Goal: Information Seeking & Learning: Learn about a topic

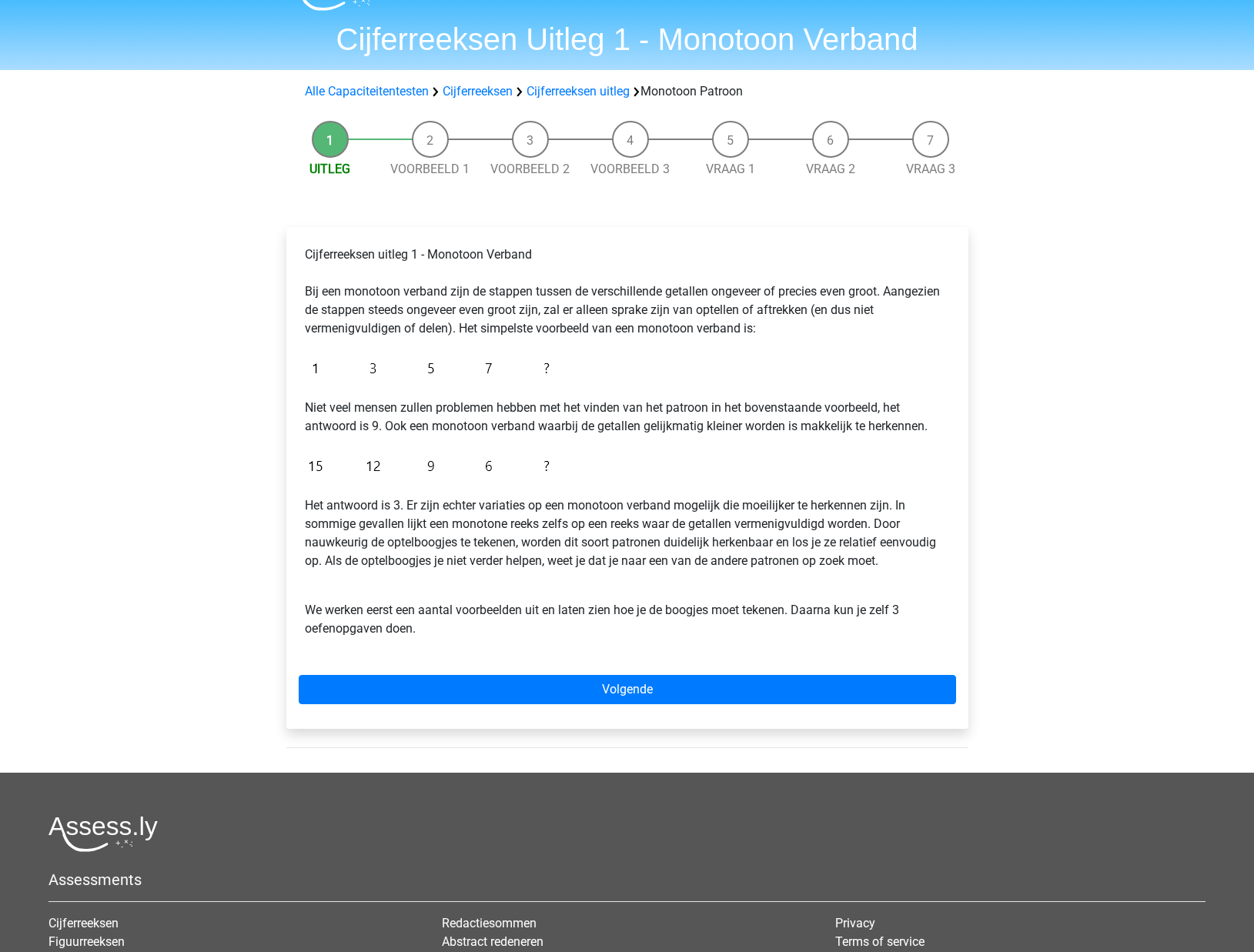
scroll to position [38, 0]
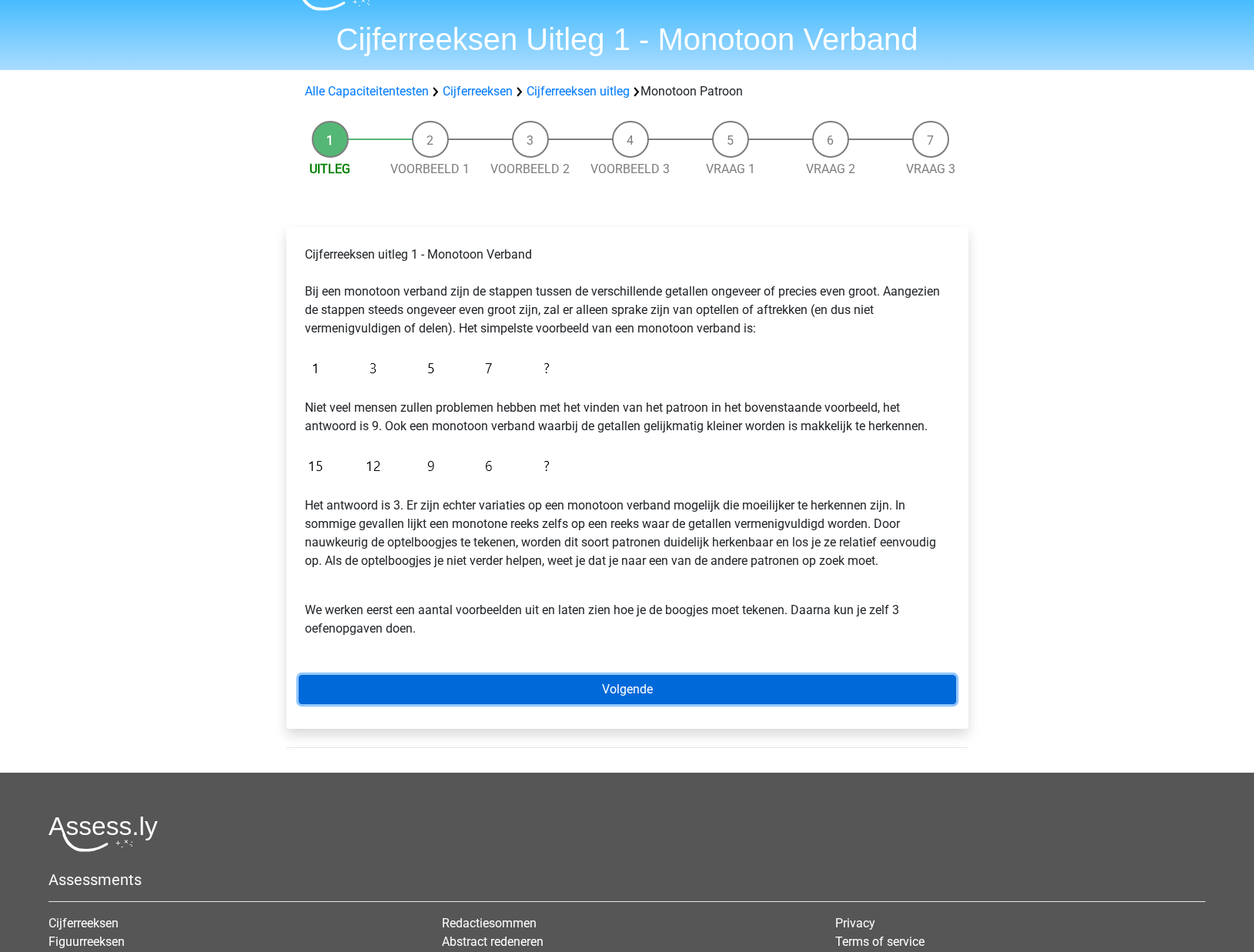
click at [634, 686] on link "Volgende" at bounding box center [627, 689] width 657 height 29
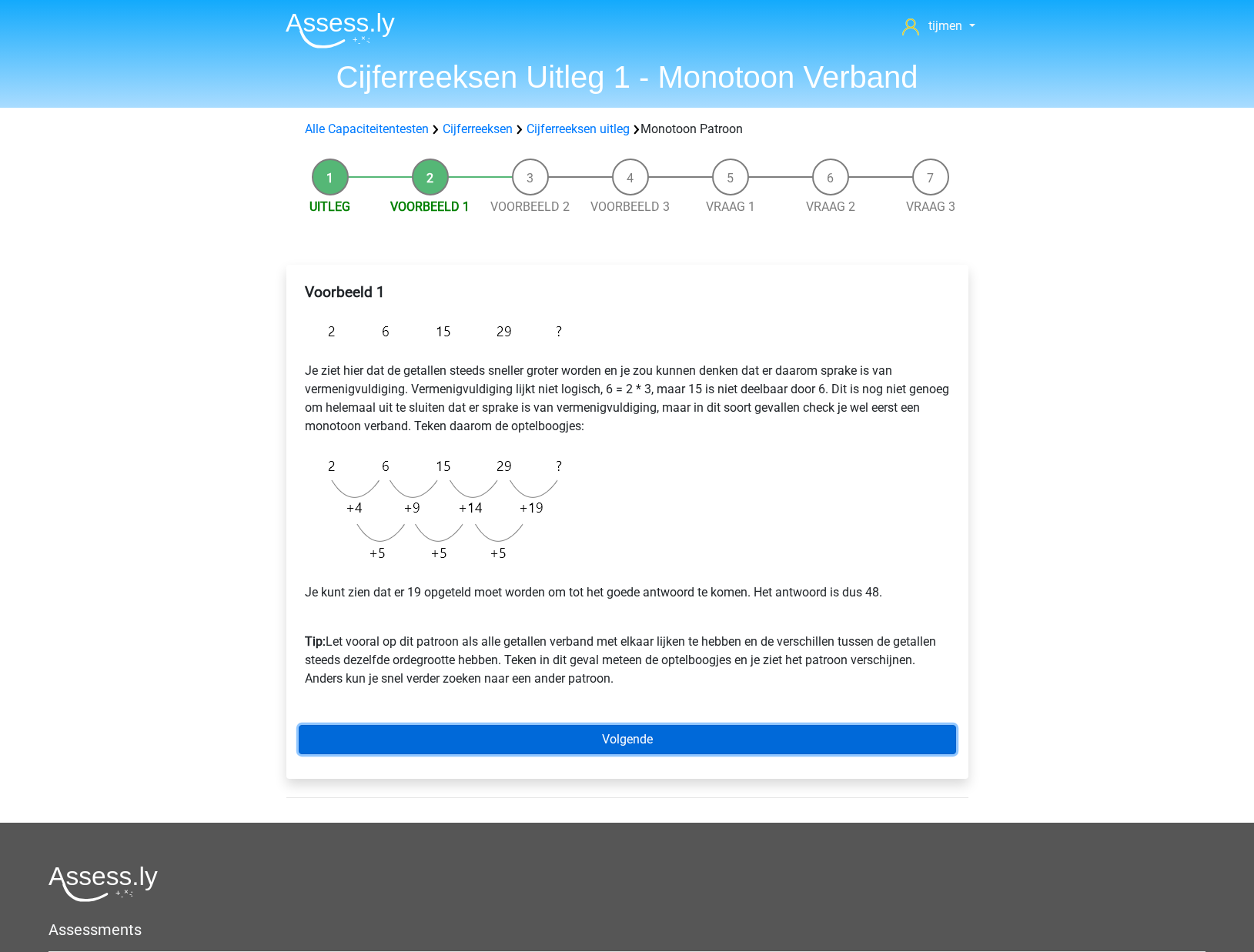
click at [545, 743] on link "Volgende" at bounding box center [627, 739] width 657 height 29
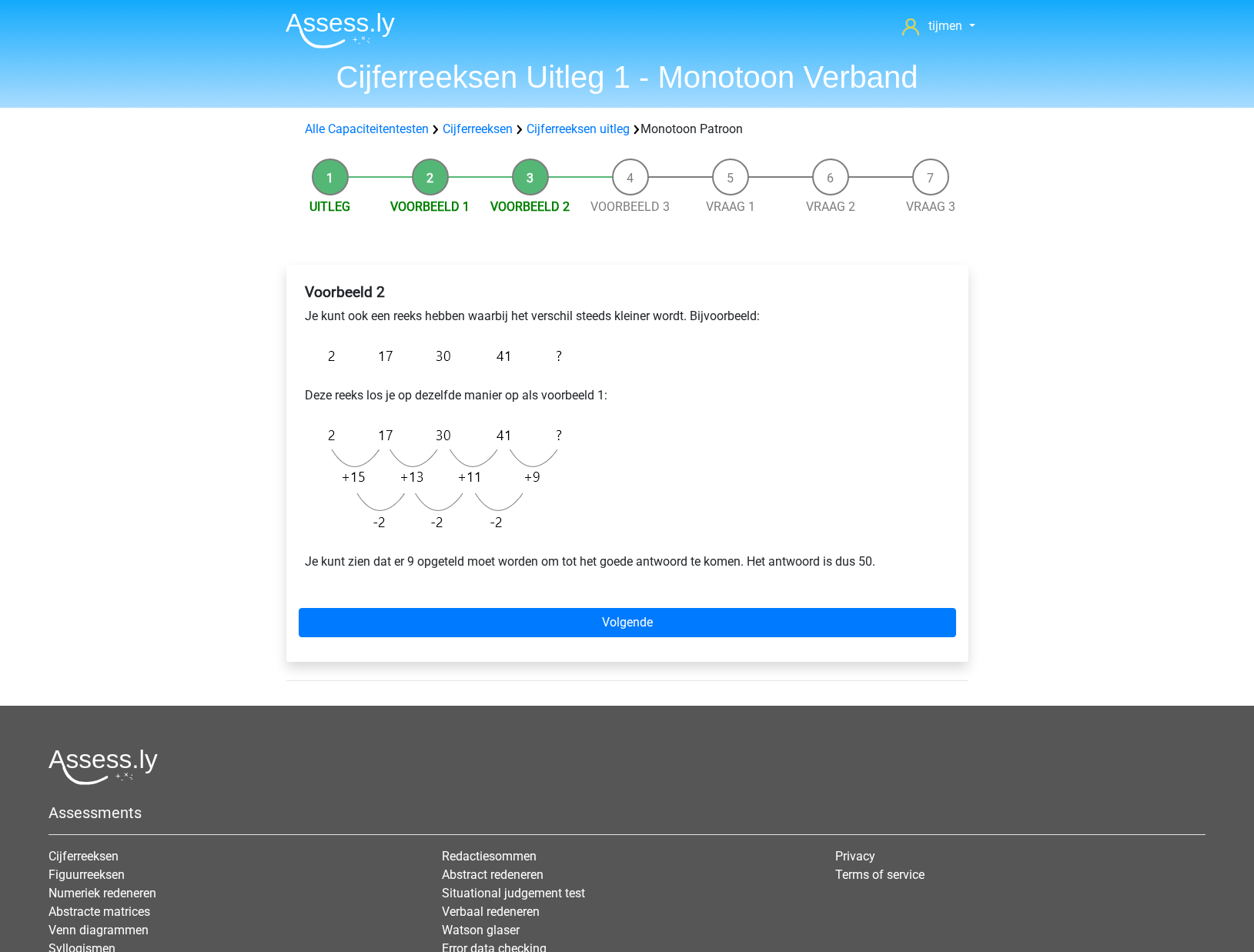
click at [411, 173] on li "Voorbeeld 1" at bounding box center [429, 187] width 100 height 58
click at [436, 173] on li "Voorbeeld 1" at bounding box center [429, 187] width 100 height 58
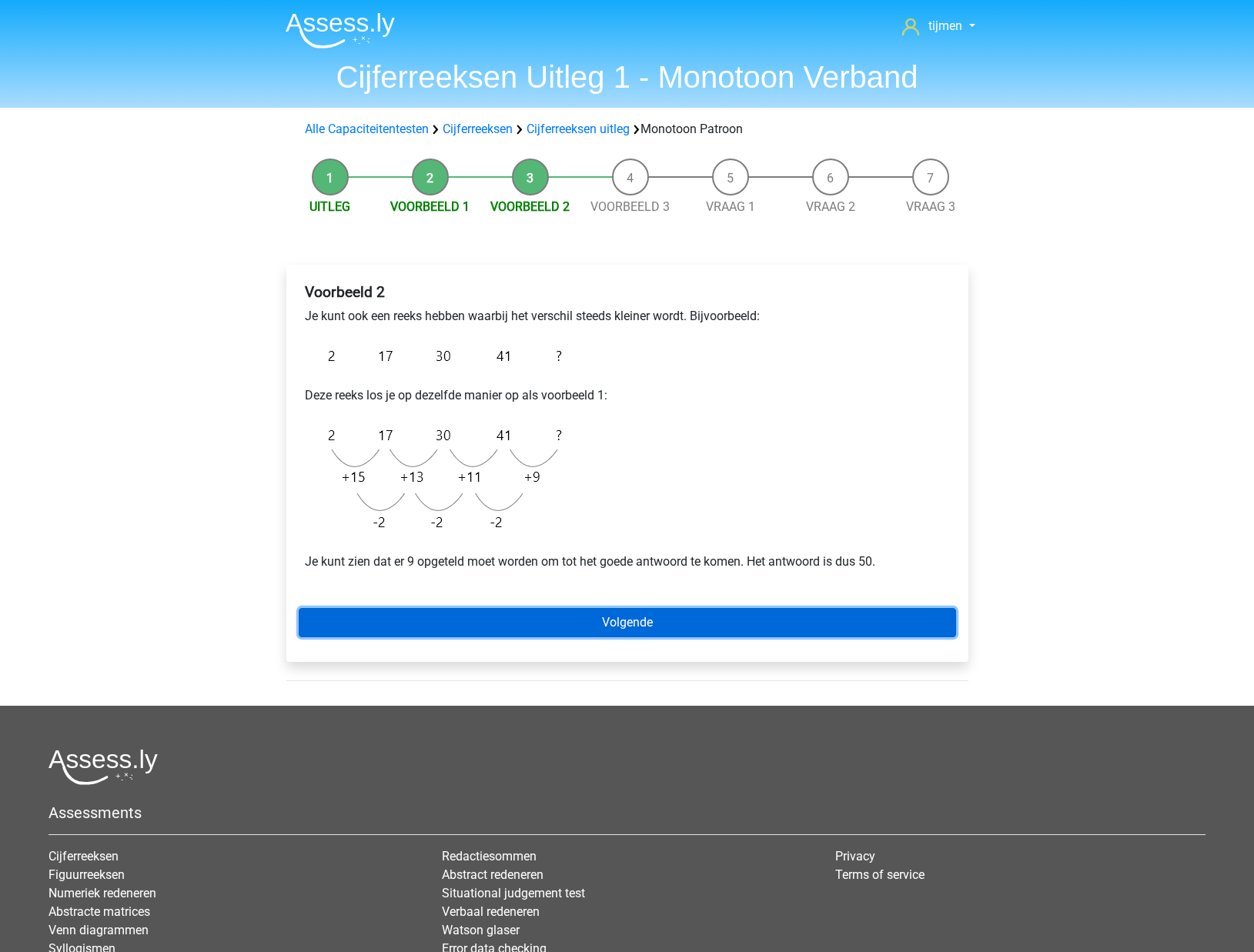
click at [590, 620] on link "Volgende" at bounding box center [627, 622] width 657 height 29
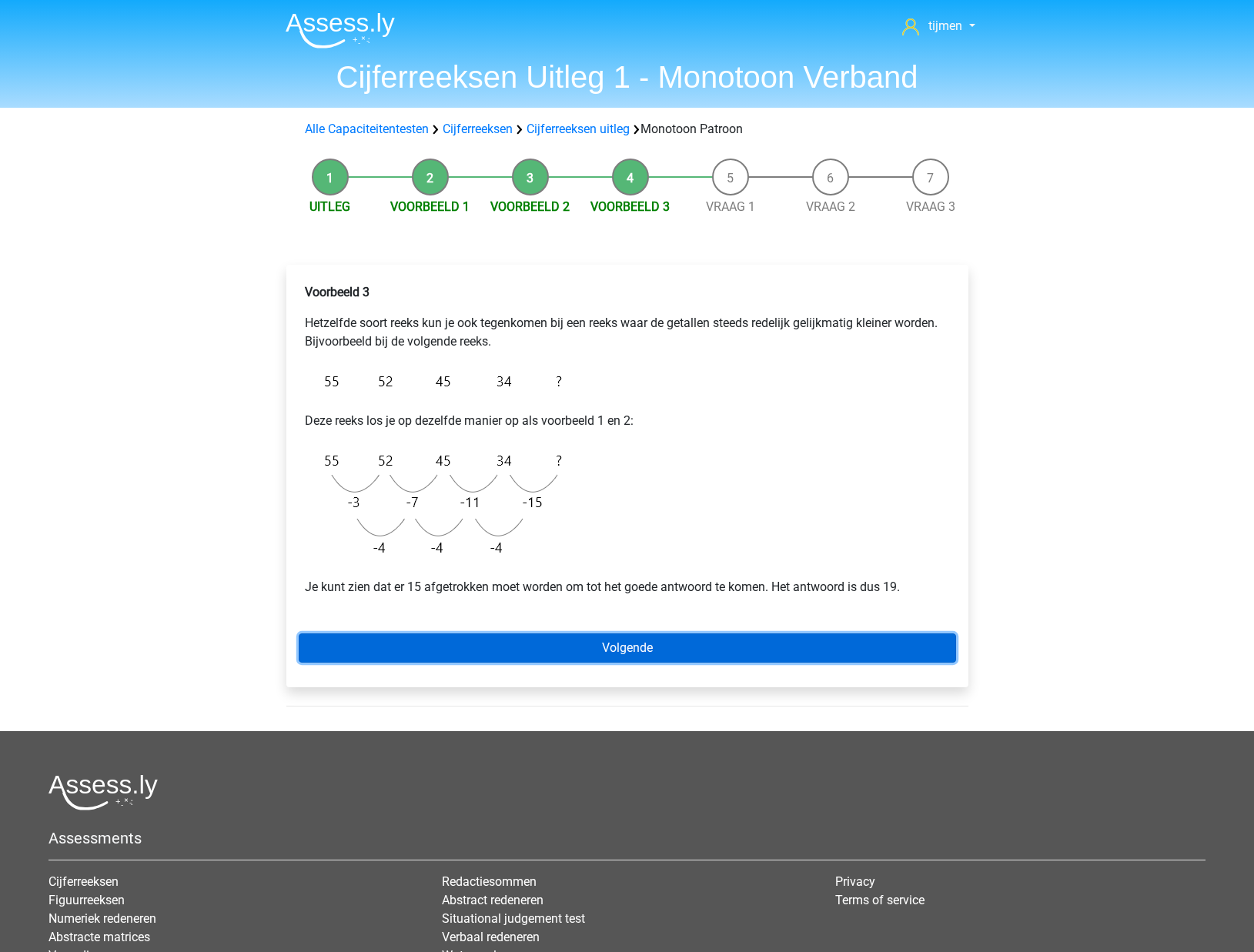
click at [568, 658] on link "Volgende" at bounding box center [627, 648] width 657 height 29
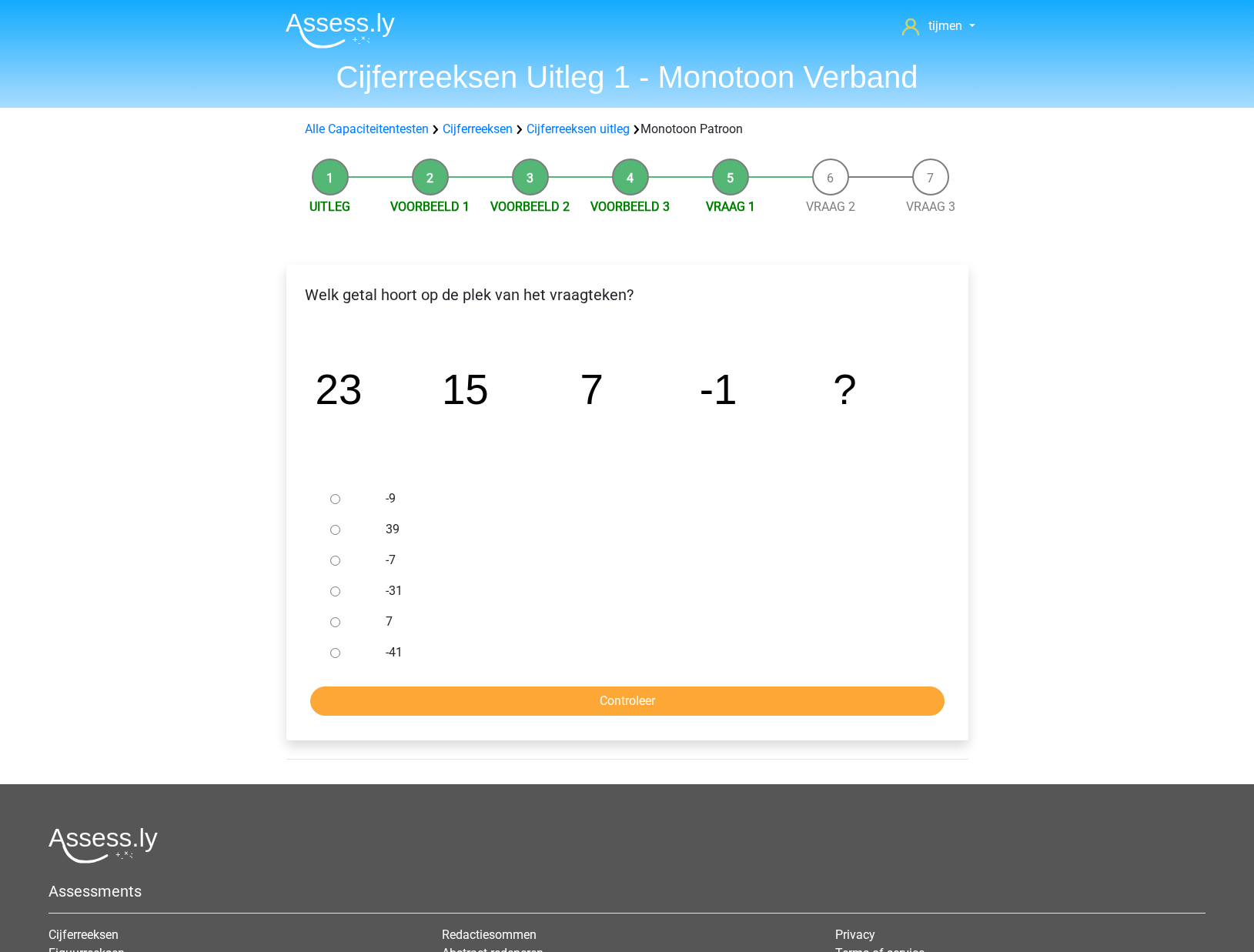
click at [340, 501] on div at bounding box center [350, 498] width 50 height 31
click at [335, 497] on input "-9" at bounding box center [335, 499] width 10 height 10
radio input "true"
click at [588, 706] on input "Controleer" at bounding box center [627, 701] width 635 height 29
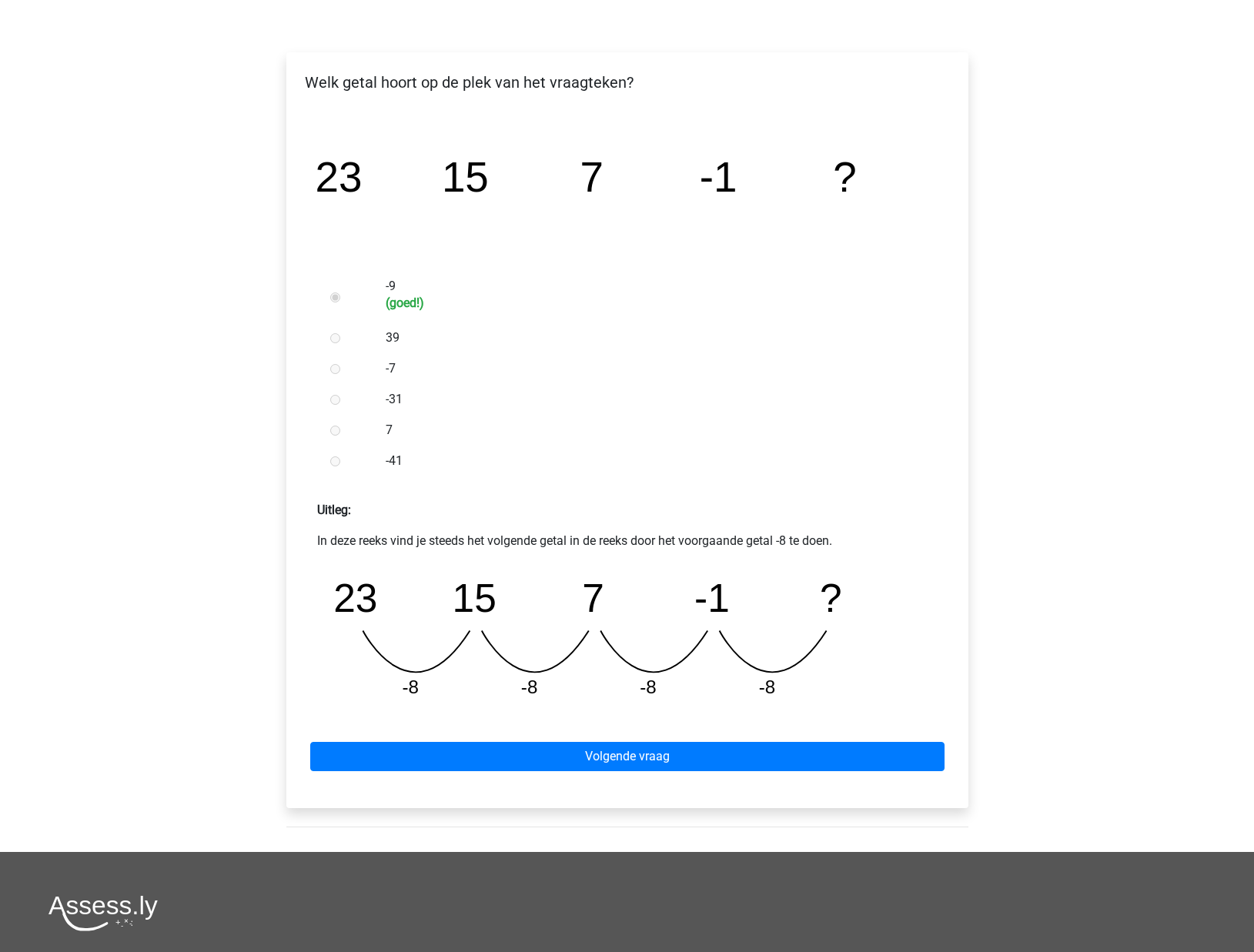
scroll to position [213, 0]
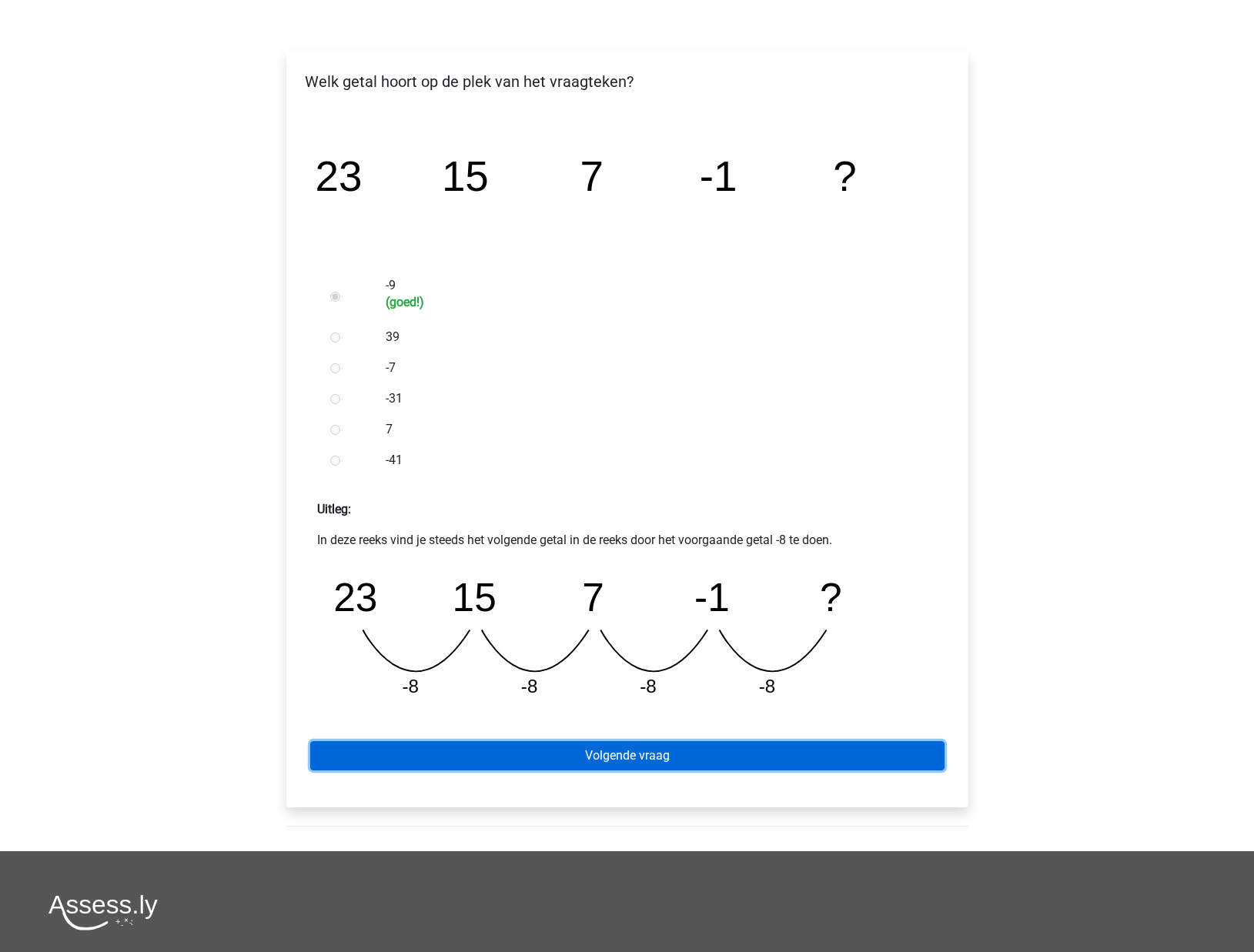
click at [577, 771] on link "Volgende vraag" at bounding box center [627, 755] width 635 height 29
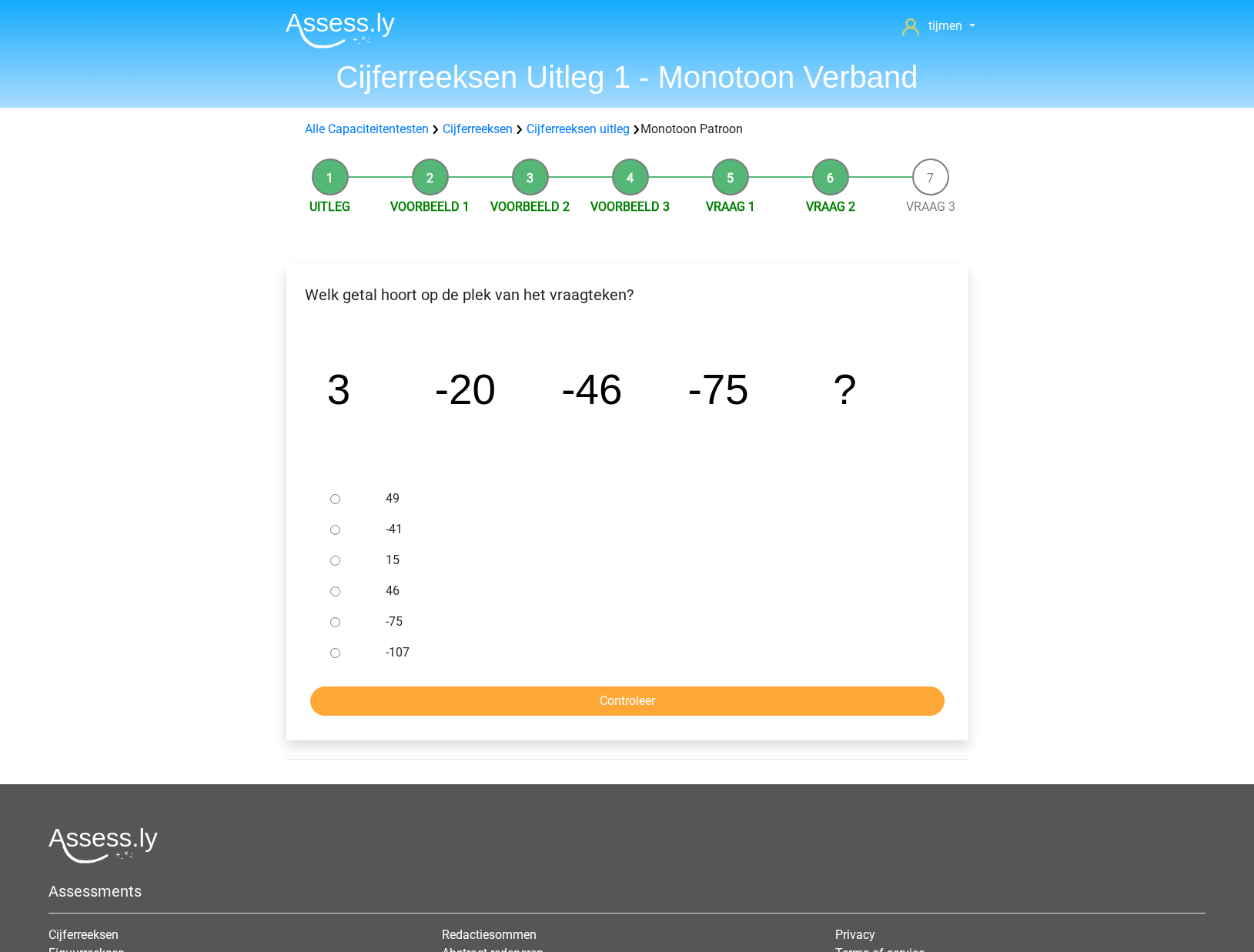
click at [336, 630] on div at bounding box center [350, 622] width 50 height 31
click at [336, 625] on input "-75" at bounding box center [335, 622] width 10 height 10
radio input "true"
click at [516, 696] on input "Controleer" at bounding box center [627, 701] width 635 height 29
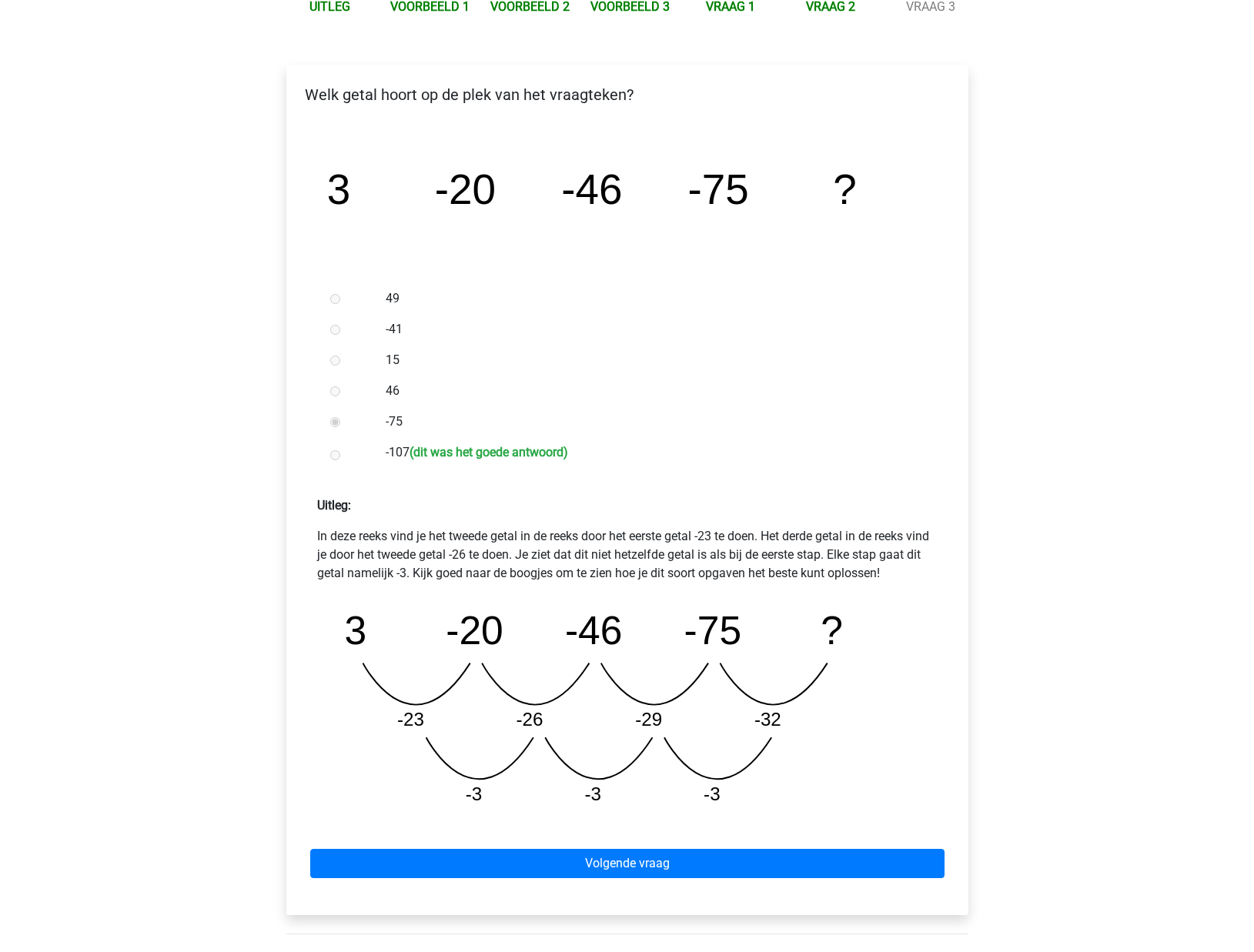
scroll to position [222, 0]
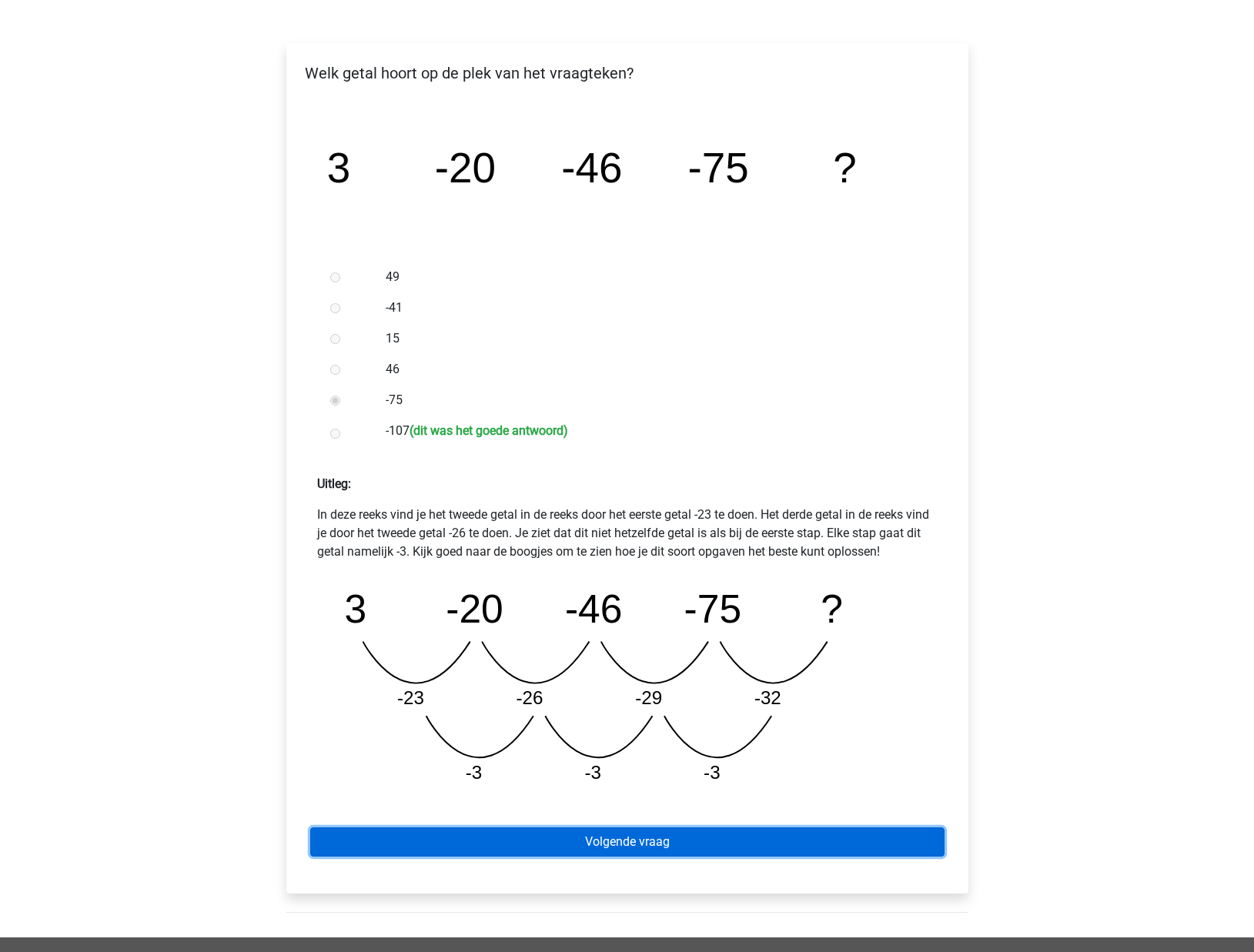
click at [586, 830] on link "Volgende vraag" at bounding box center [627, 841] width 635 height 29
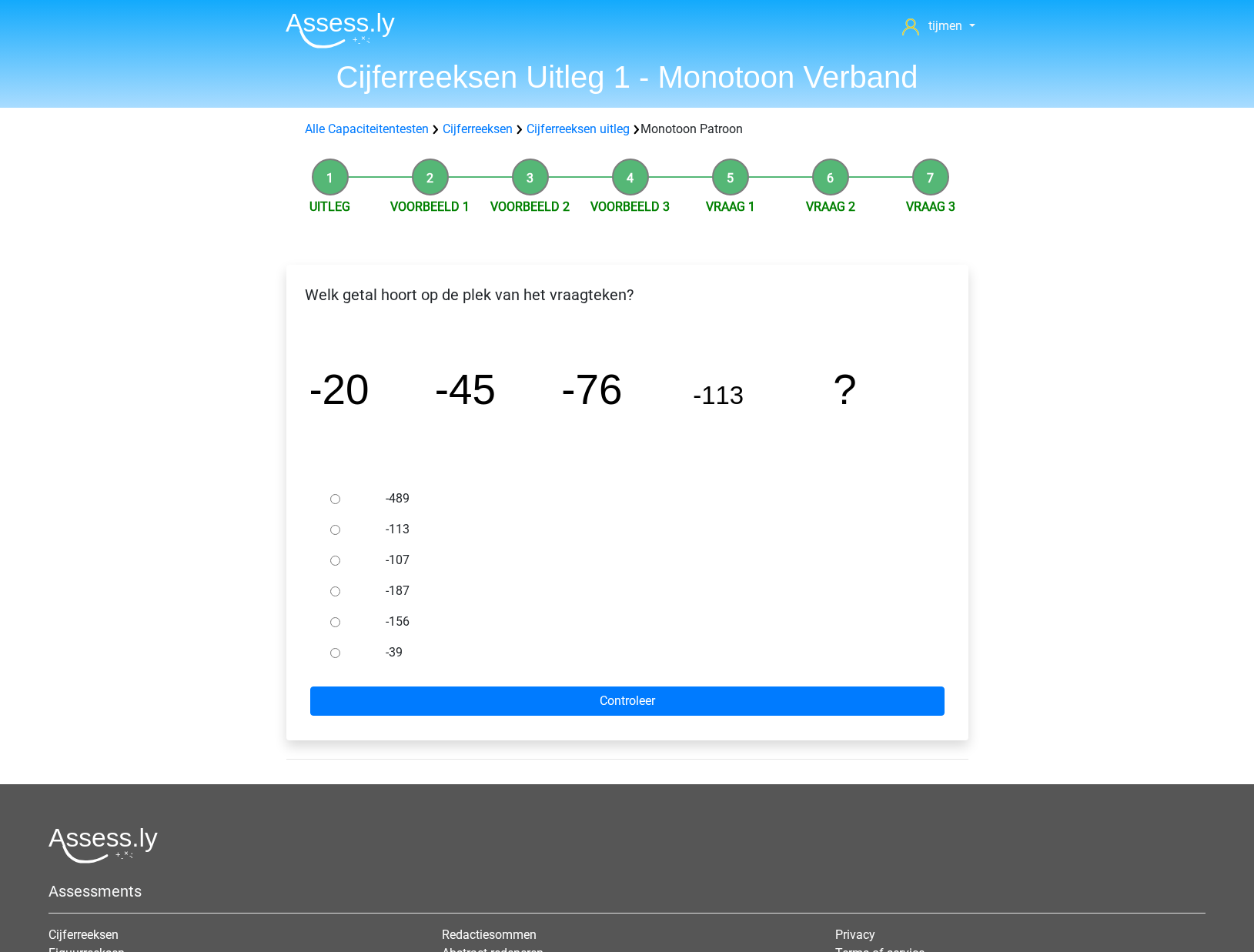
click at [391, 625] on label "-156" at bounding box center [652, 622] width 533 height 18
click at [340, 625] on input "-156" at bounding box center [335, 622] width 10 height 10
radio input "true"
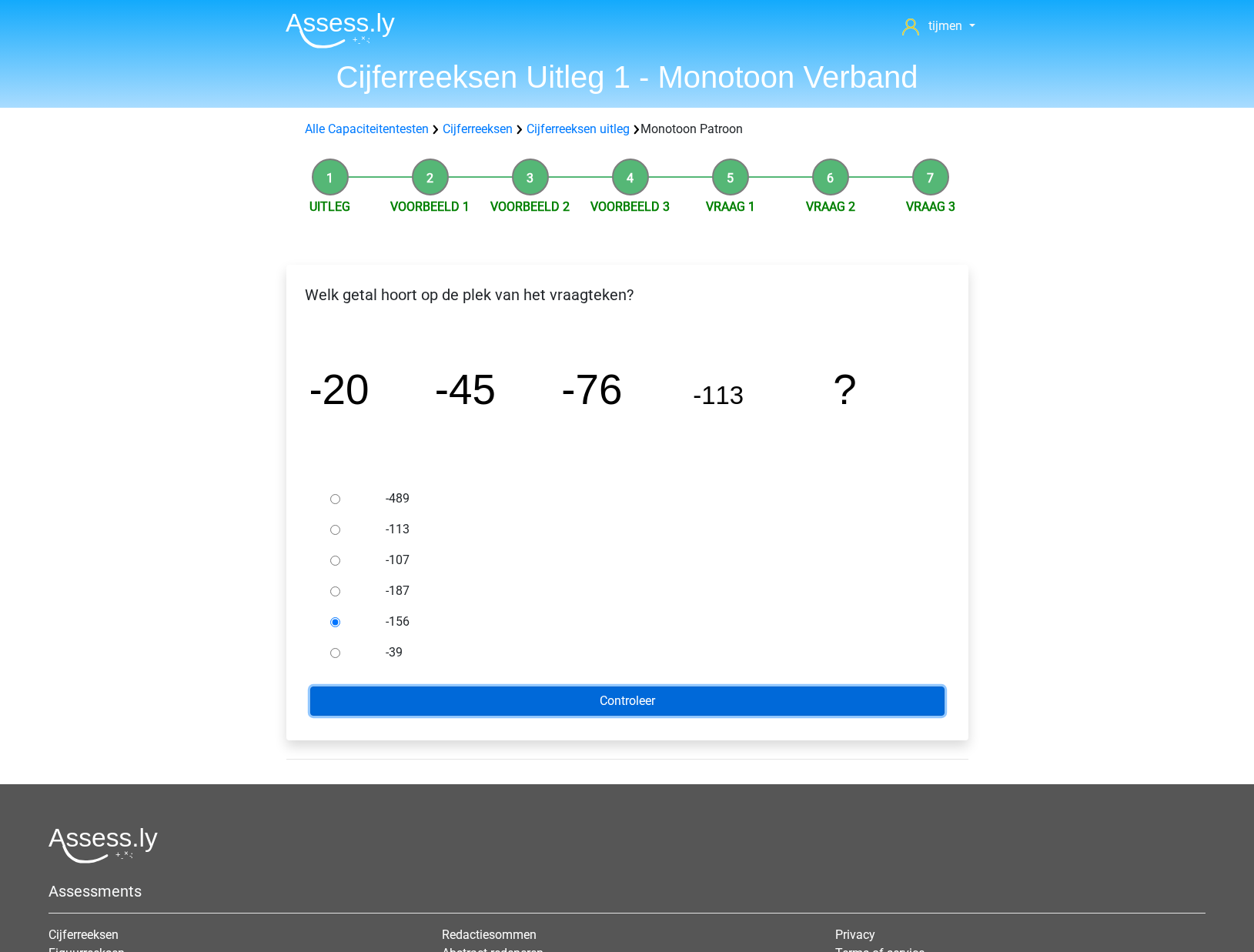
click at [718, 713] on input "Controleer" at bounding box center [627, 701] width 635 height 29
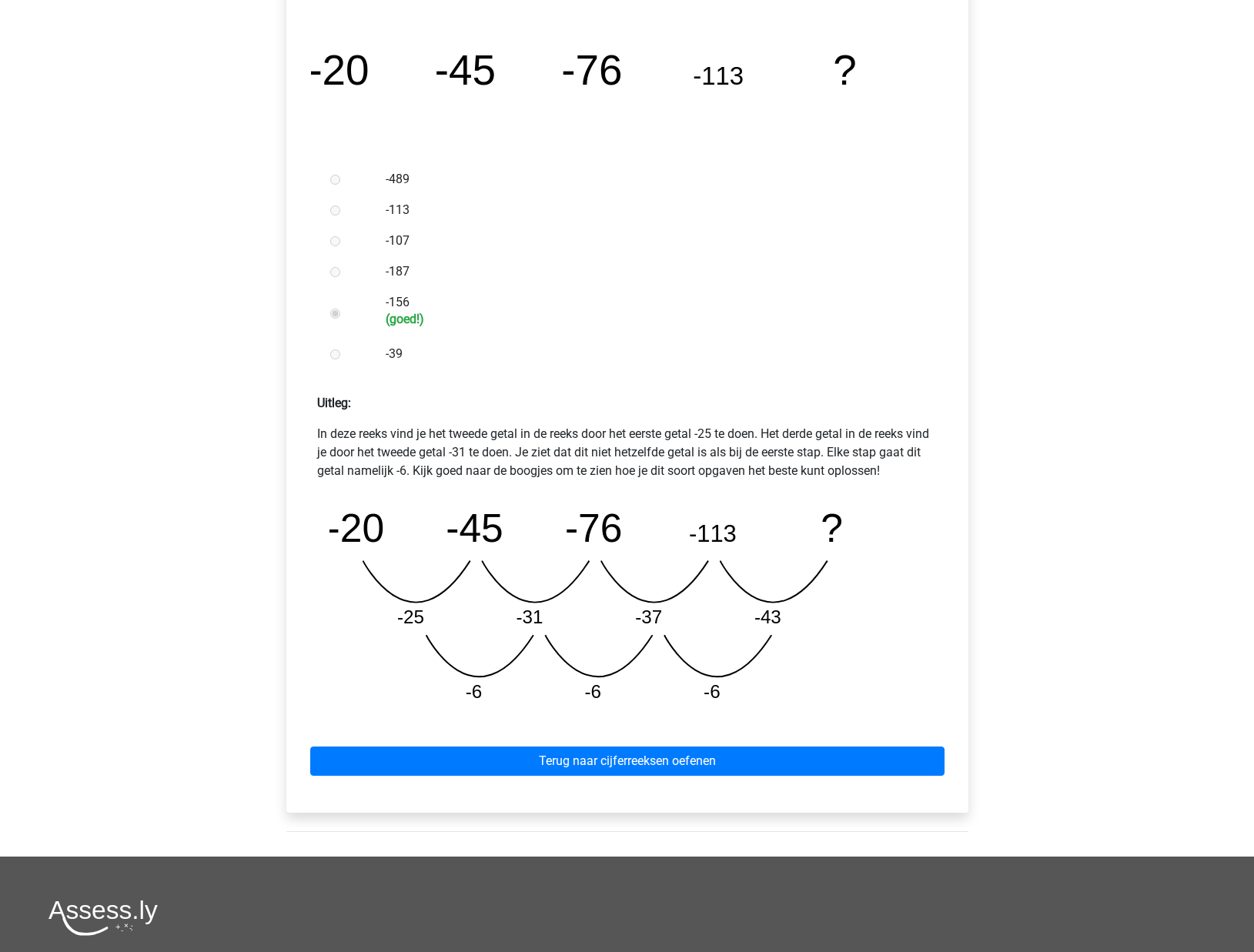
scroll to position [350, 0]
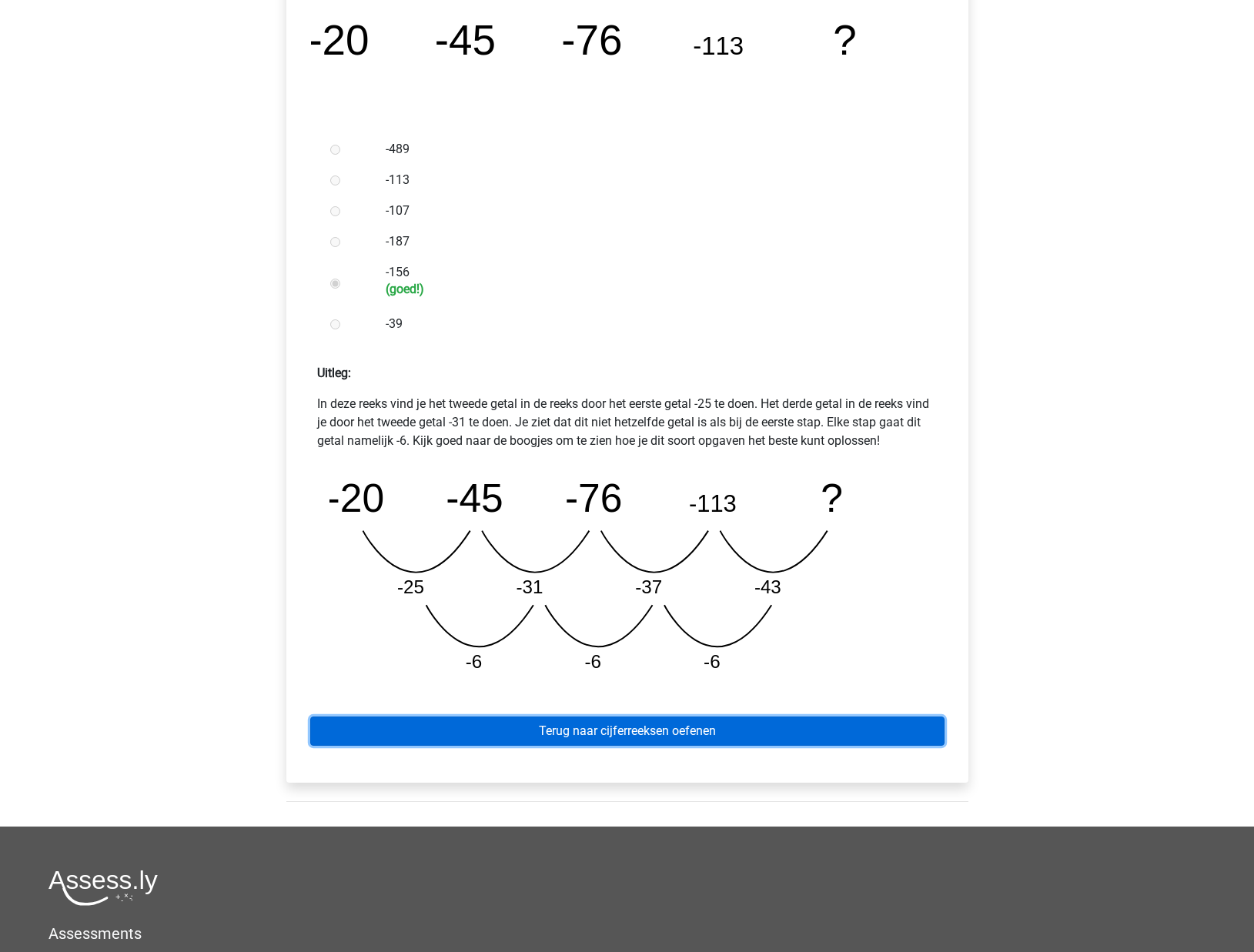
click at [650, 739] on link "Terug naar cijferreeksen oefenen" at bounding box center [627, 731] width 635 height 29
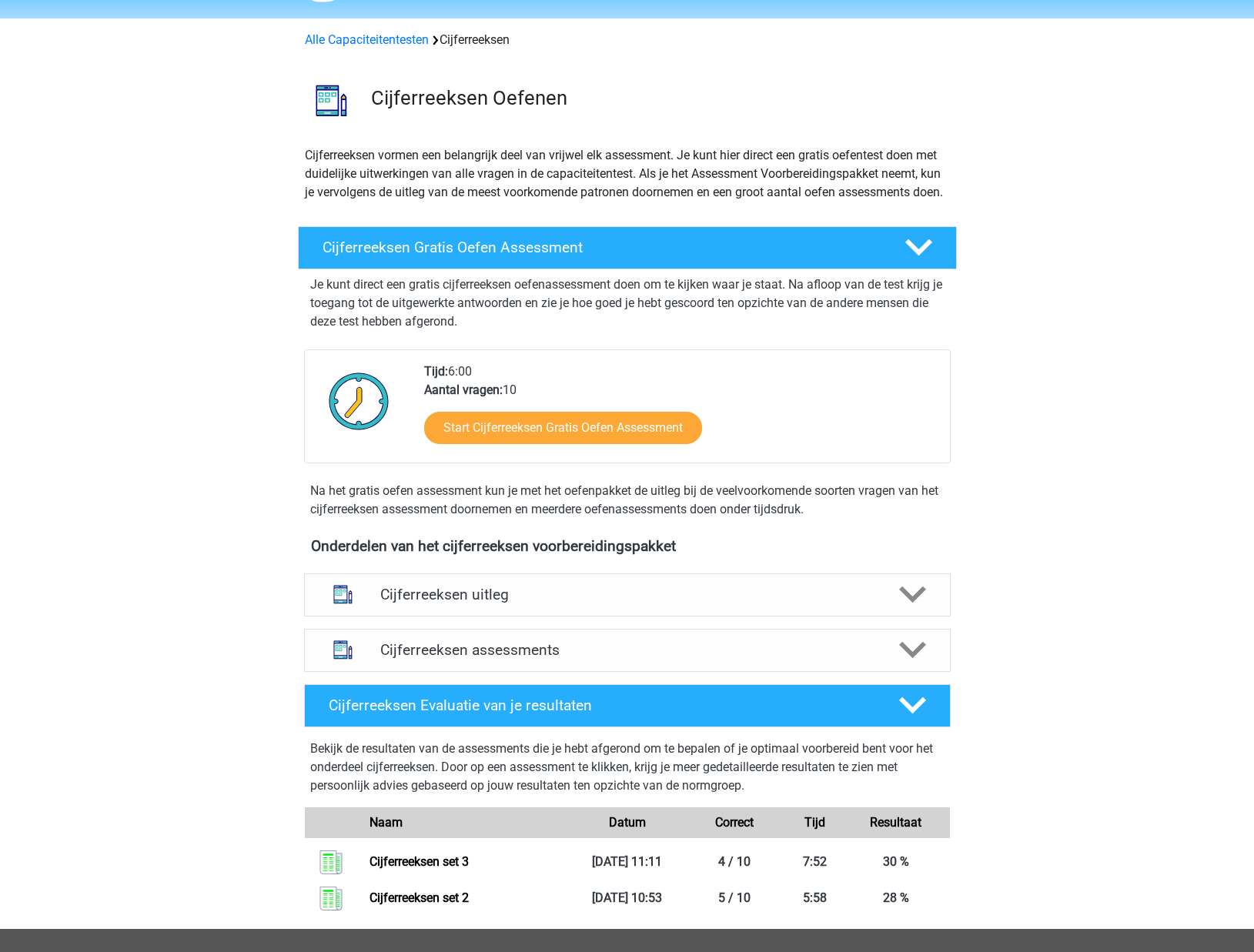
scroll to position [25, 0]
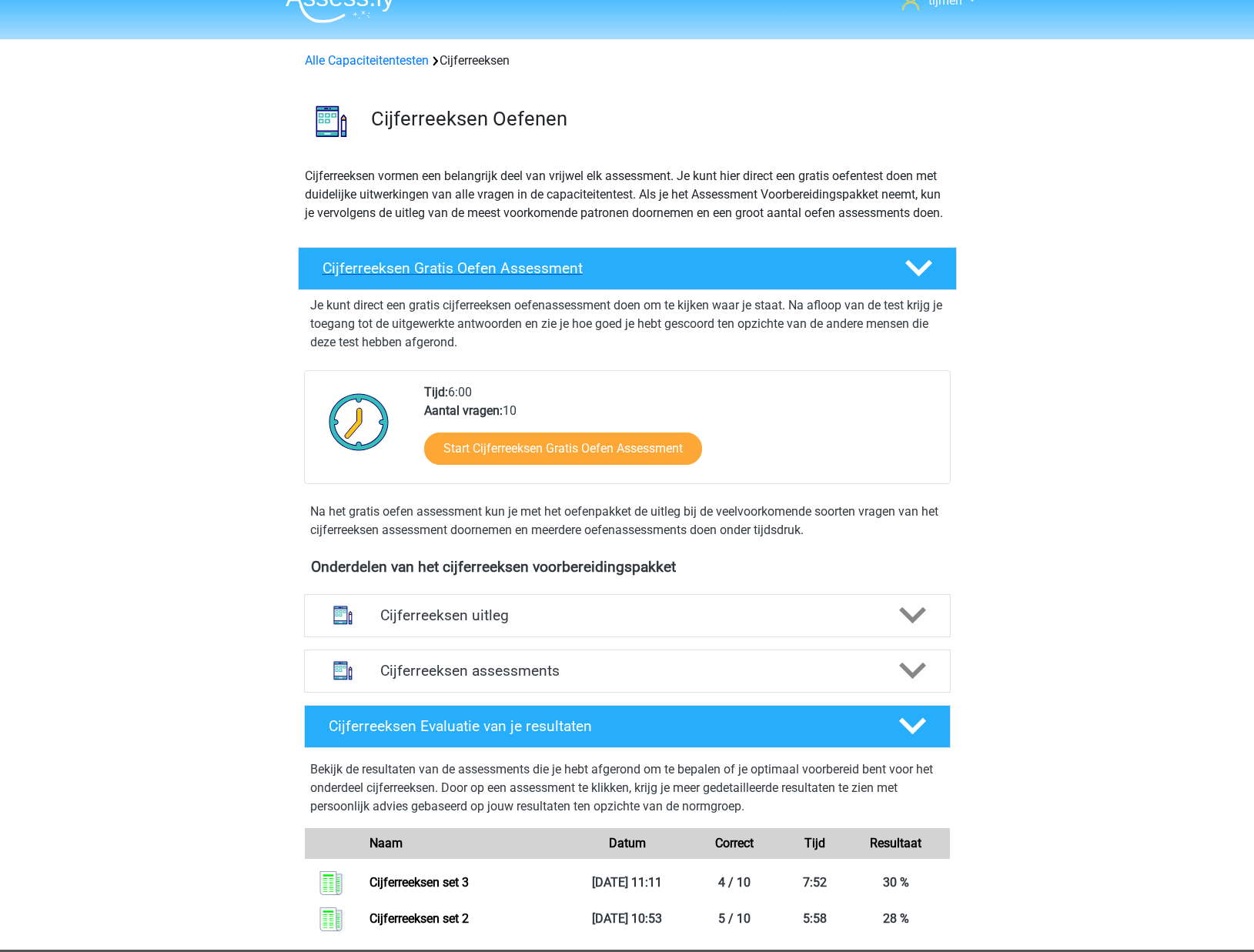
click at [601, 277] on h4 "Cijferreeksen Gratis Oefen Assessment" at bounding box center [601, 268] width 557 height 18
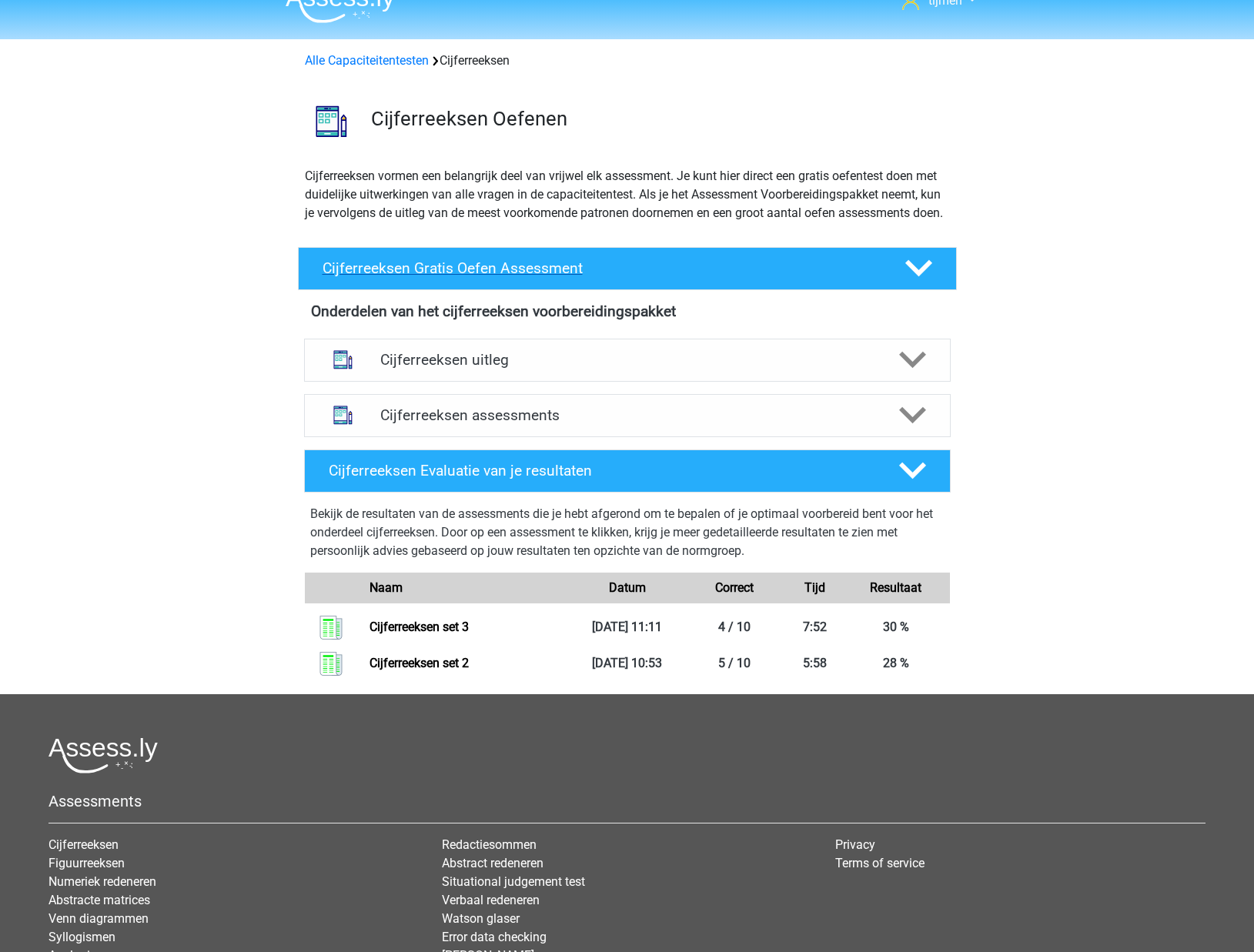
click at [601, 277] on h4 "Cijferreeksen Gratis Oefen Assessment" at bounding box center [601, 268] width 557 height 18
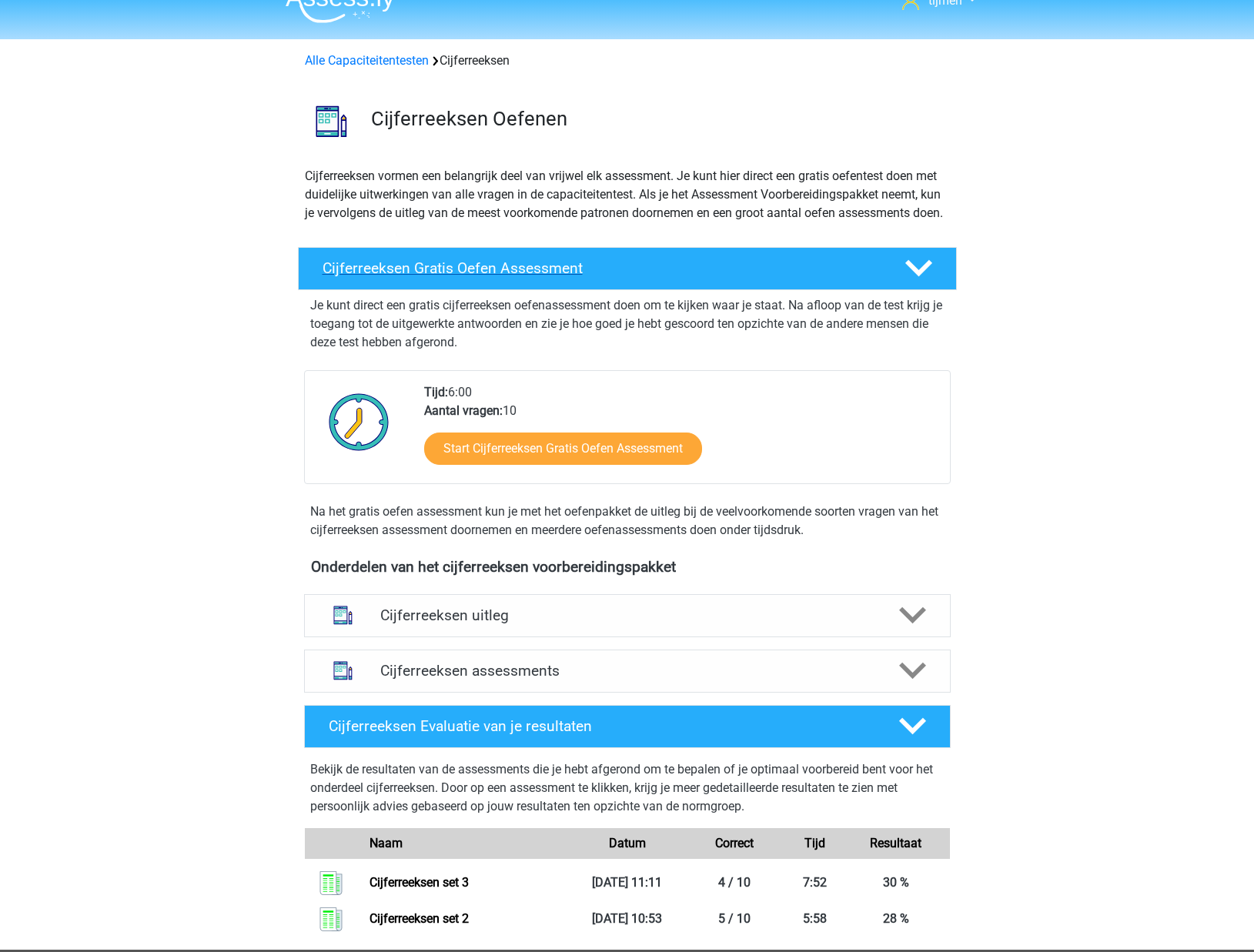
click at [601, 277] on h4 "Cijferreeksen Gratis Oefen Assessment" at bounding box center [601, 268] width 557 height 18
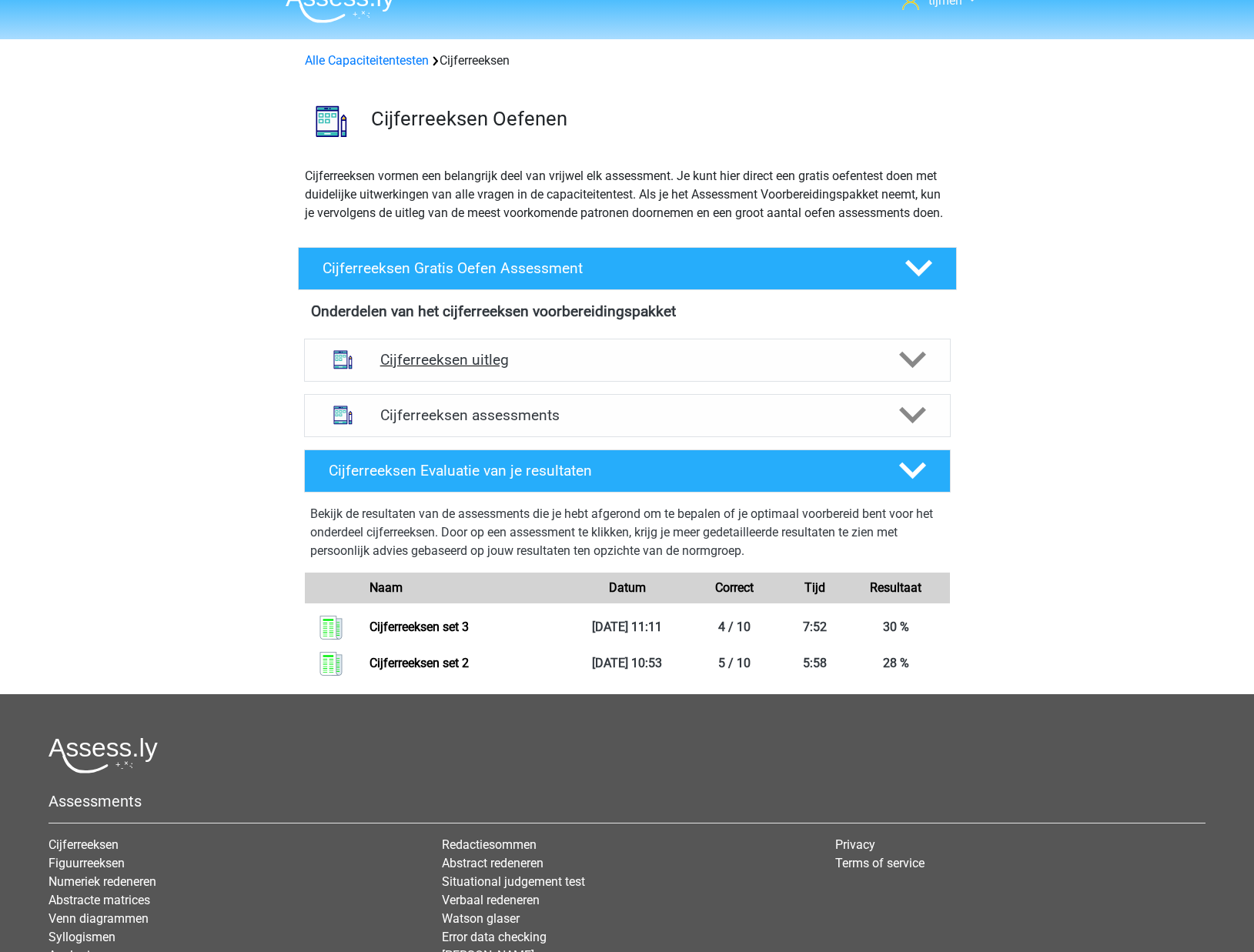
click at [588, 381] on div "Cijferreeksen uitleg" at bounding box center [627, 360] width 646 height 43
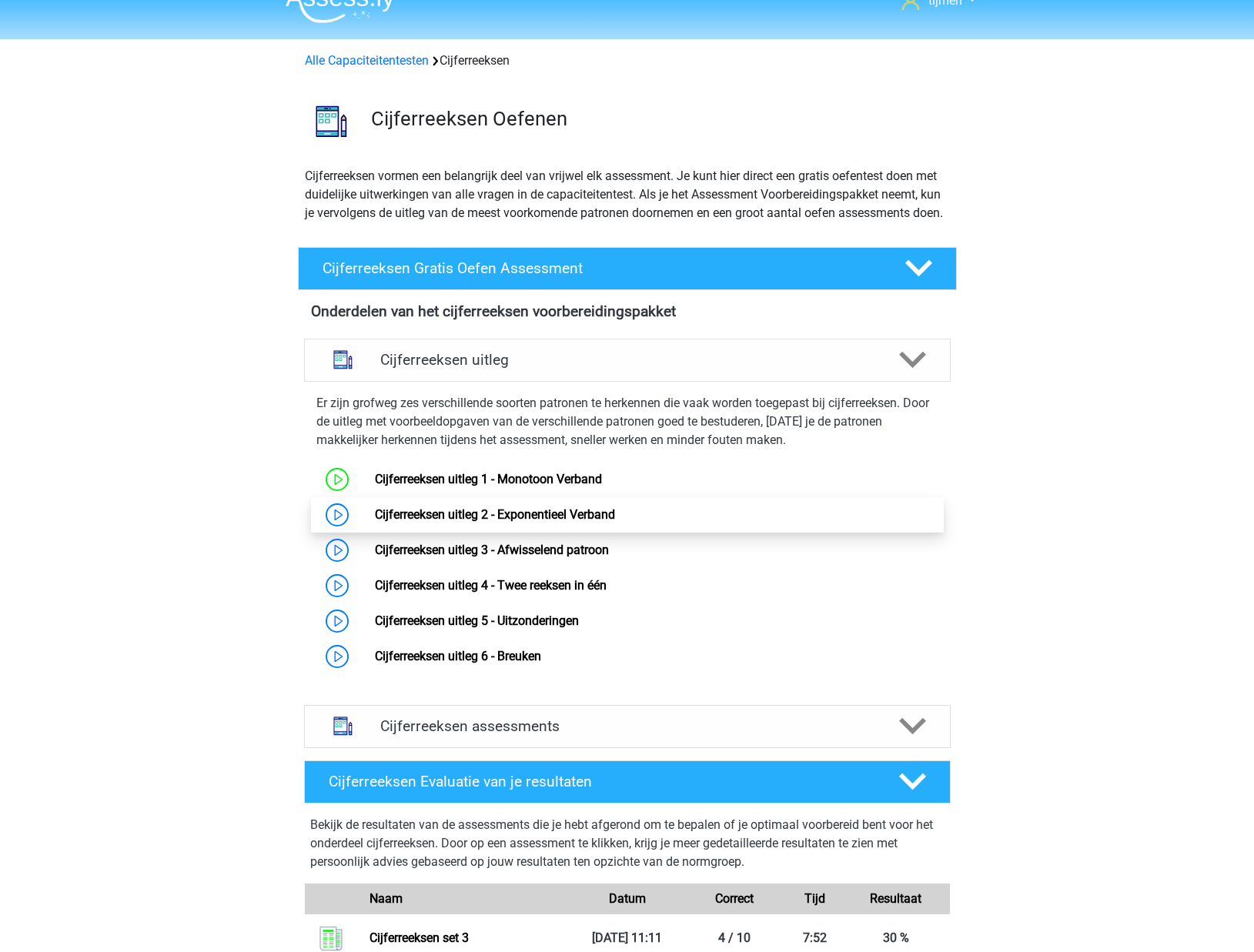
click at [461, 522] on link "Cijferreeksen uitleg 2 - Exponentieel Verband" at bounding box center [495, 513] width 240 height 14
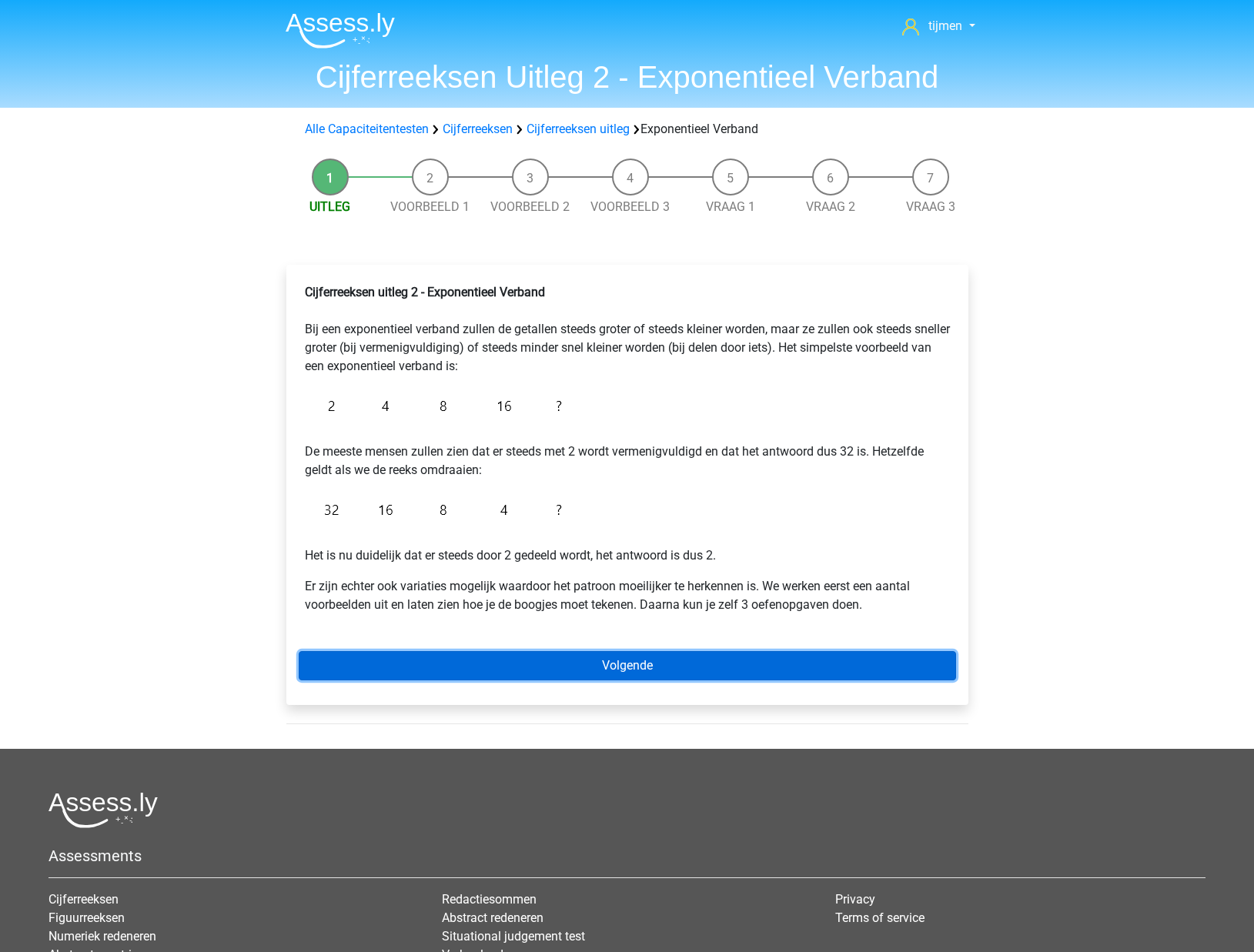
click at [608, 671] on link "Volgende" at bounding box center [627, 665] width 657 height 29
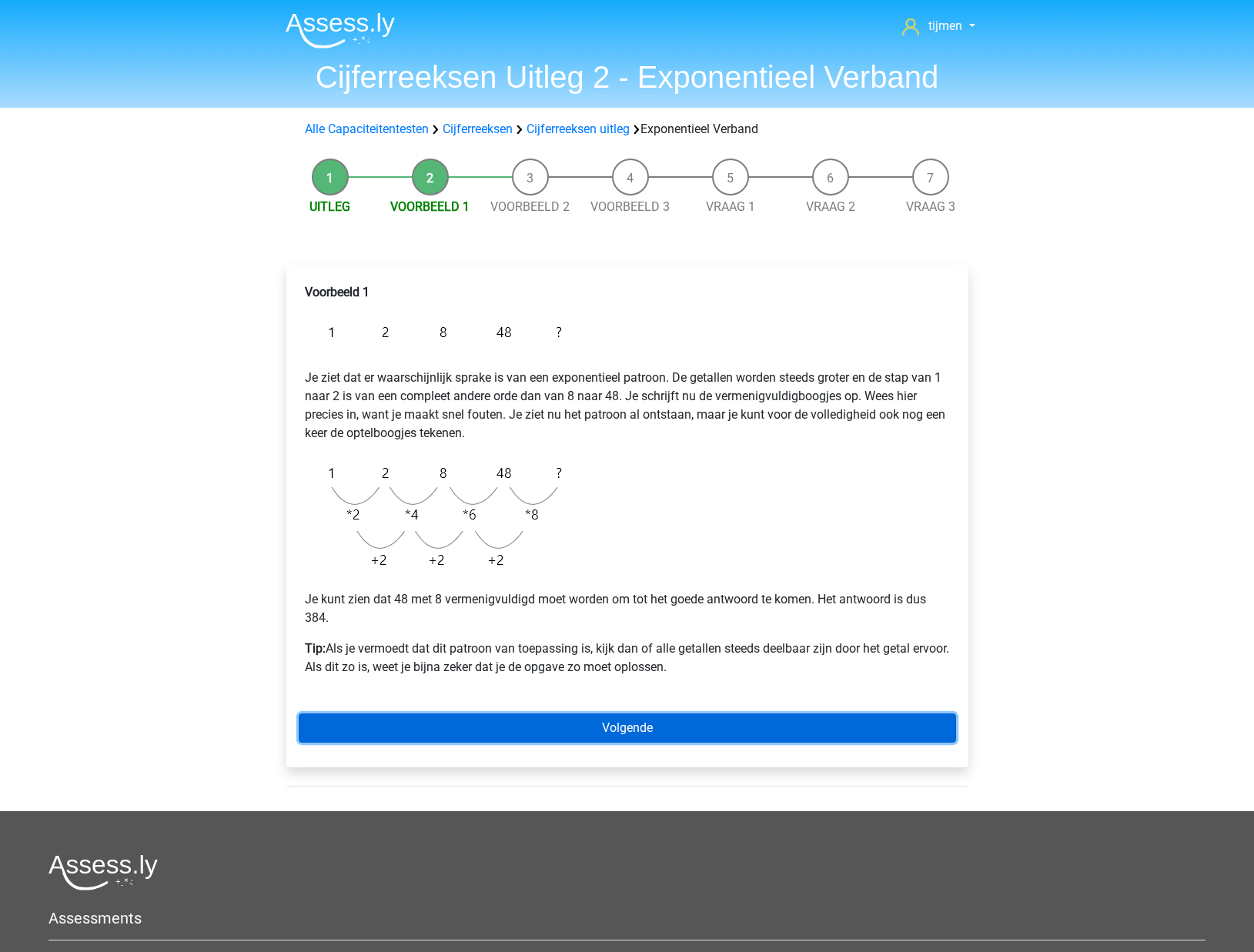
click at [543, 720] on link "Volgende" at bounding box center [627, 728] width 657 height 29
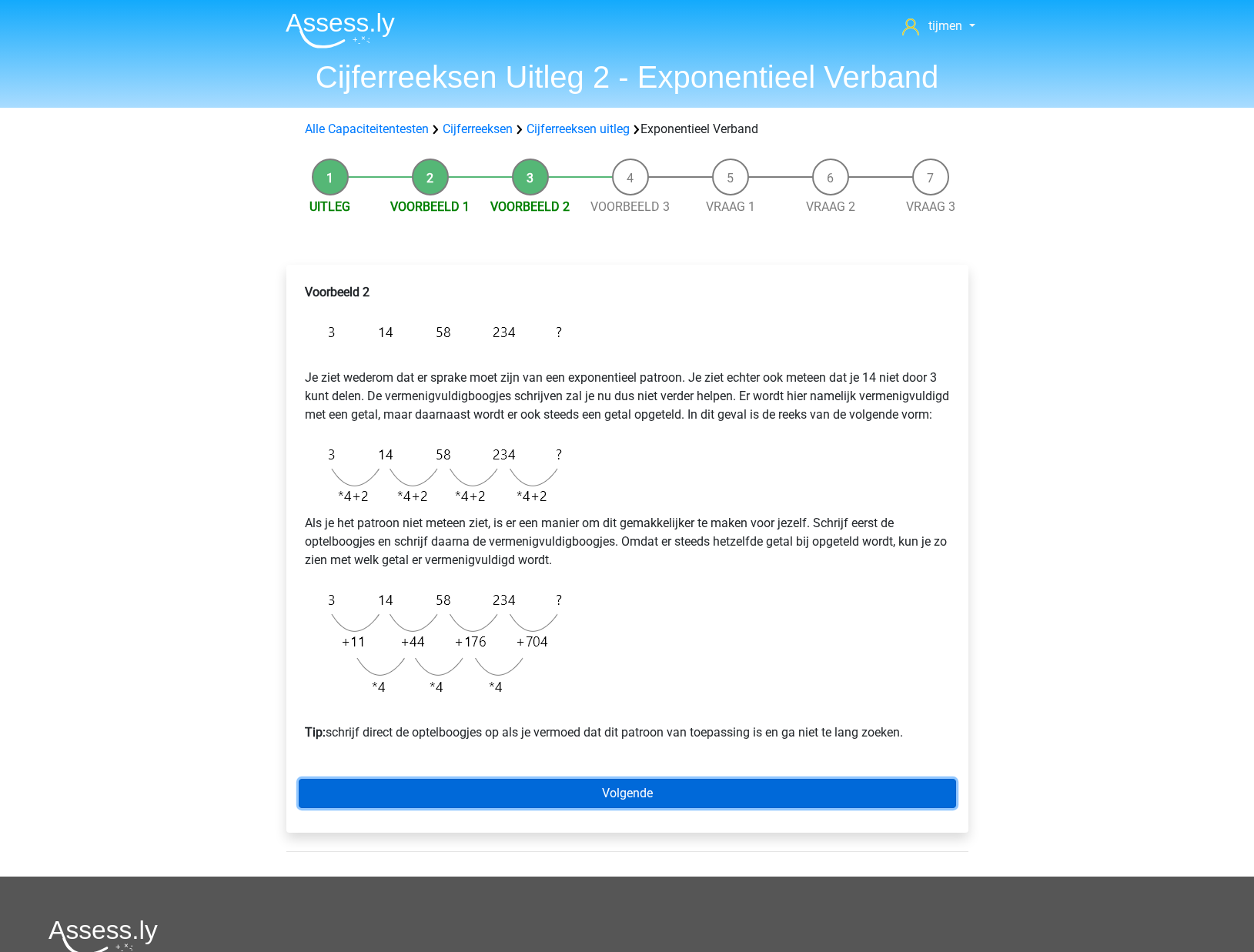
click at [618, 799] on link "Volgende" at bounding box center [627, 793] width 657 height 29
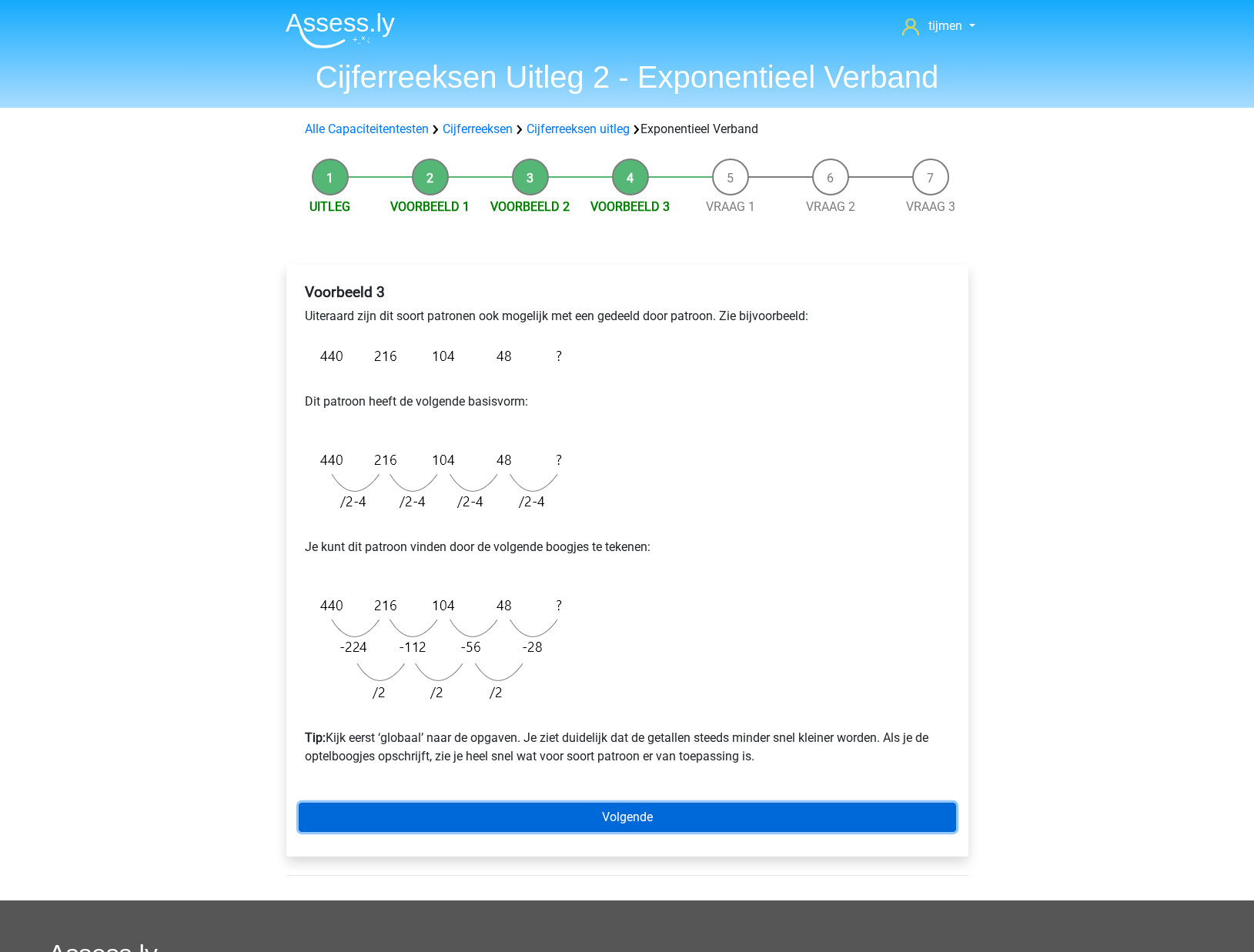
click at [671, 809] on link "Volgende" at bounding box center [627, 817] width 657 height 29
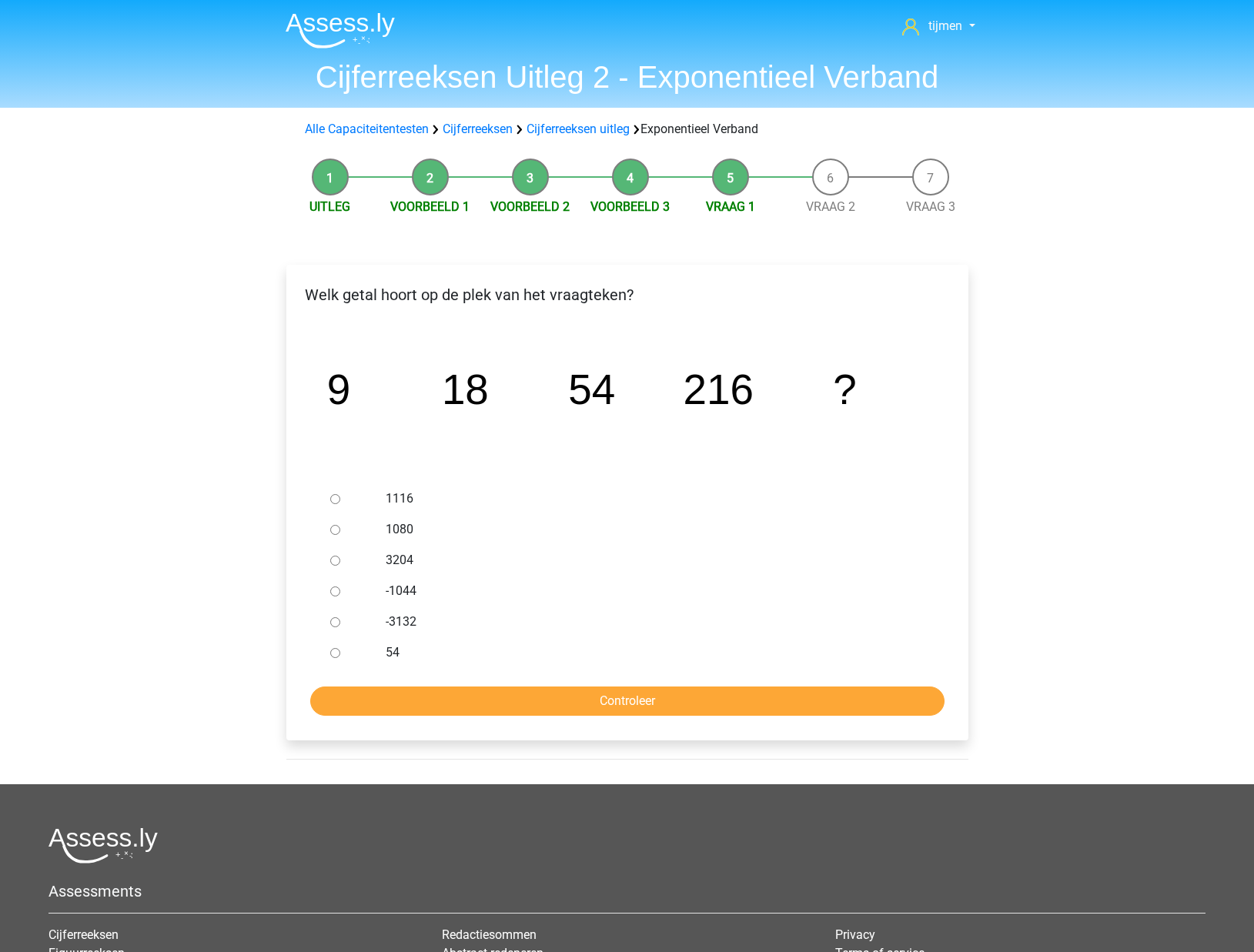
click at [370, 533] on div at bounding box center [350, 529] width 50 height 31
click at [329, 521] on div at bounding box center [350, 529] width 50 height 31
click at [333, 526] on input "1080" at bounding box center [335, 530] width 10 height 10
radio input "true"
click at [641, 707] on input "Controleer" at bounding box center [627, 701] width 635 height 29
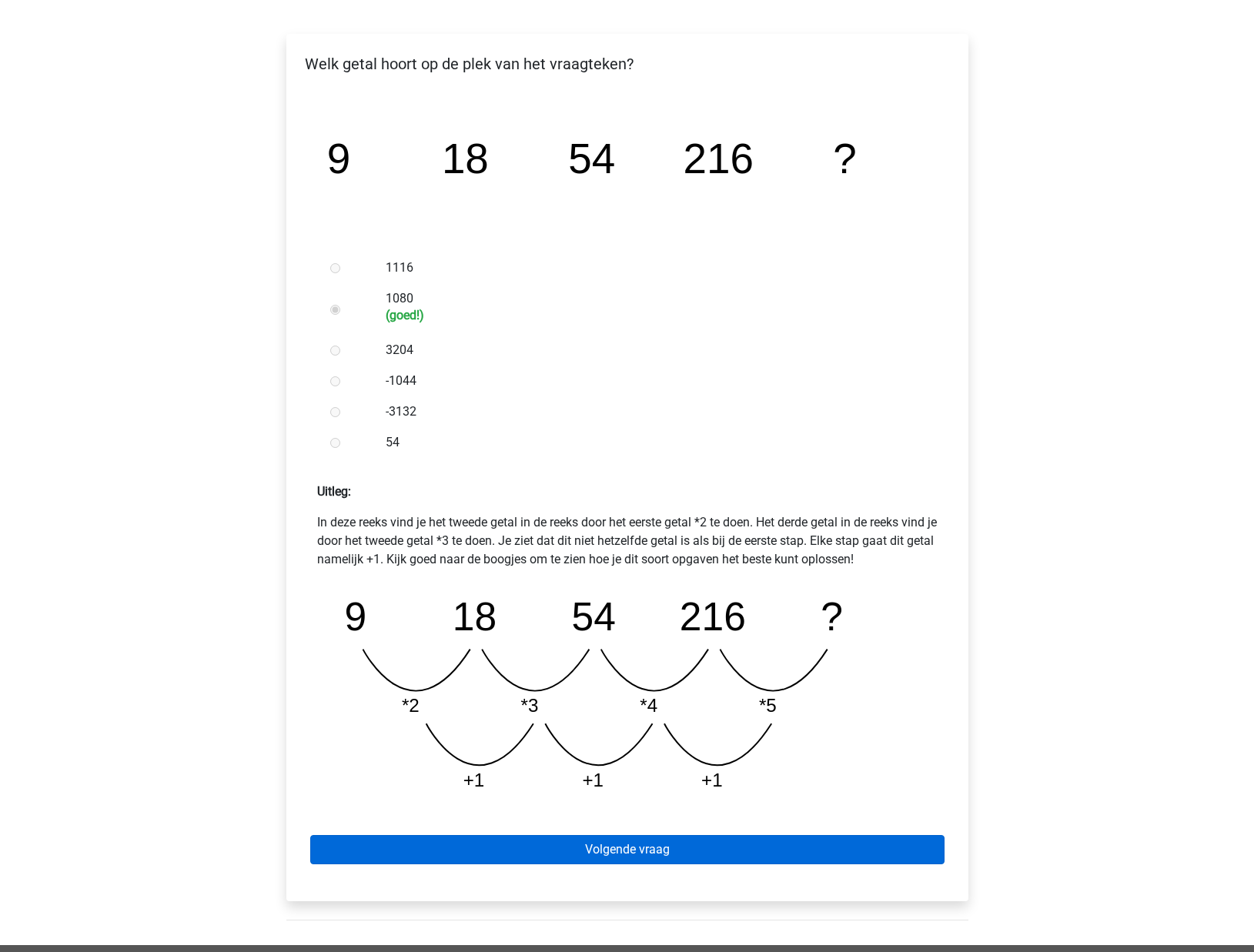
scroll to position [233, 0]
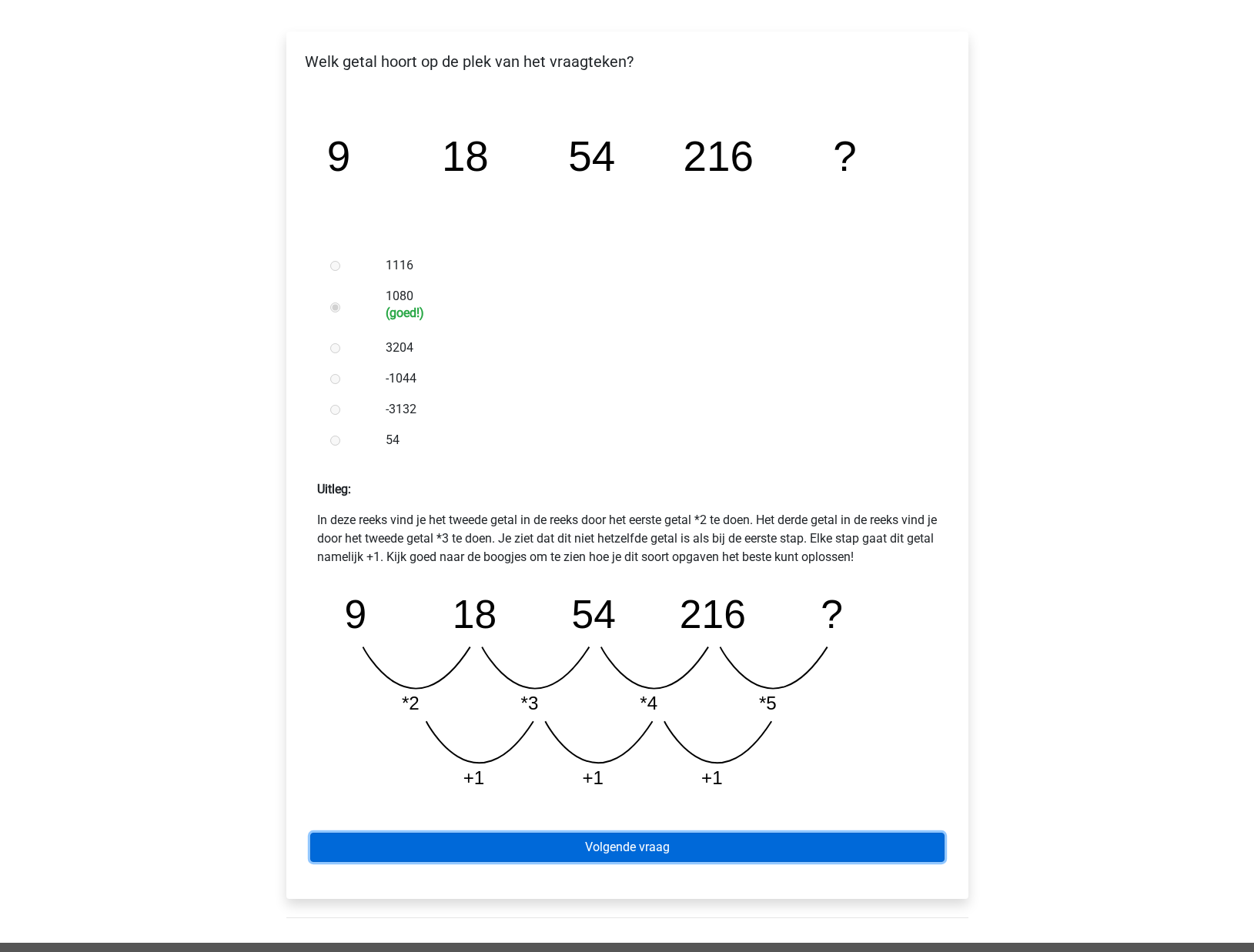
click at [726, 852] on link "Volgende vraag" at bounding box center [627, 847] width 635 height 29
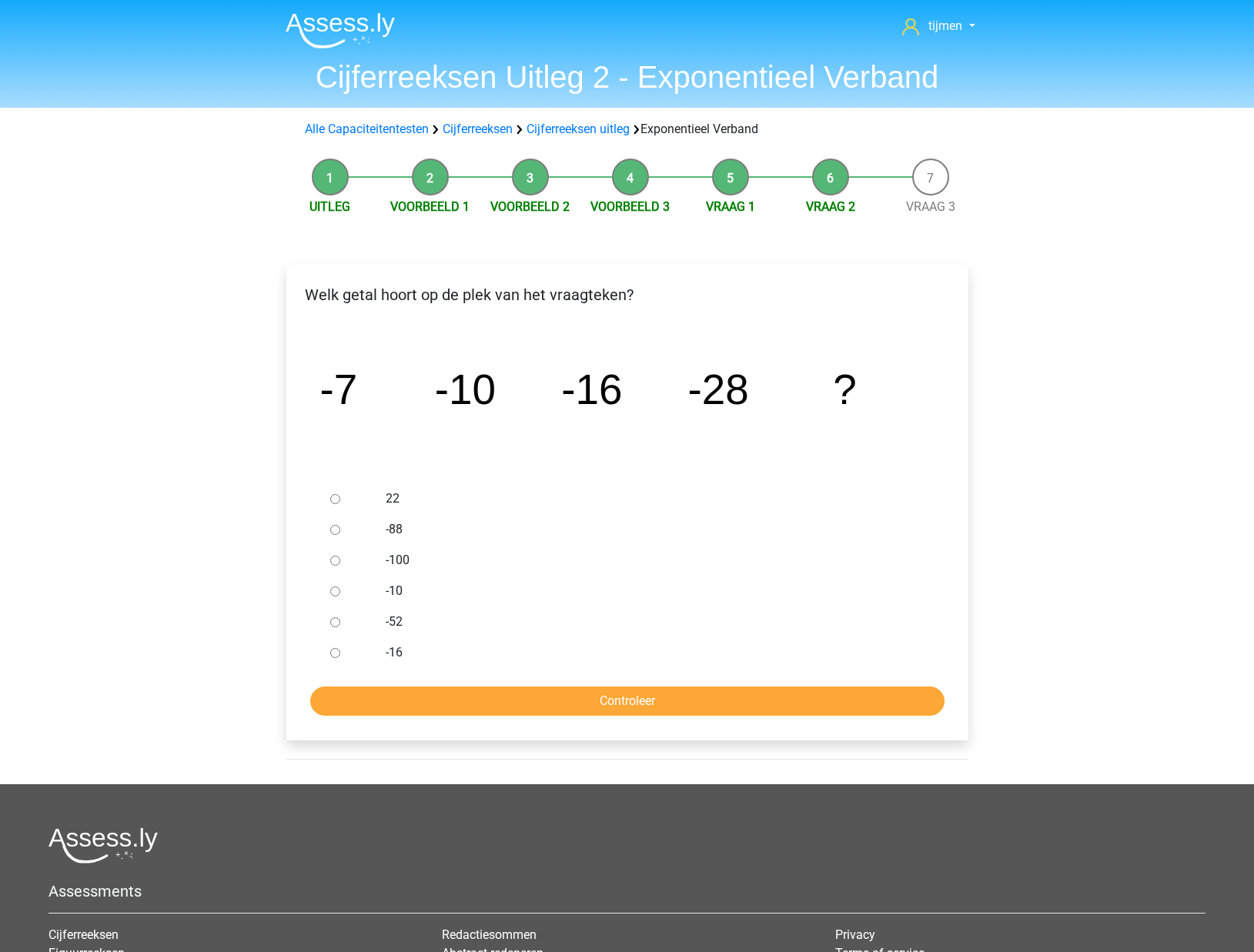
click at [334, 625] on input "-52" at bounding box center [335, 622] width 10 height 10
radio input "true"
click at [461, 691] on input "Controleer" at bounding box center [627, 701] width 635 height 29
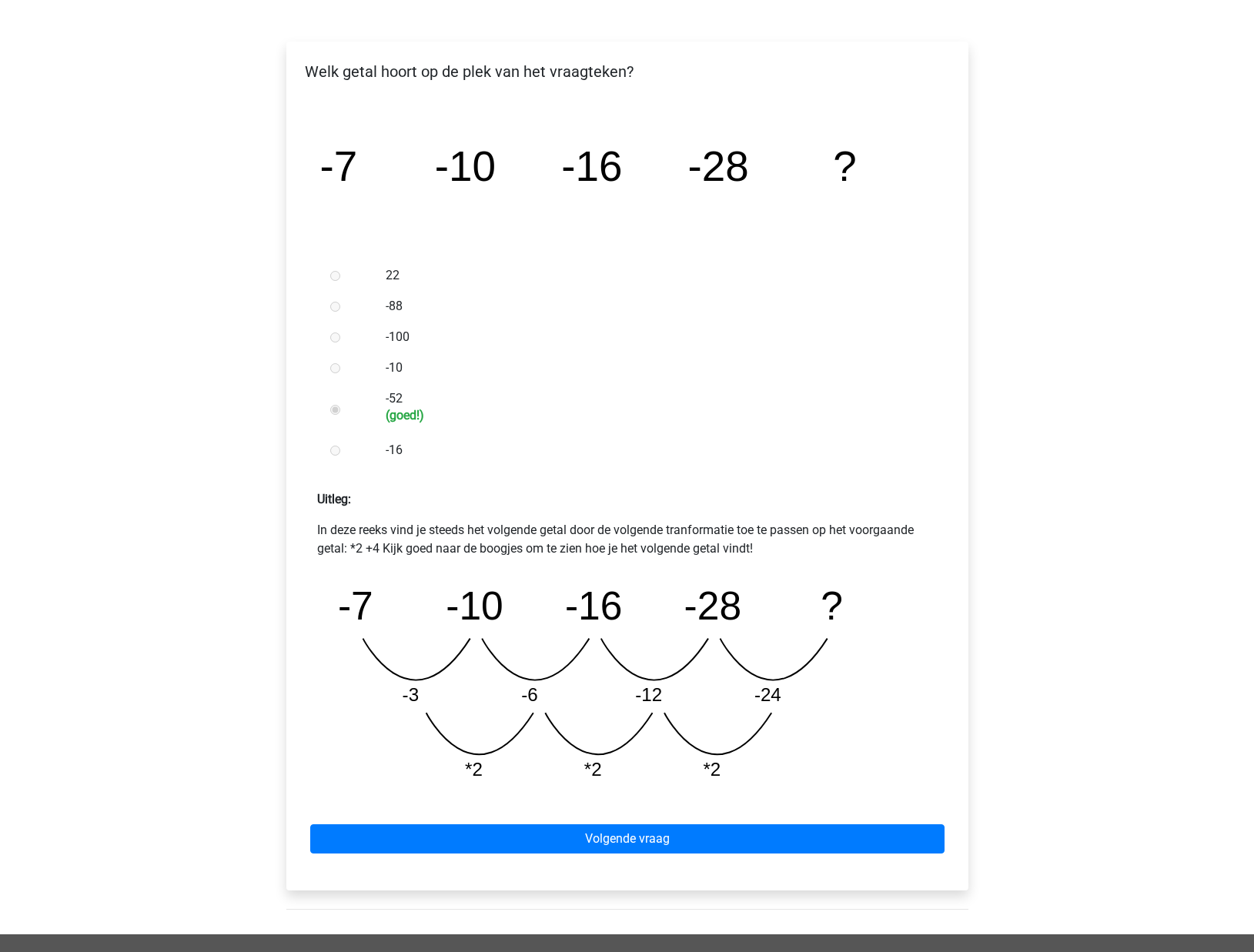
scroll to position [226, 0]
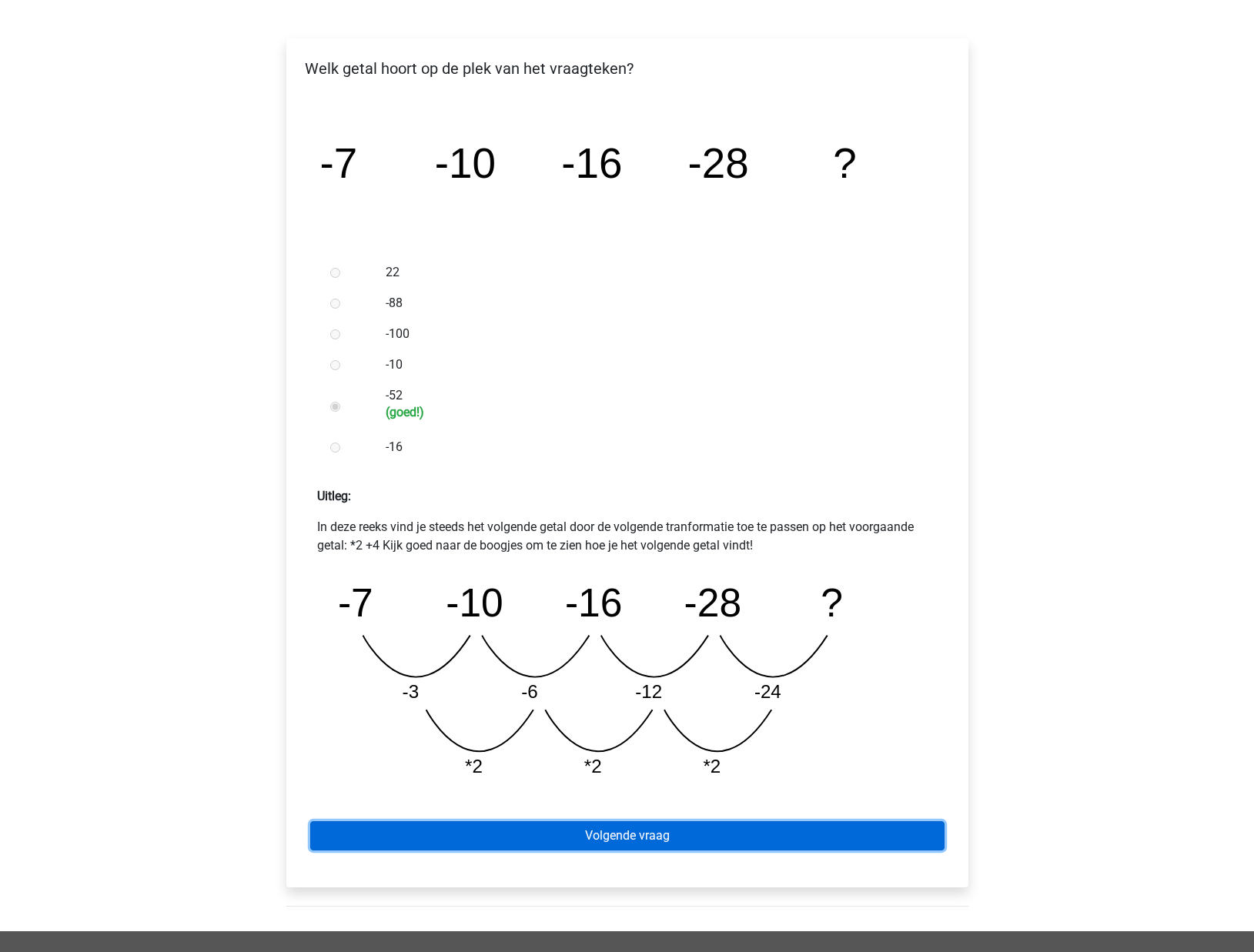
click at [559, 835] on link "Volgende vraag" at bounding box center [627, 835] width 635 height 29
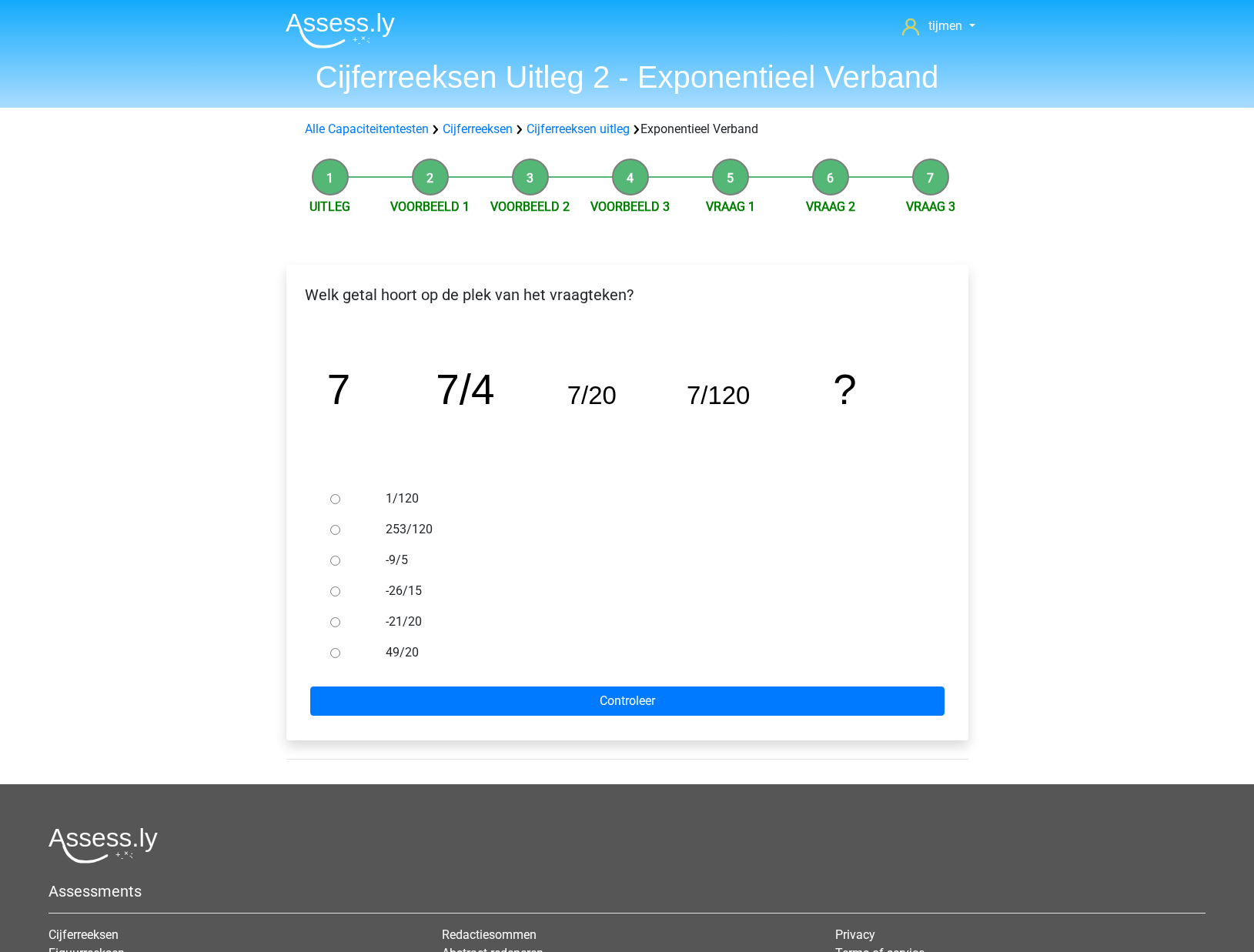
click at [393, 628] on label "-21/20" at bounding box center [652, 622] width 533 height 18
click at [340, 627] on input "-21/20" at bounding box center [335, 622] width 10 height 10
radio input "true"
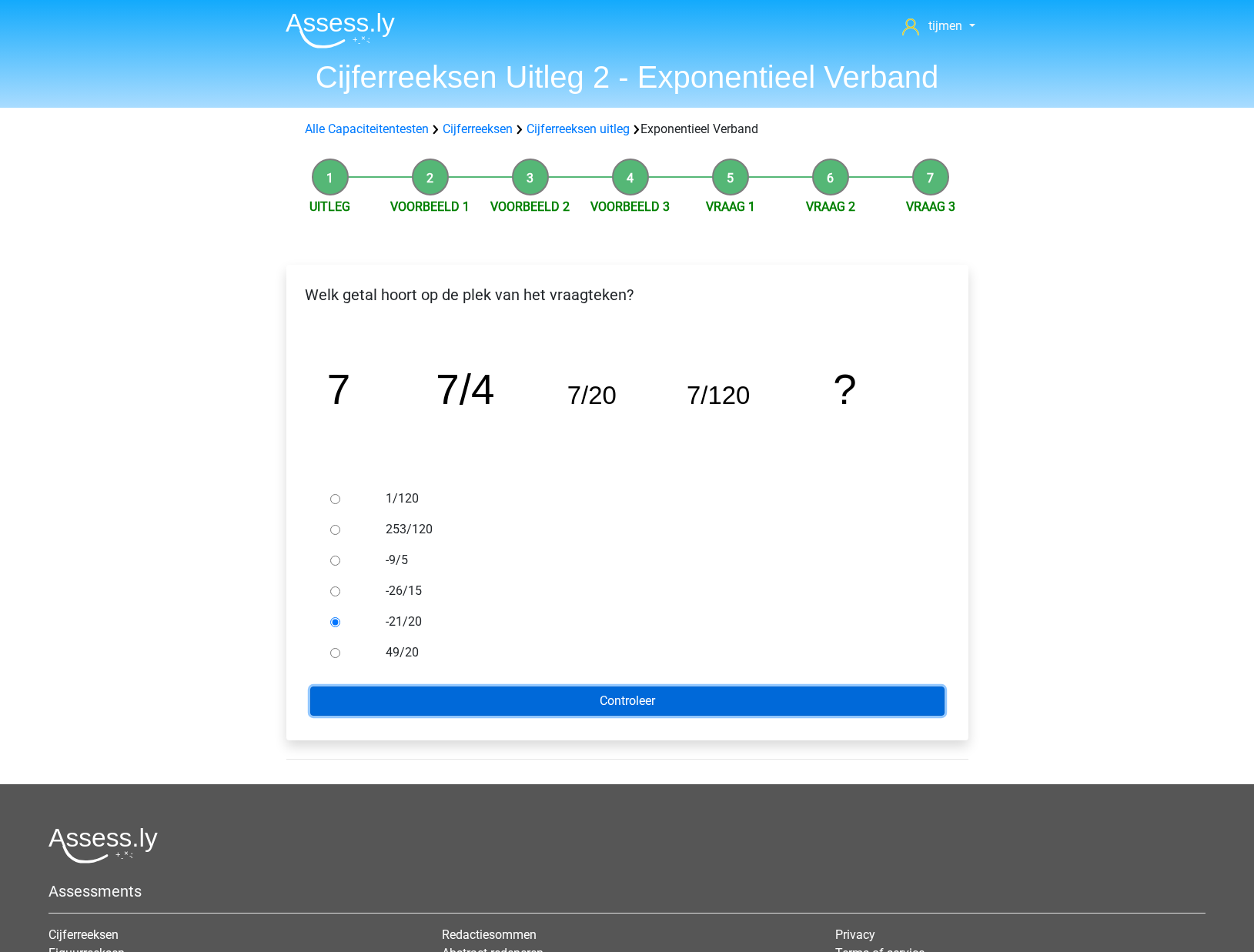
click at [507, 713] on input "Controleer" at bounding box center [627, 701] width 635 height 29
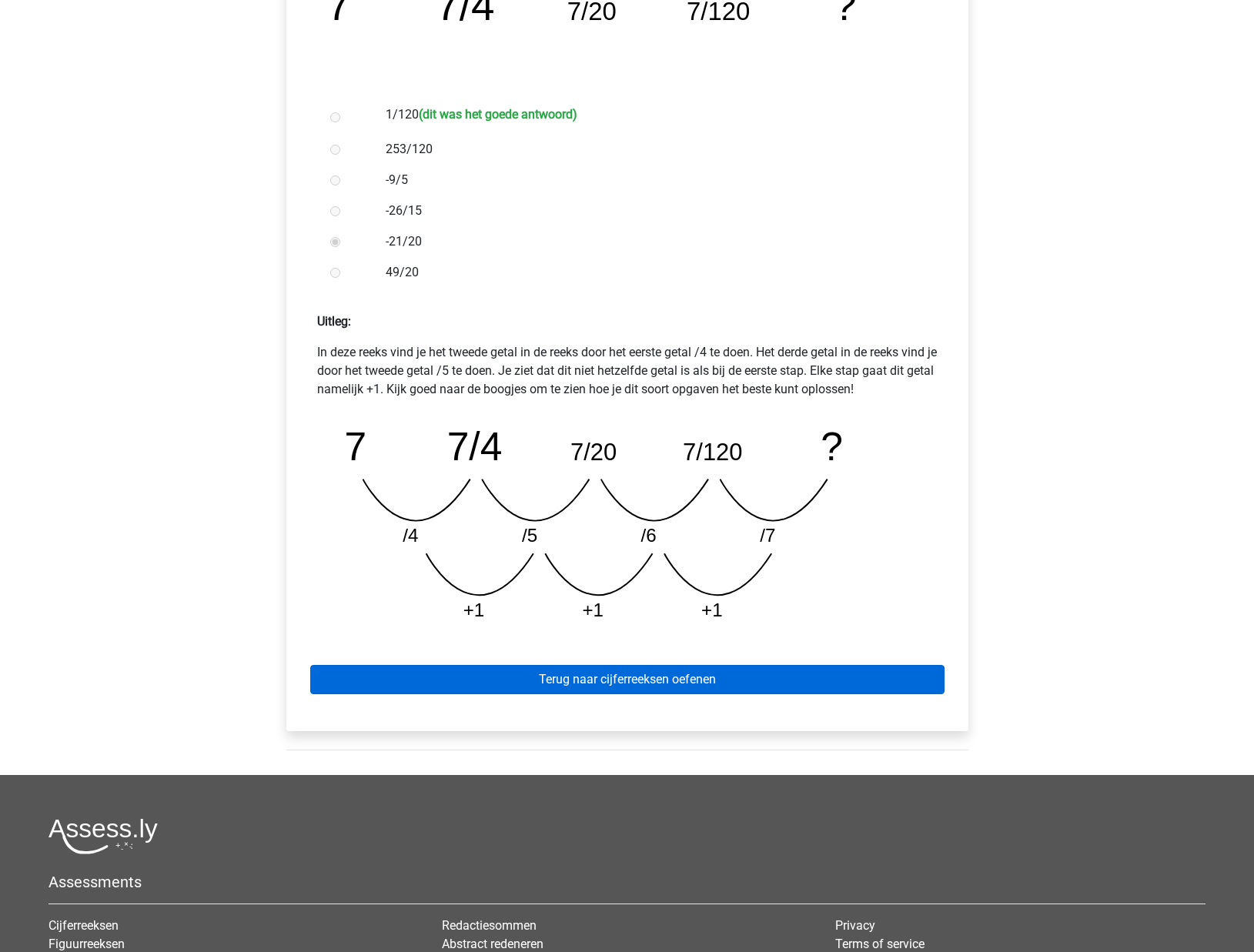
scroll to position [391, 0]
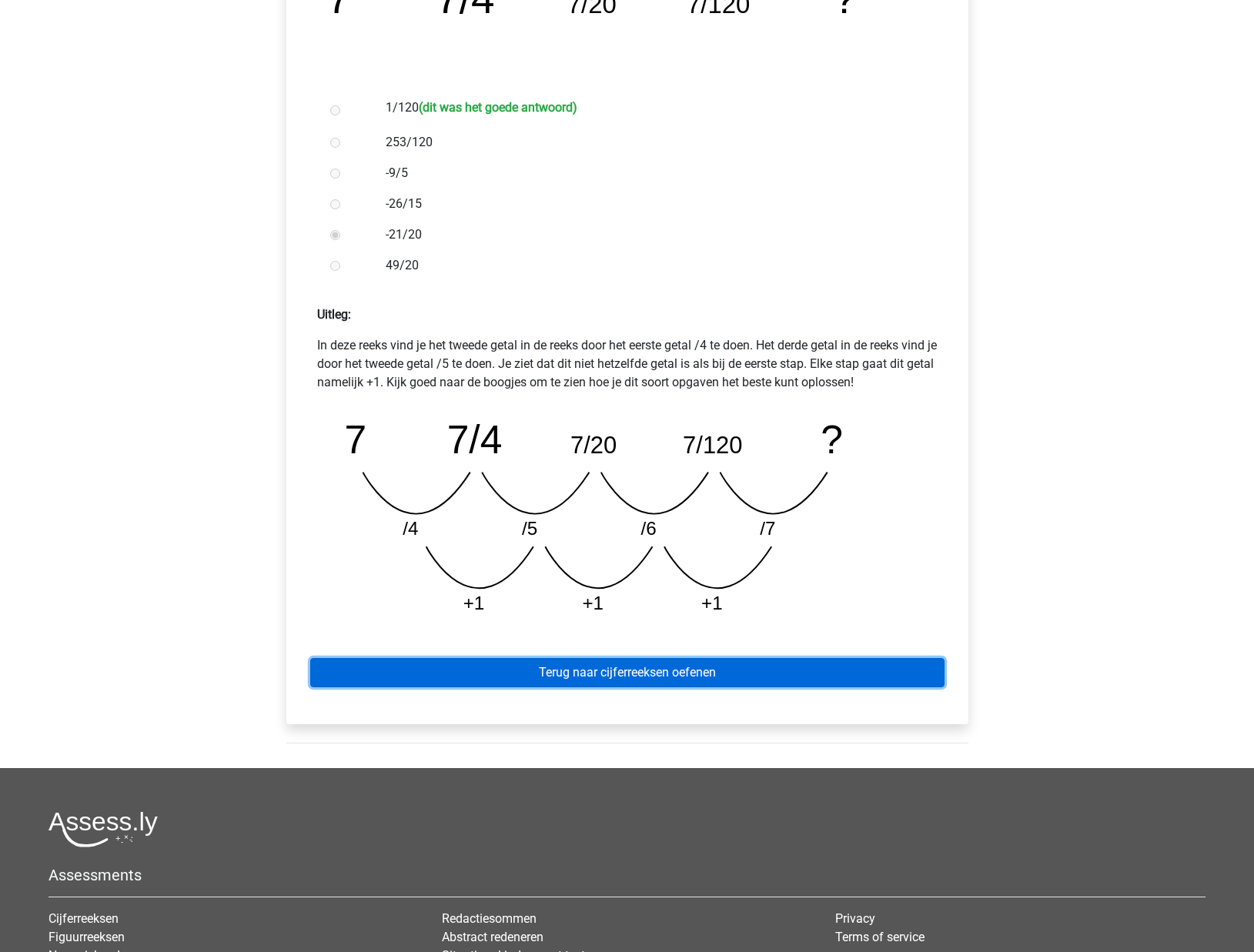
click at [677, 679] on link "Terug naar cijferreeksen oefenen" at bounding box center [627, 672] width 635 height 29
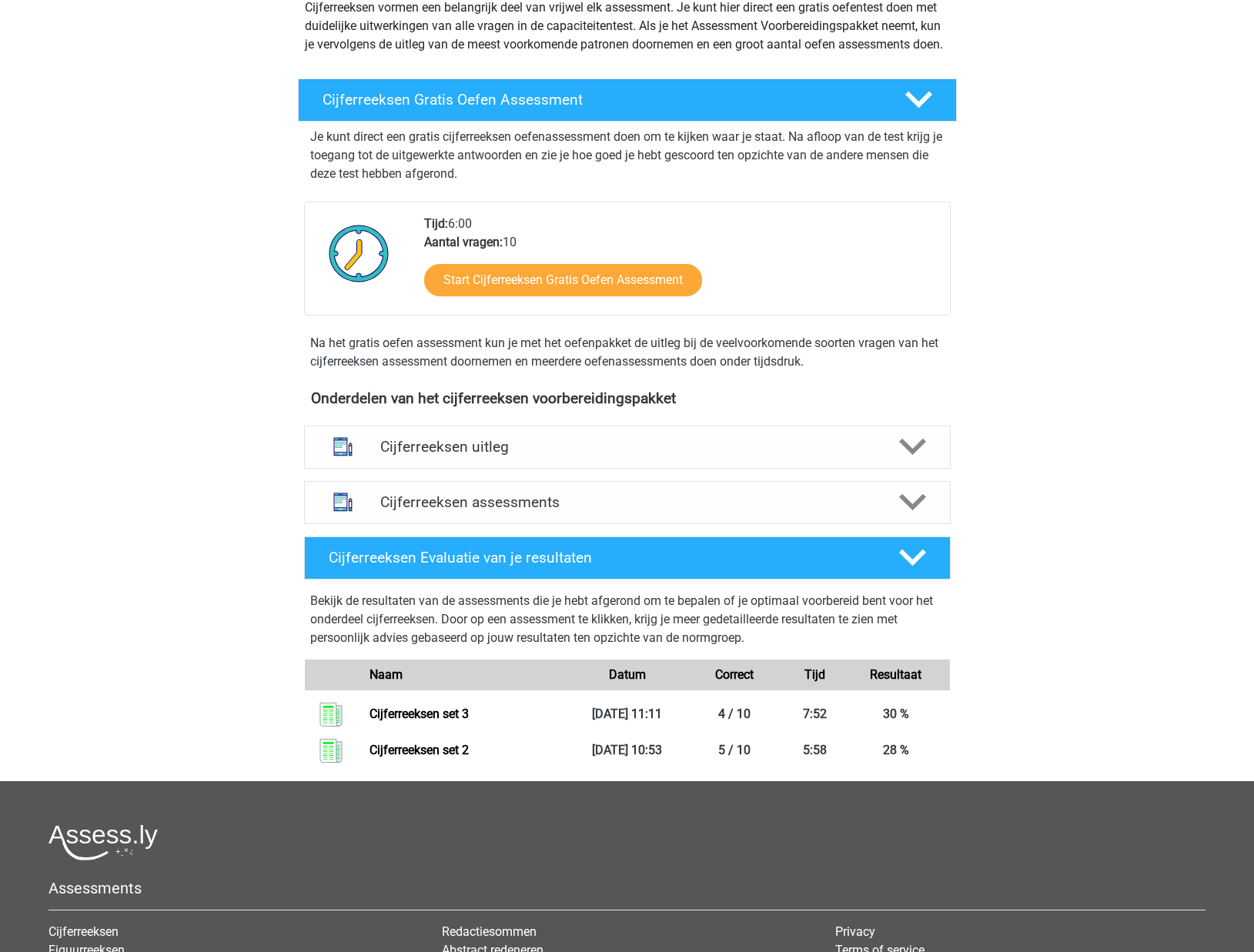
scroll to position [195, 0]
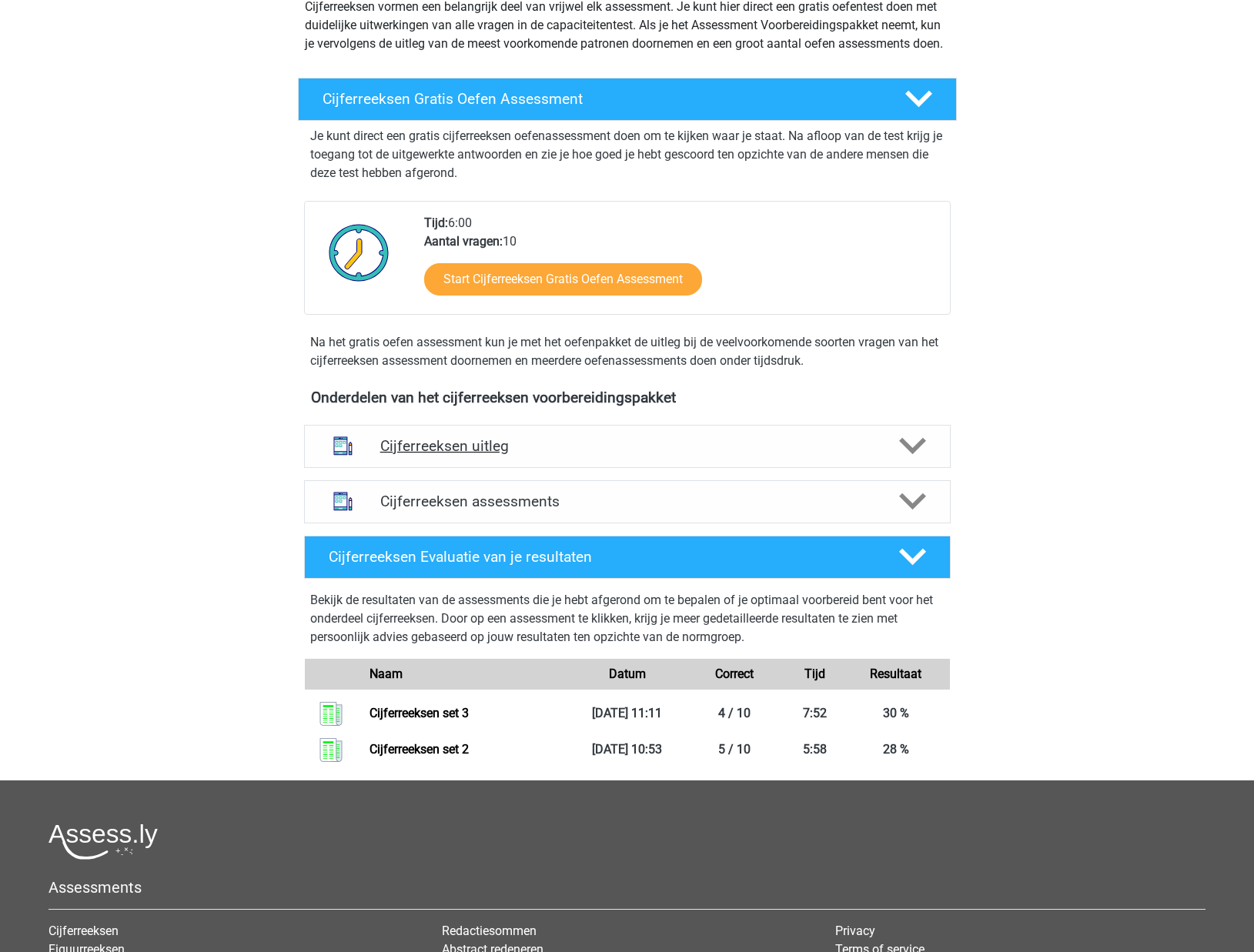
click at [687, 455] on h4 "Cijferreeksen uitleg" at bounding box center [627, 445] width 494 height 18
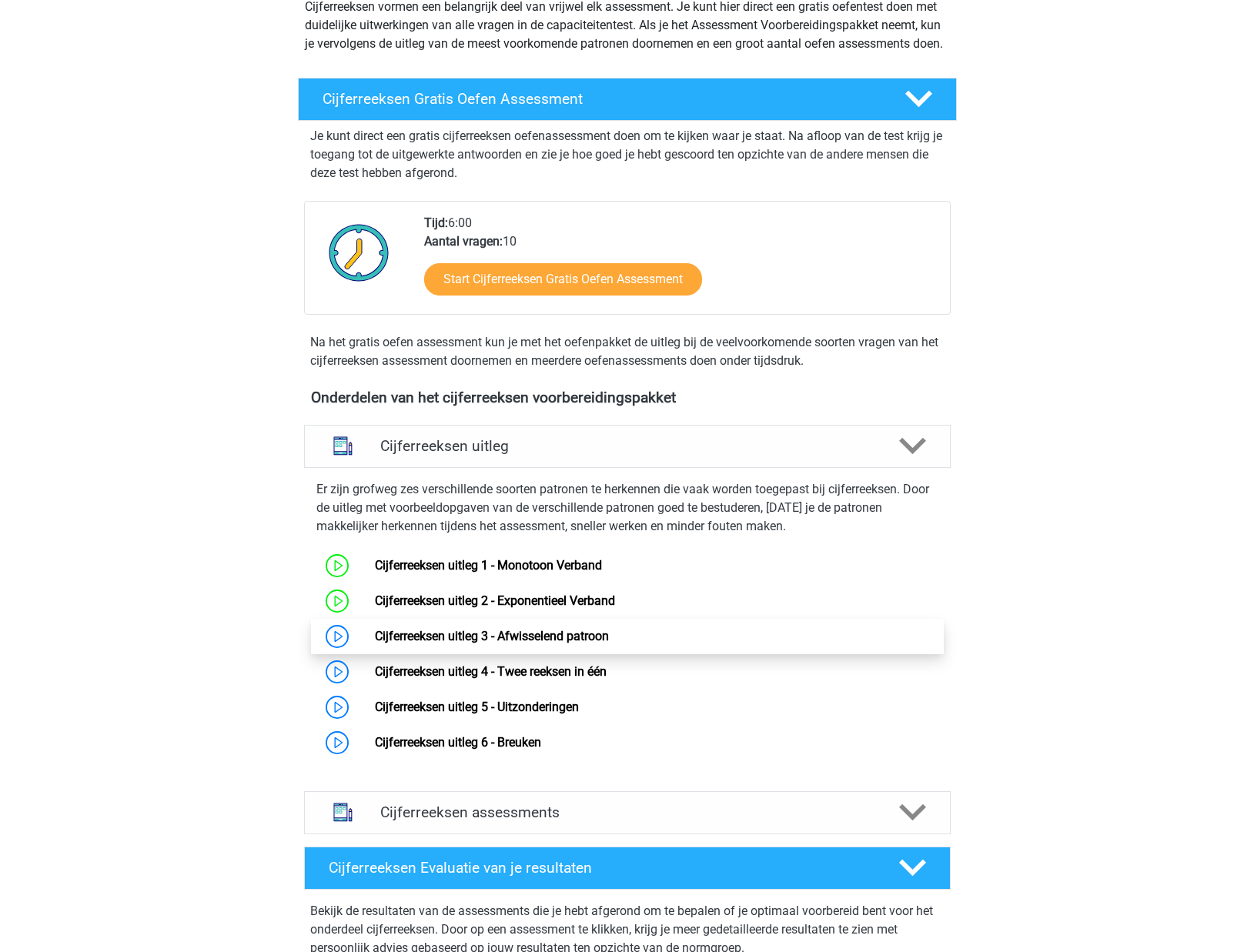
click at [511, 644] on link "Cijferreeksen uitleg 3 - Afwisselend patroon" at bounding box center [492, 635] width 234 height 14
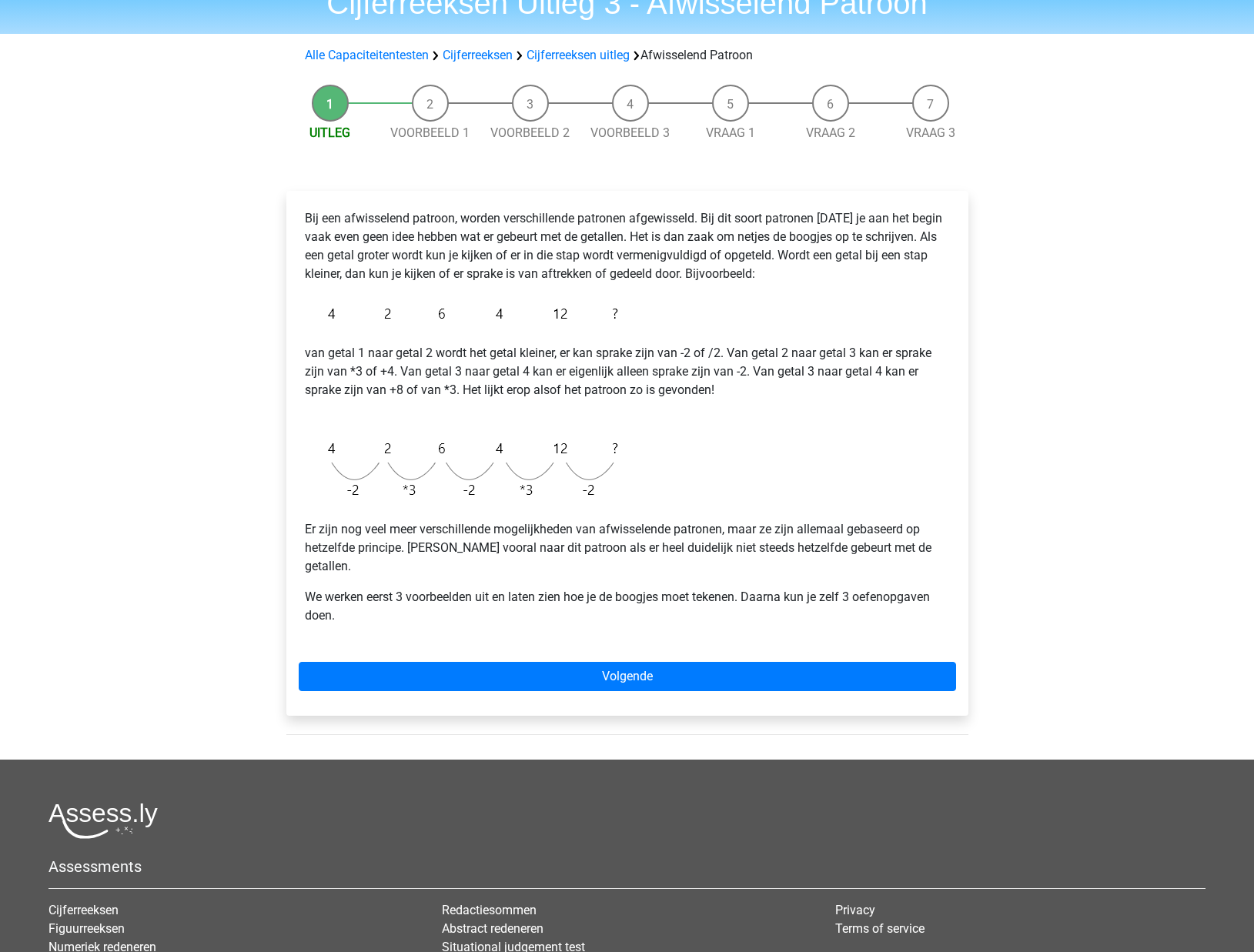
scroll to position [76, 0]
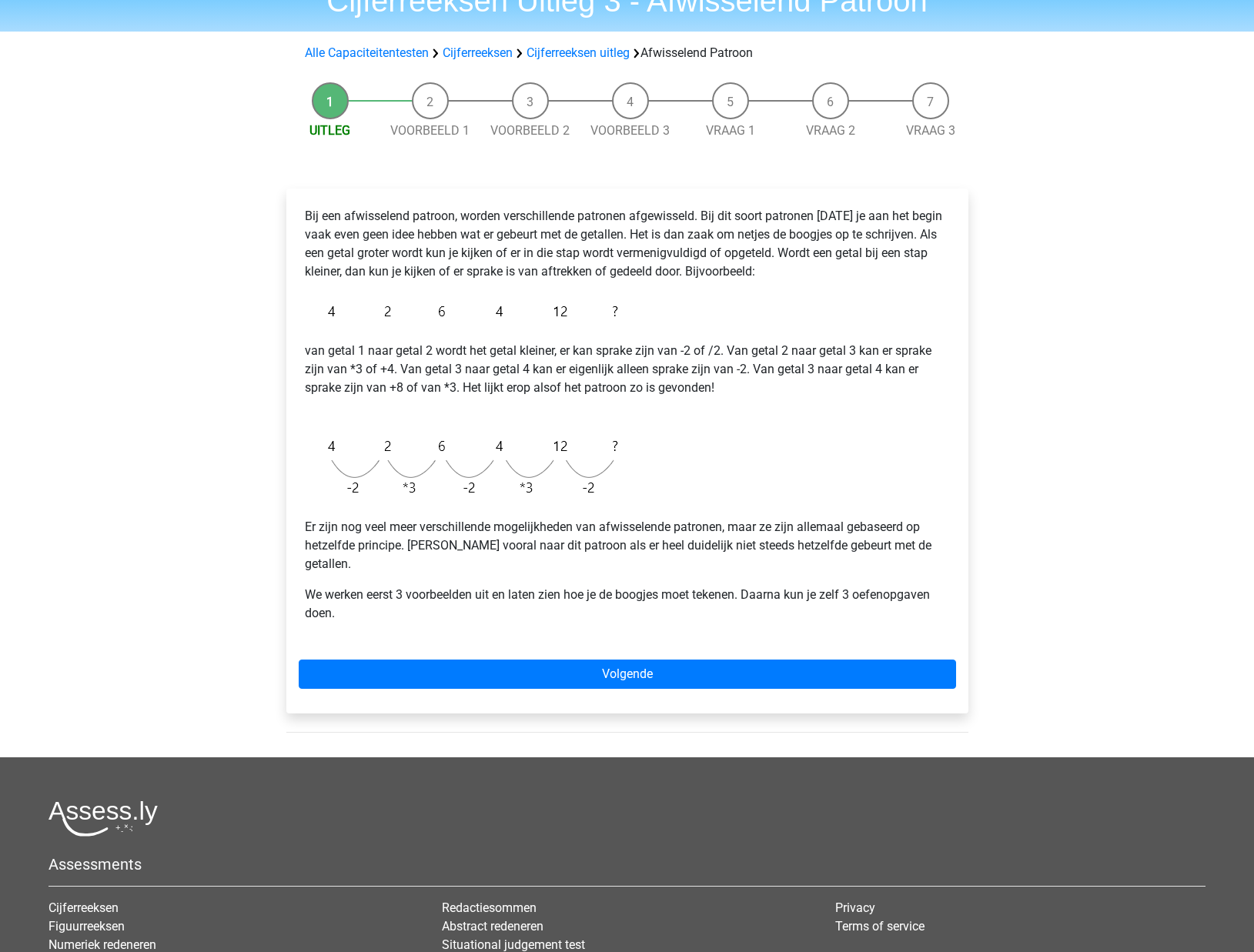
click at [504, 371] on p "van getal 1 naar getal 2 wordt het getal kleiner, er kan sprake zijn van -2 of …" at bounding box center [627, 379] width 645 height 74
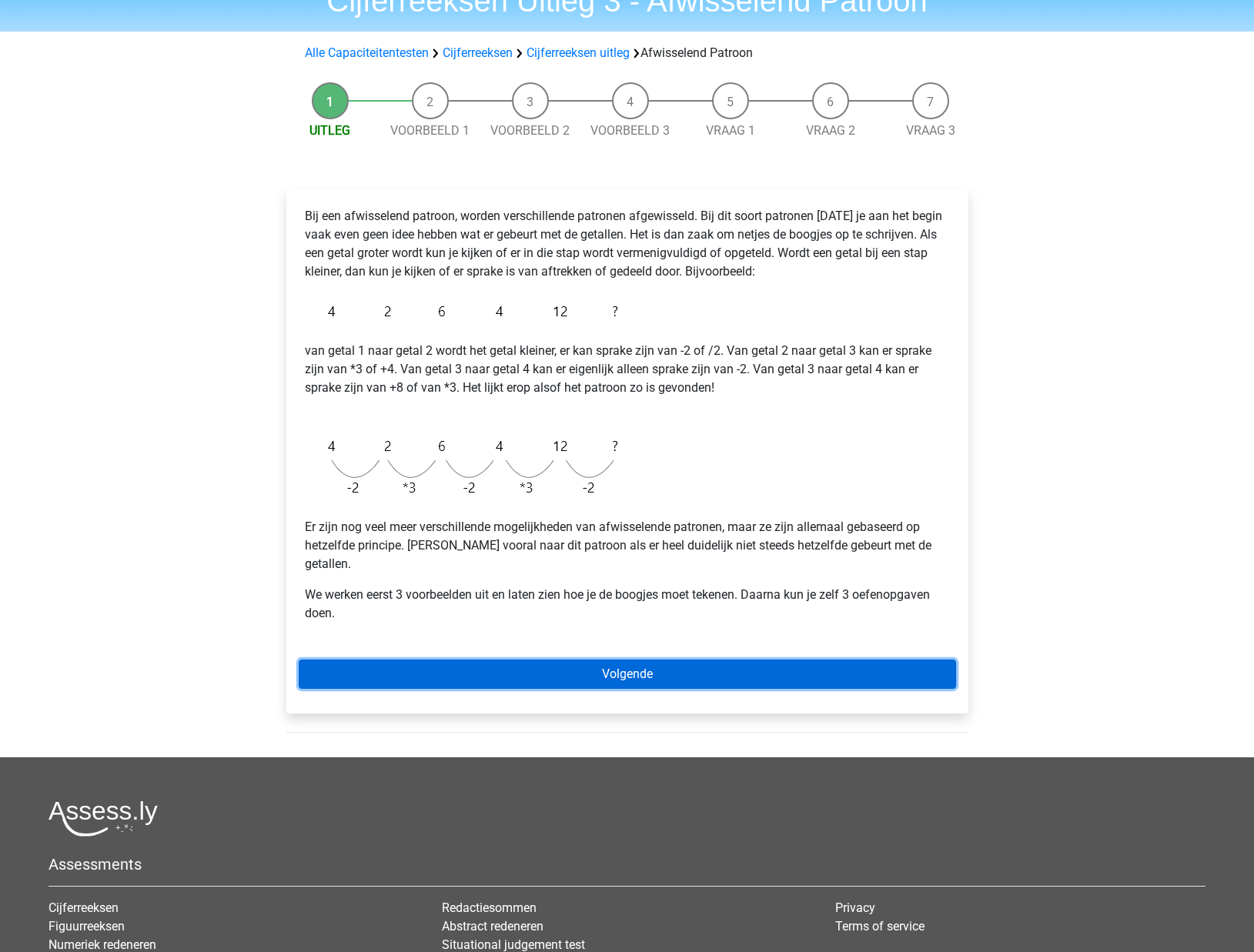
click at [582, 665] on link "Volgende" at bounding box center [627, 674] width 657 height 29
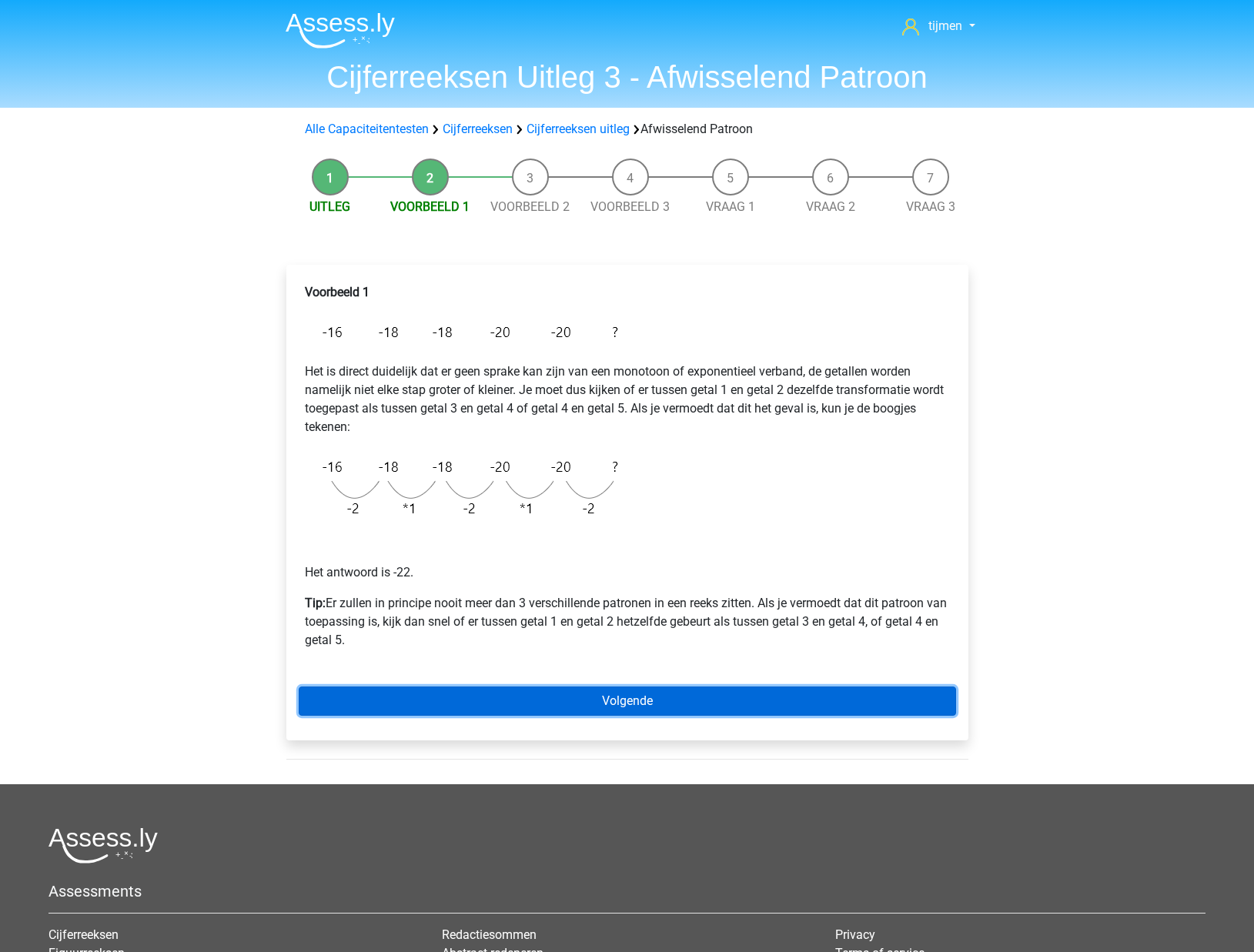
click at [525, 691] on link "Volgende" at bounding box center [627, 701] width 657 height 29
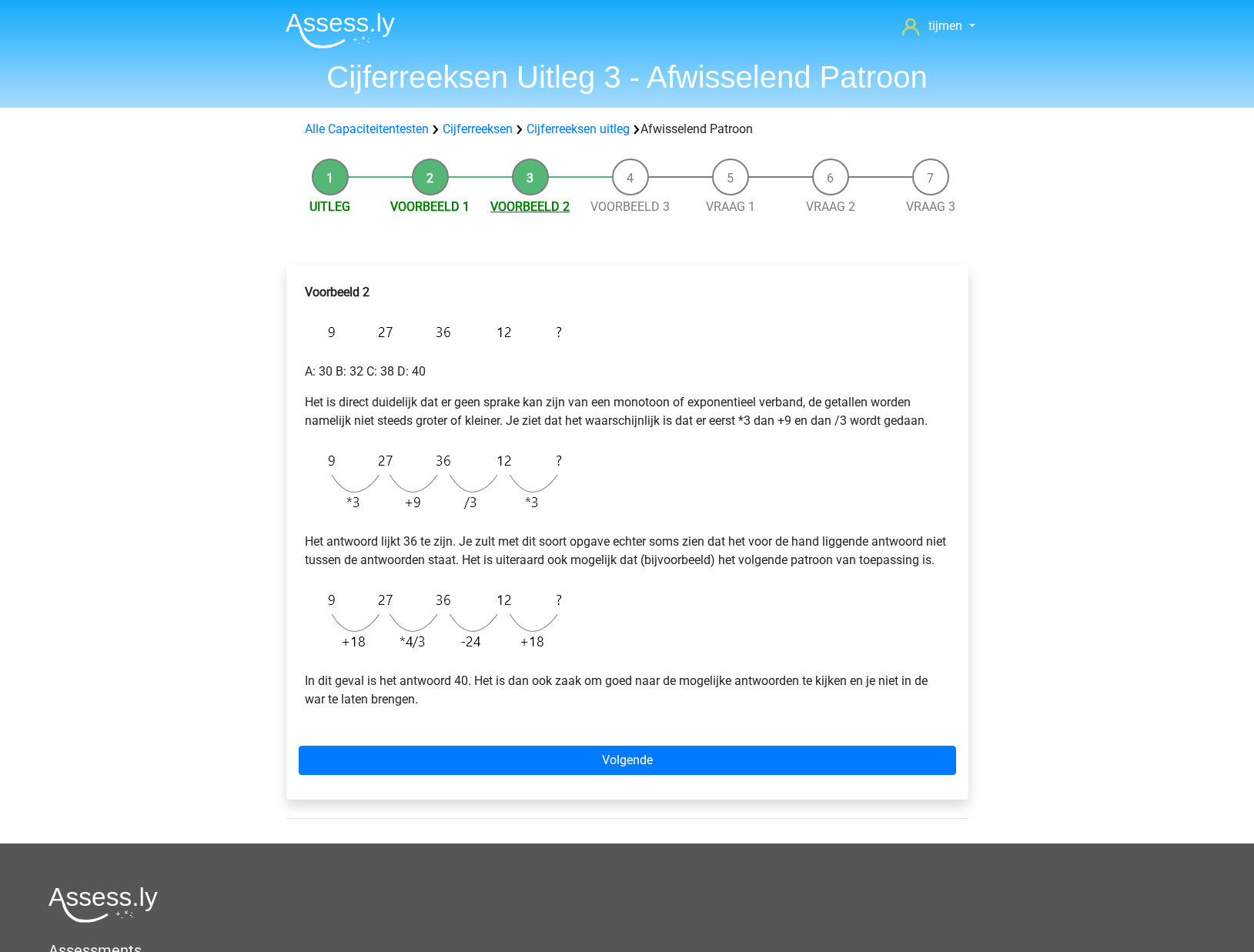
click at [514, 212] on link "Voorbeeld 2" at bounding box center [530, 206] width 79 height 14
click at [460, 208] on link "Voorbeeld 1" at bounding box center [429, 206] width 79 height 14
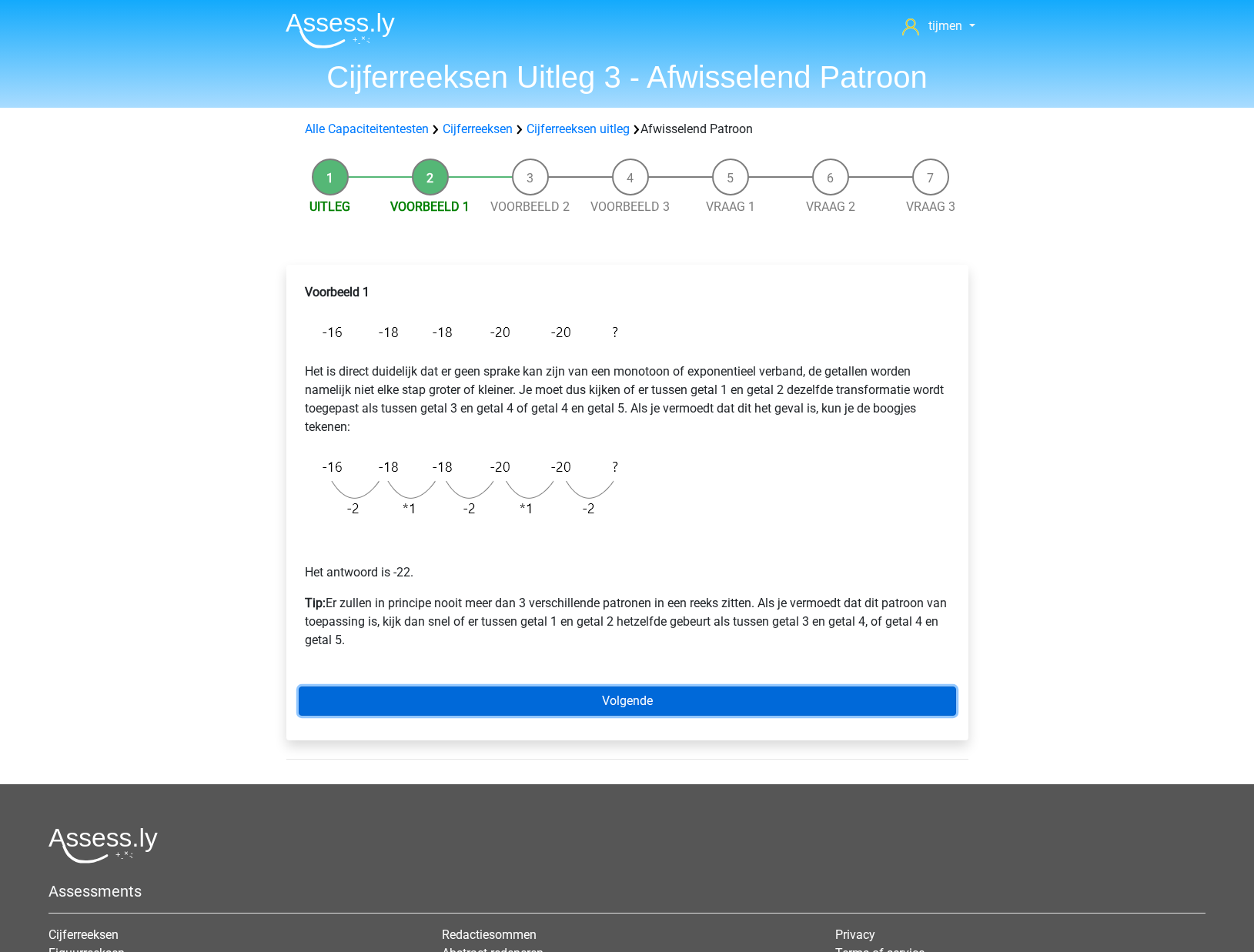
click at [579, 703] on link "Volgende" at bounding box center [627, 701] width 657 height 29
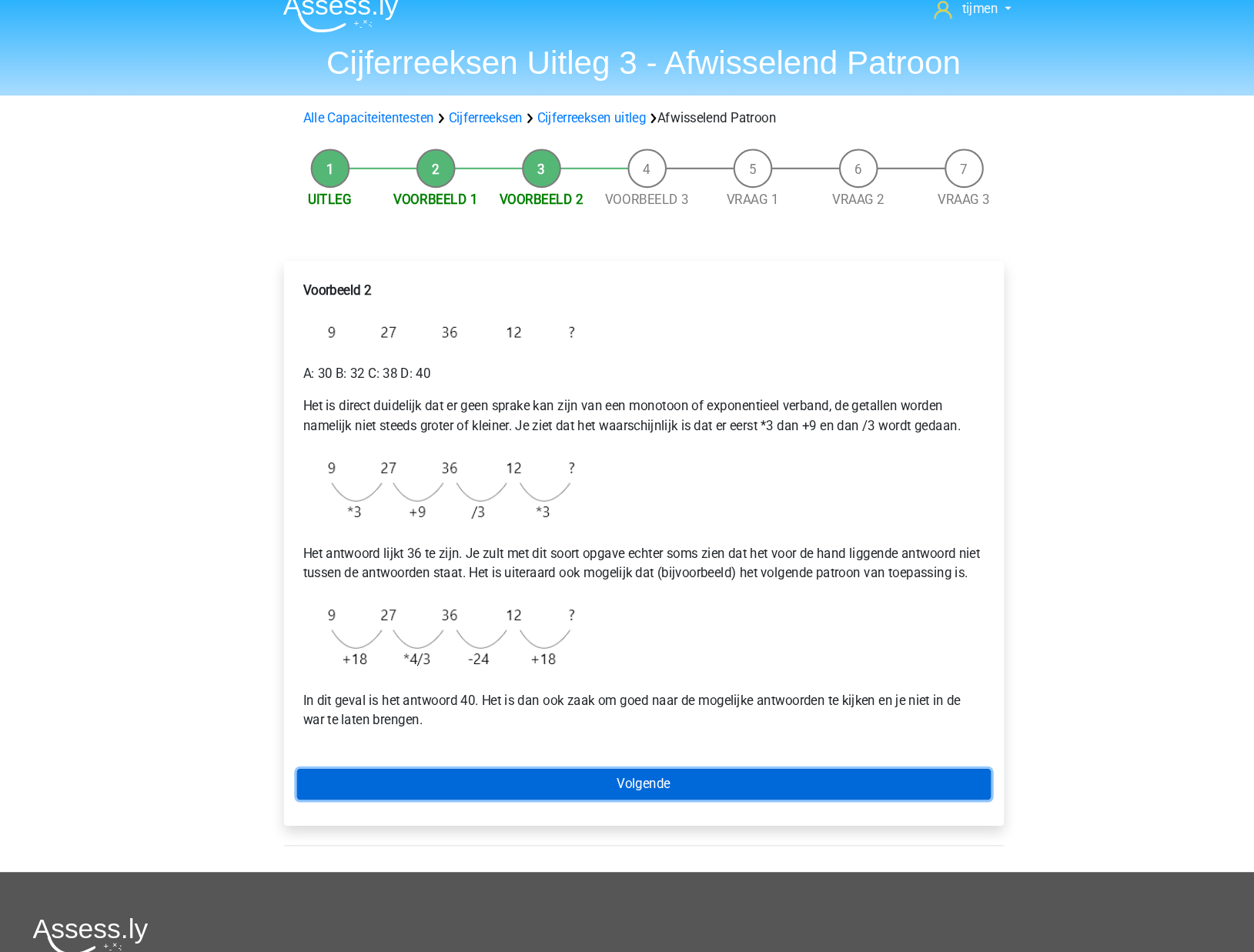
click at [587, 775] on link "Volgende" at bounding box center [627, 760] width 657 height 29
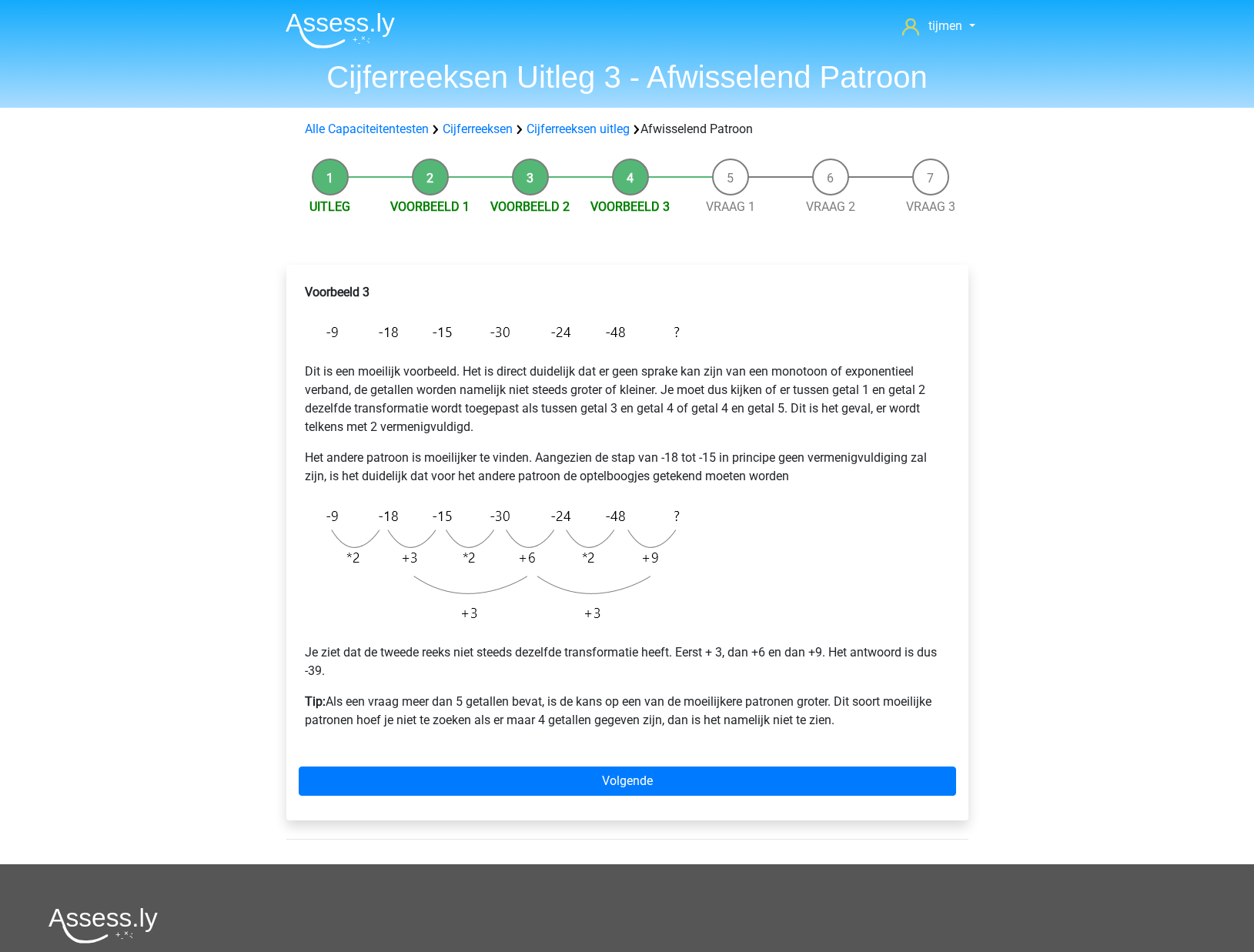
click at [487, 415] on p "Dit is een moeilijk voorbeeld. Het is direct duidelijk dat er geen sprake kan z…" at bounding box center [627, 399] width 645 height 74
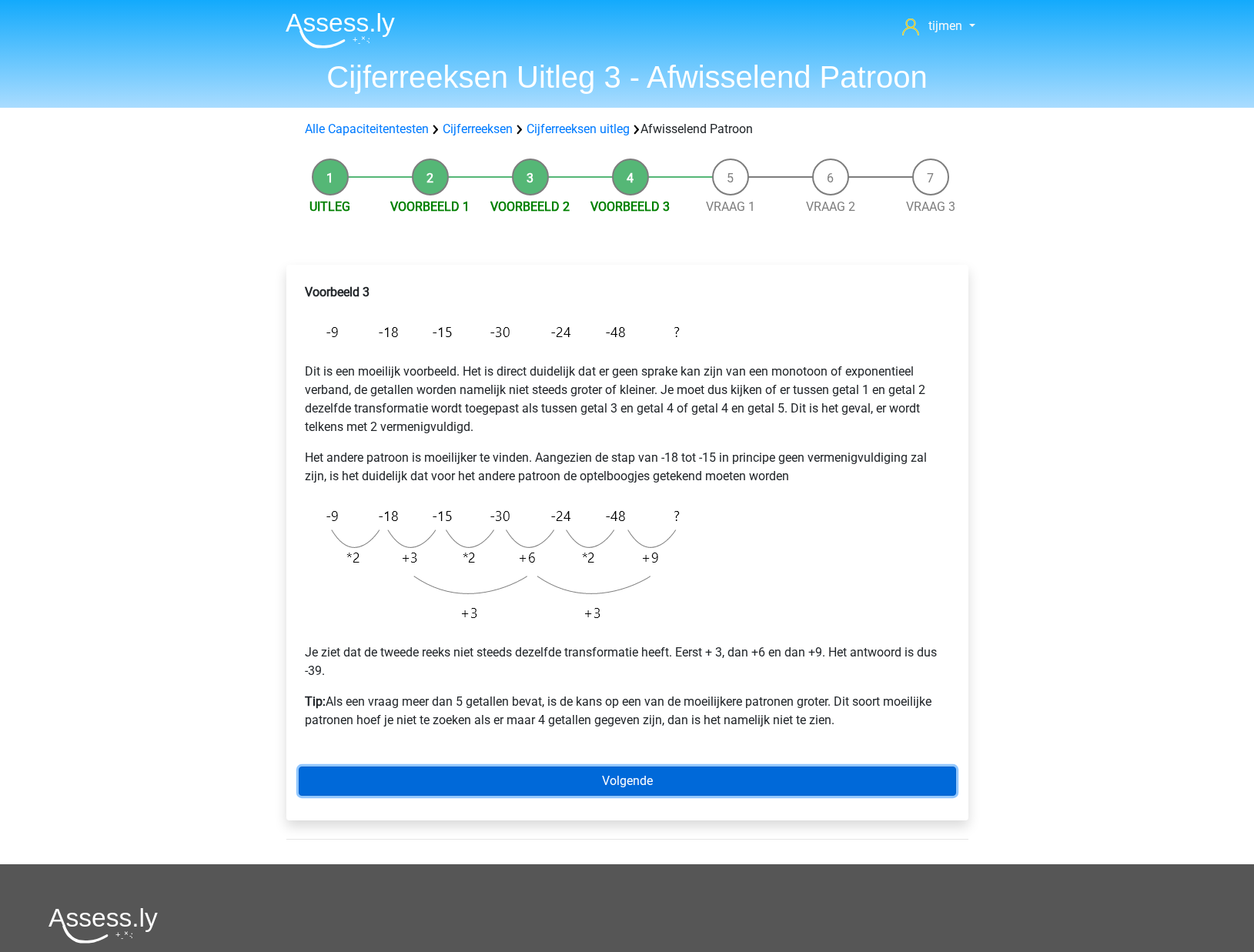
click at [549, 781] on link "Volgende" at bounding box center [627, 781] width 657 height 29
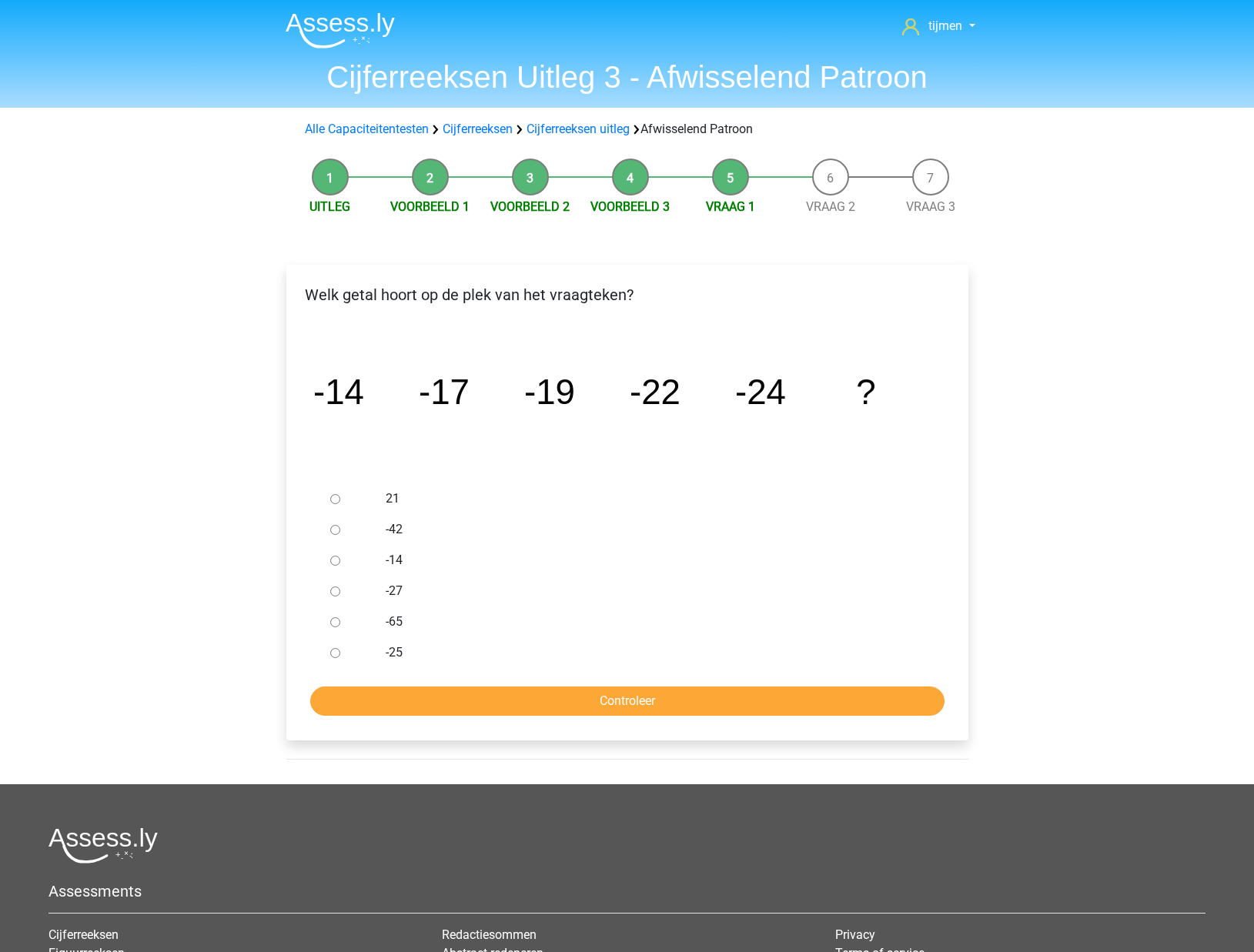
click at [372, 593] on div at bounding box center [350, 591] width 50 height 31
click at [395, 589] on label "-27" at bounding box center [652, 591] width 533 height 18
click at [340, 589] on input "-27" at bounding box center [335, 592] width 10 height 10
radio input "true"
click at [644, 681] on form "21 -42 -14 -27 -65 -25 Controleer" at bounding box center [627, 599] width 657 height 233
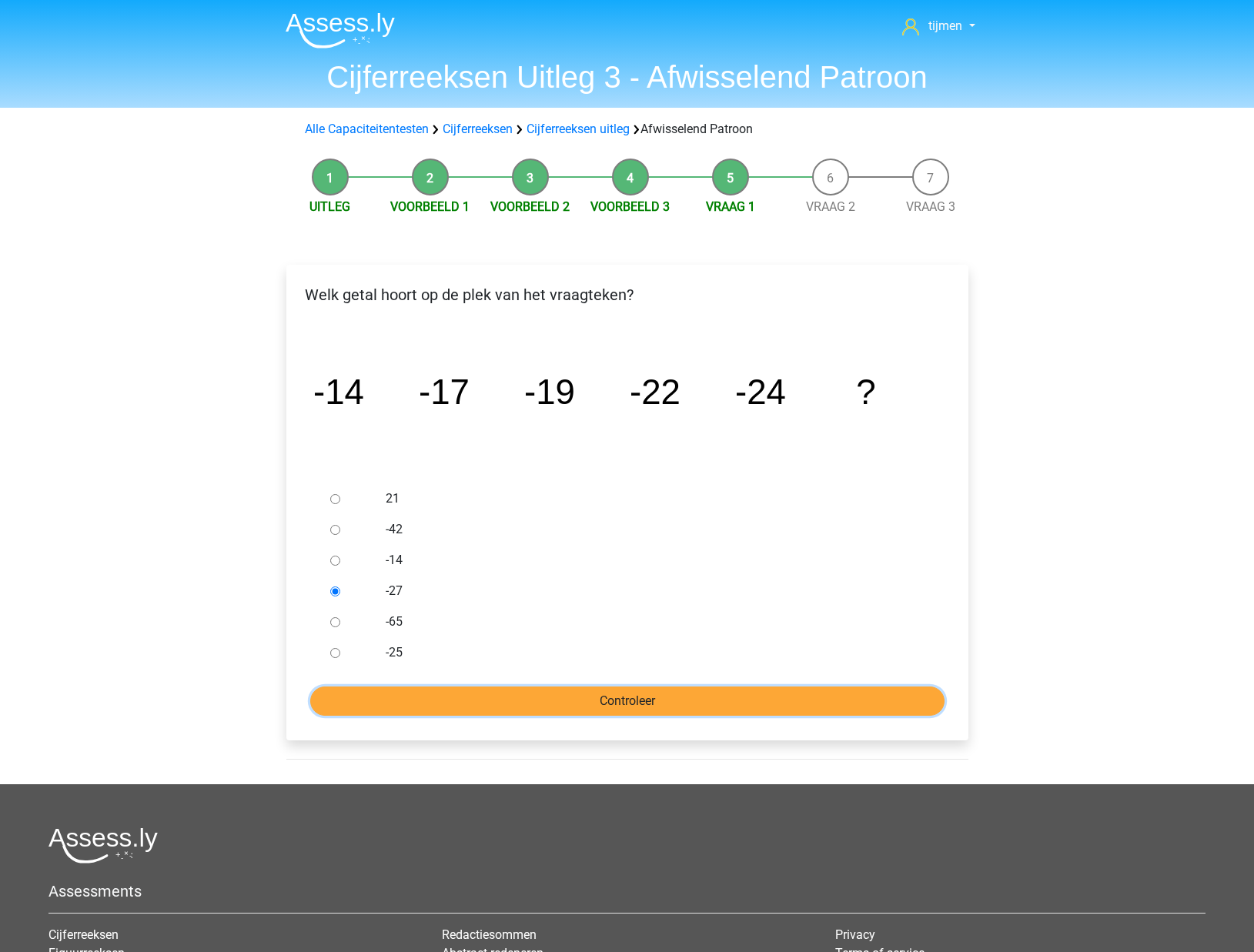
click at [644, 691] on input "Controleer" at bounding box center [627, 701] width 635 height 29
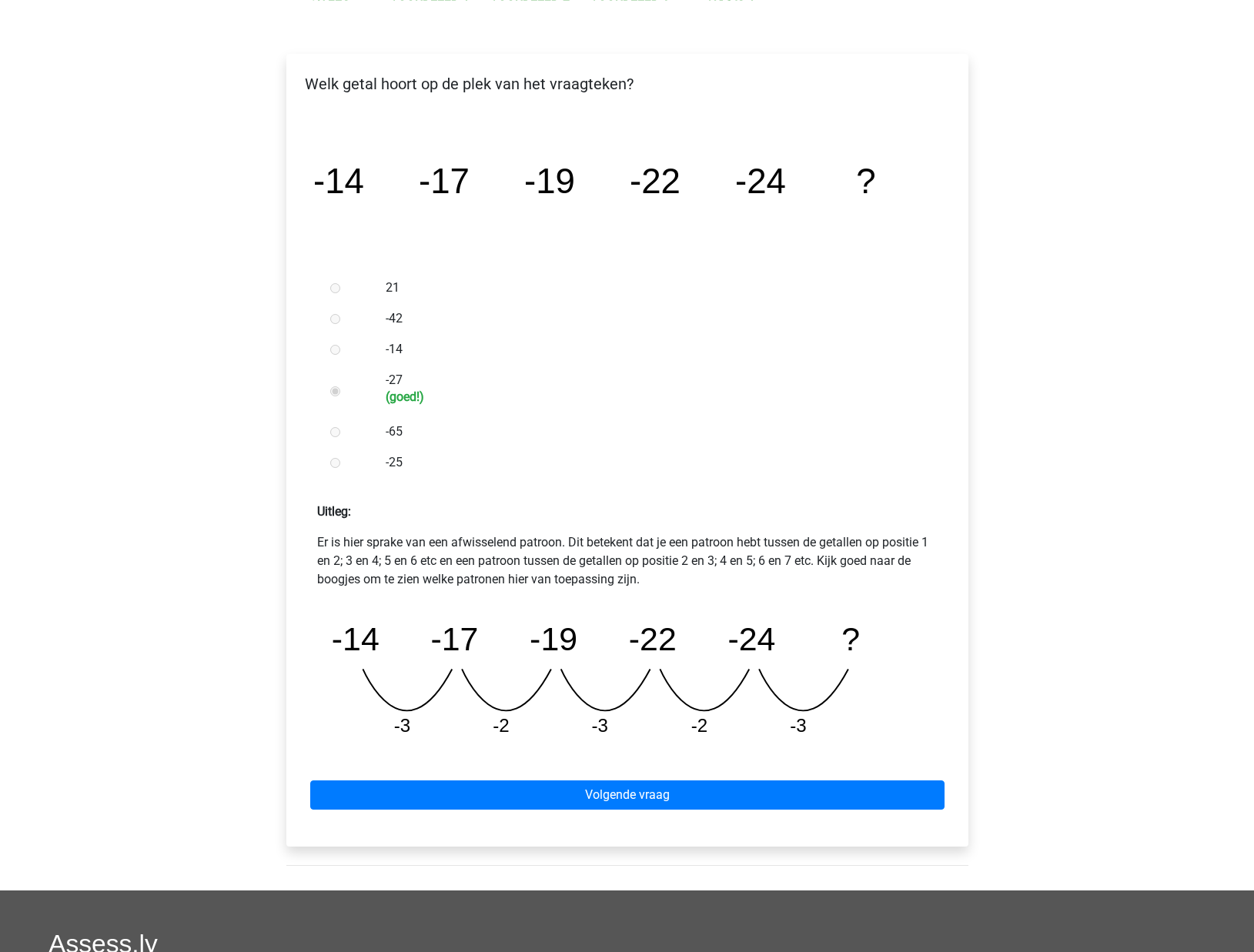
scroll to position [294, 0]
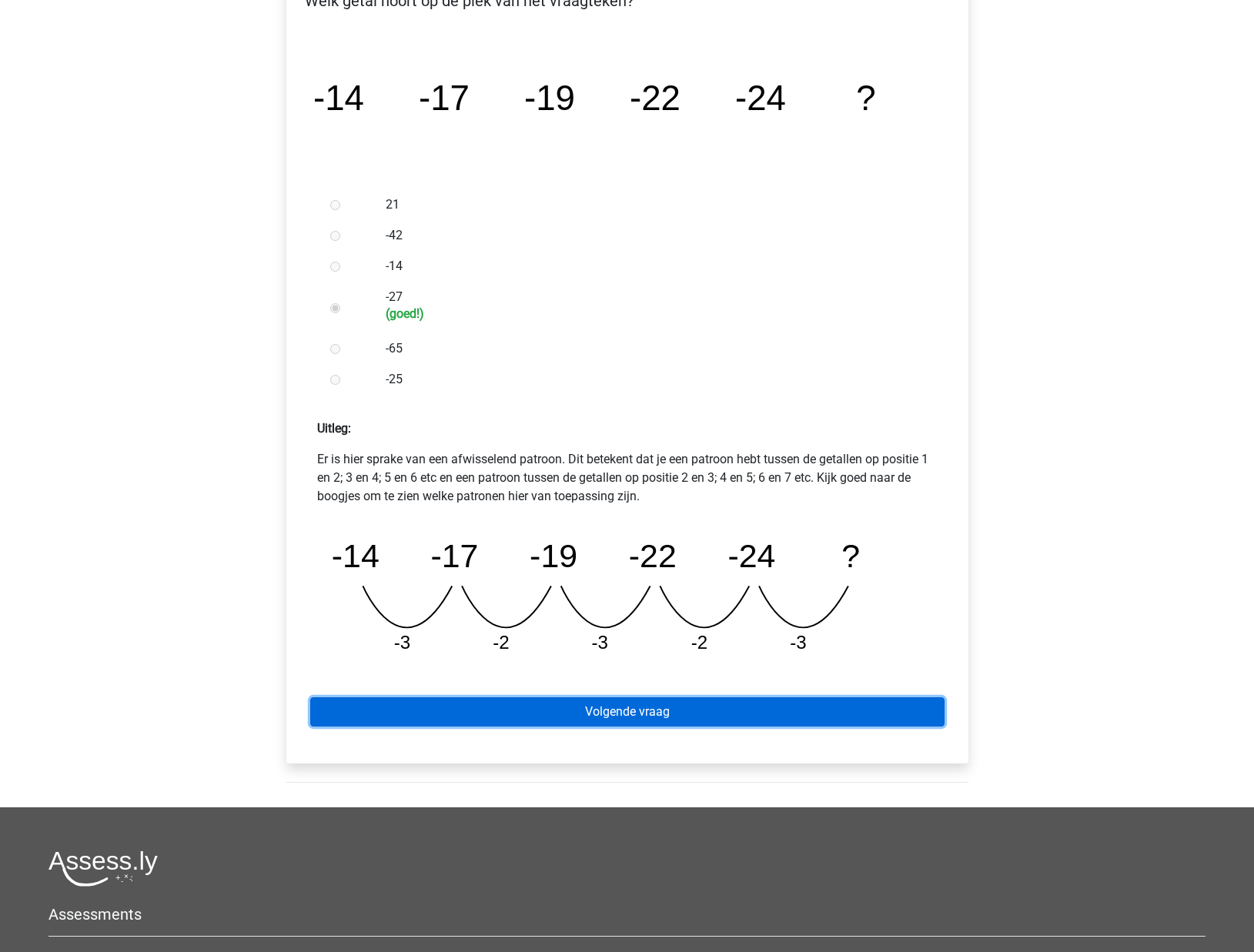
click at [663, 709] on link "Volgende vraag" at bounding box center [627, 712] width 635 height 29
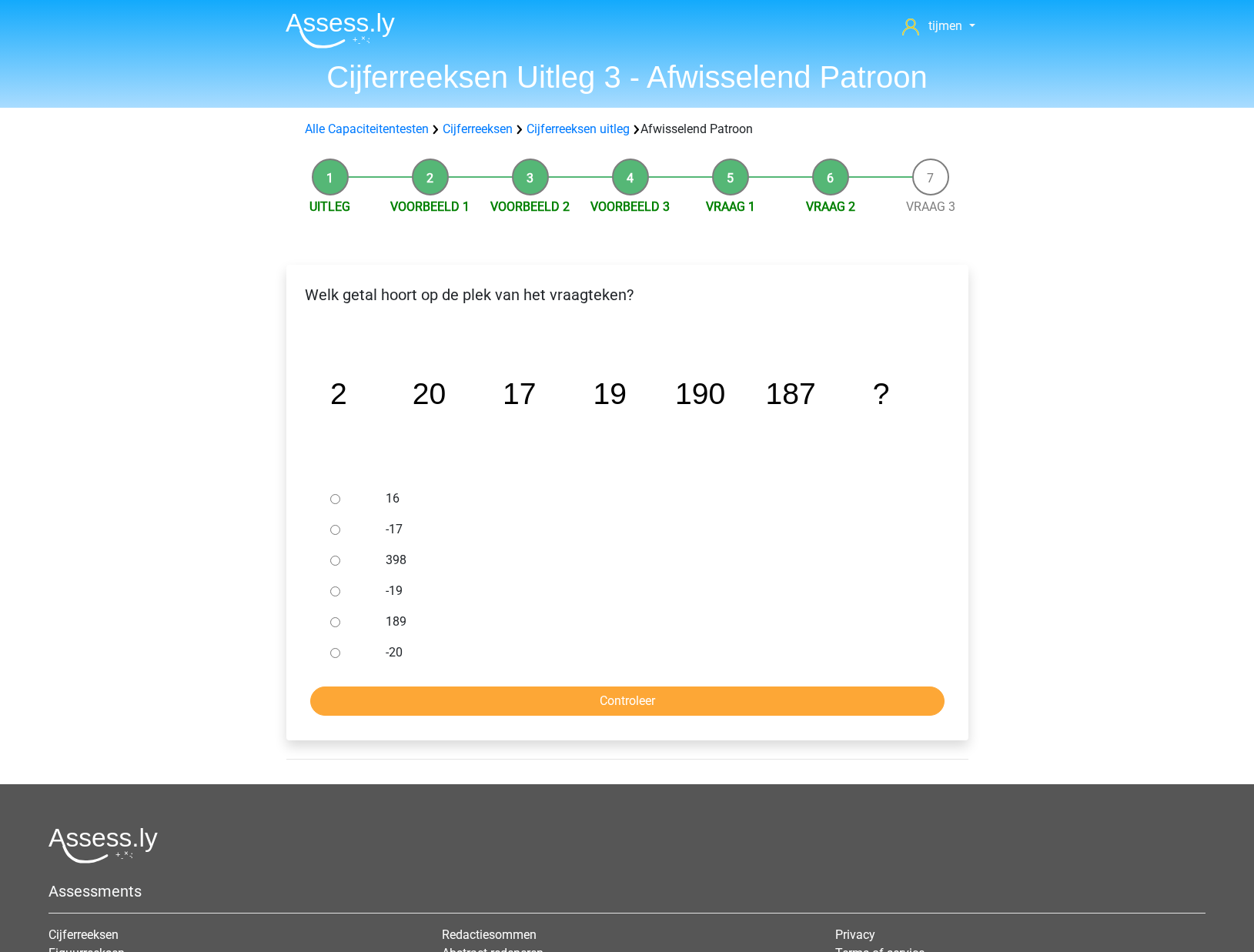
click at [383, 621] on div "189" at bounding box center [651, 622] width 556 height 31
click at [340, 620] on div at bounding box center [350, 622] width 50 height 31
click at [335, 619] on input "189" at bounding box center [335, 622] width 10 height 10
radio input "true"
click at [440, 692] on input "Controleer" at bounding box center [627, 701] width 635 height 29
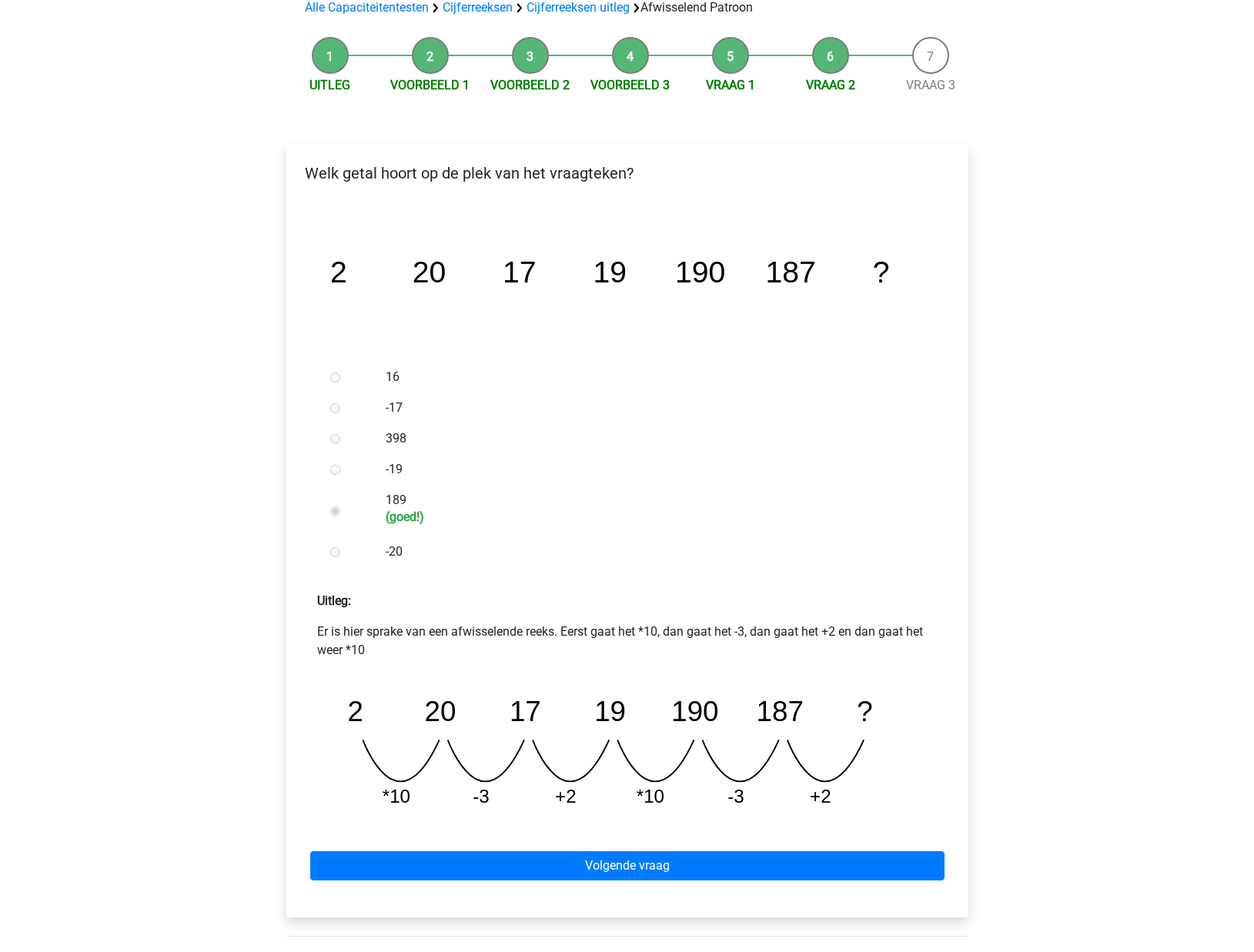
scroll to position [128, 0]
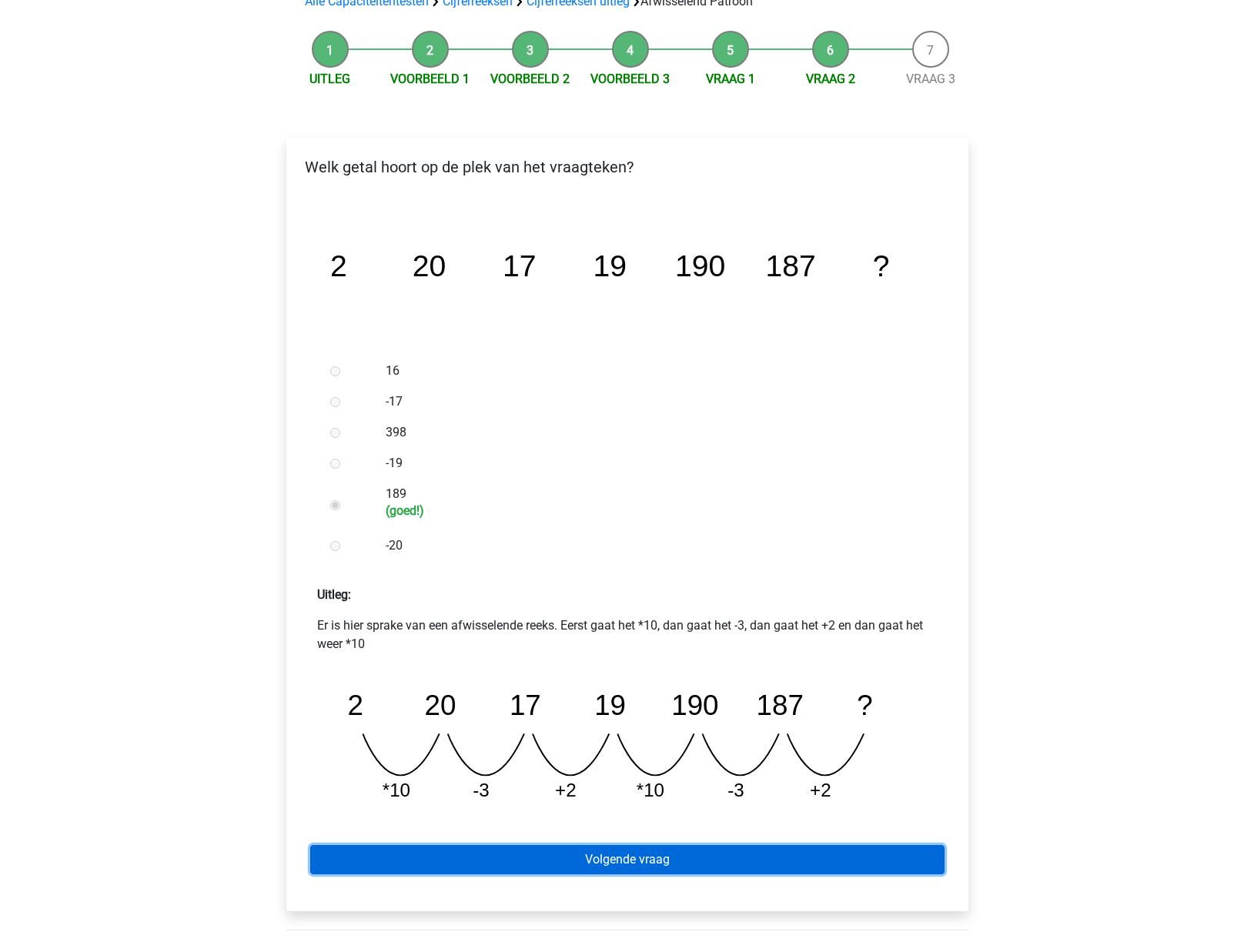
click at [566, 855] on link "Volgende vraag" at bounding box center [627, 859] width 635 height 29
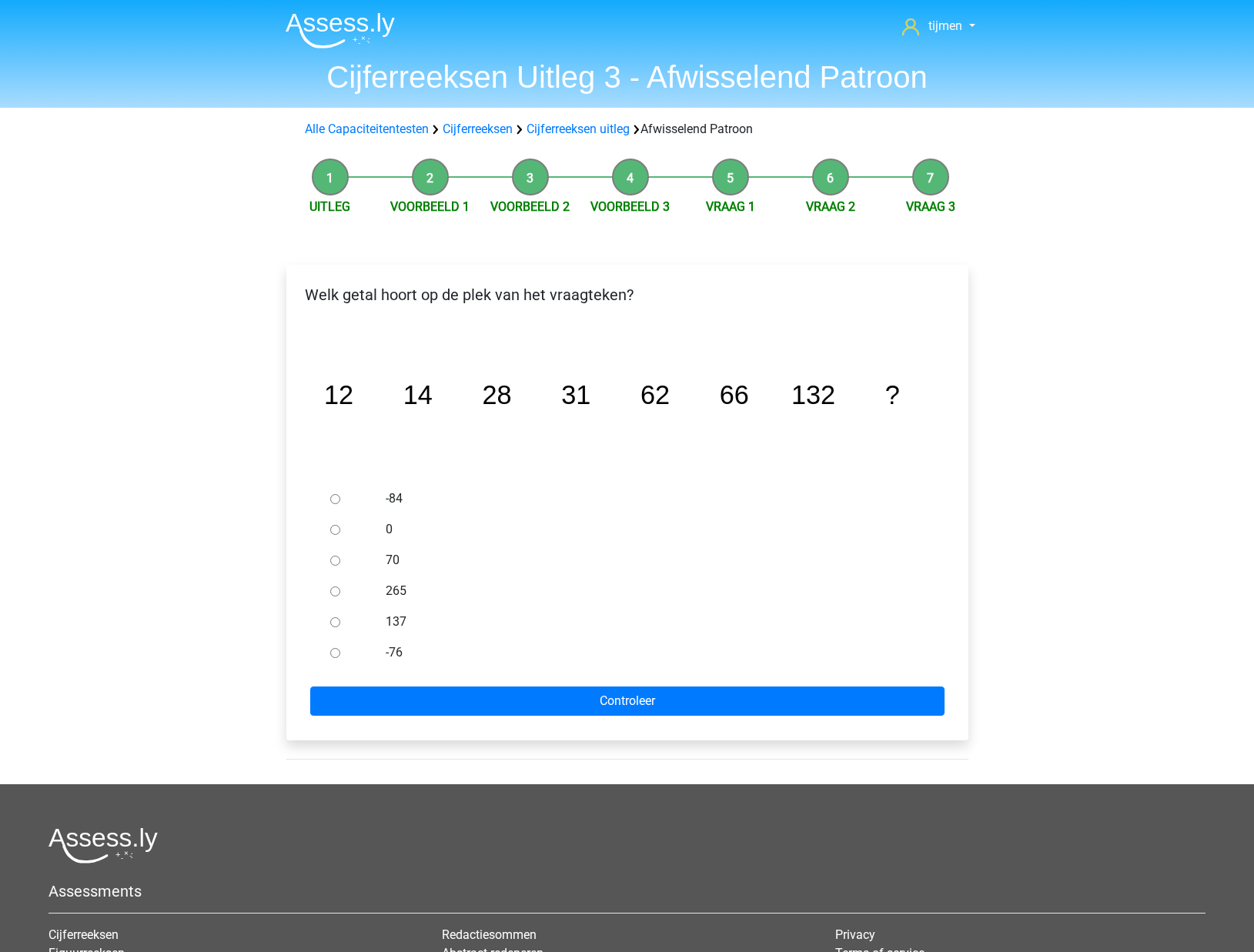
click at [404, 618] on label "137" at bounding box center [652, 622] width 533 height 18
click at [340, 618] on input "137" at bounding box center [335, 622] width 10 height 10
radio input "true"
click at [464, 681] on form "-84 0 70 265 137 -76 Controleer" at bounding box center [627, 599] width 657 height 233
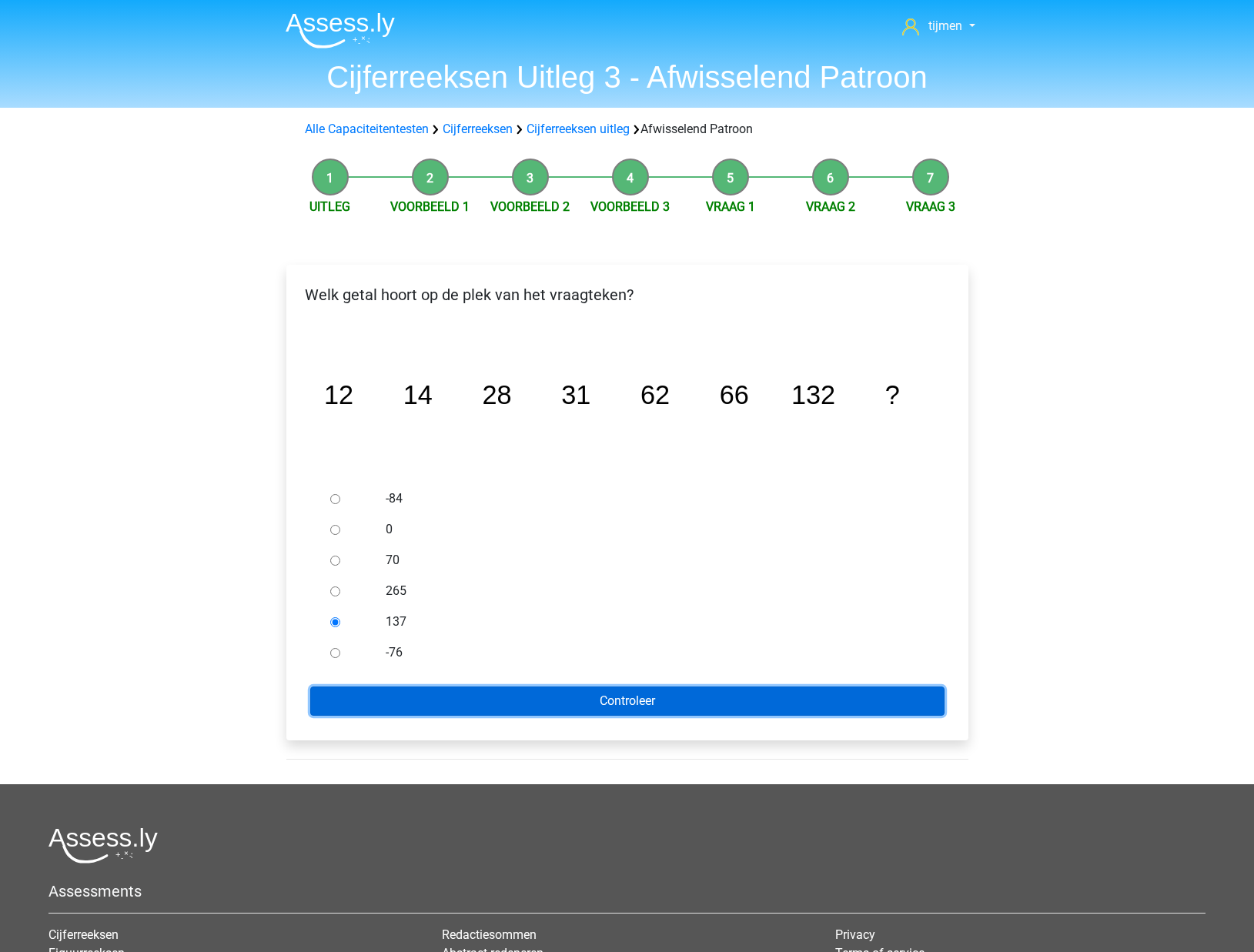
click at [464, 694] on input "Controleer" at bounding box center [627, 701] width 635 height 29
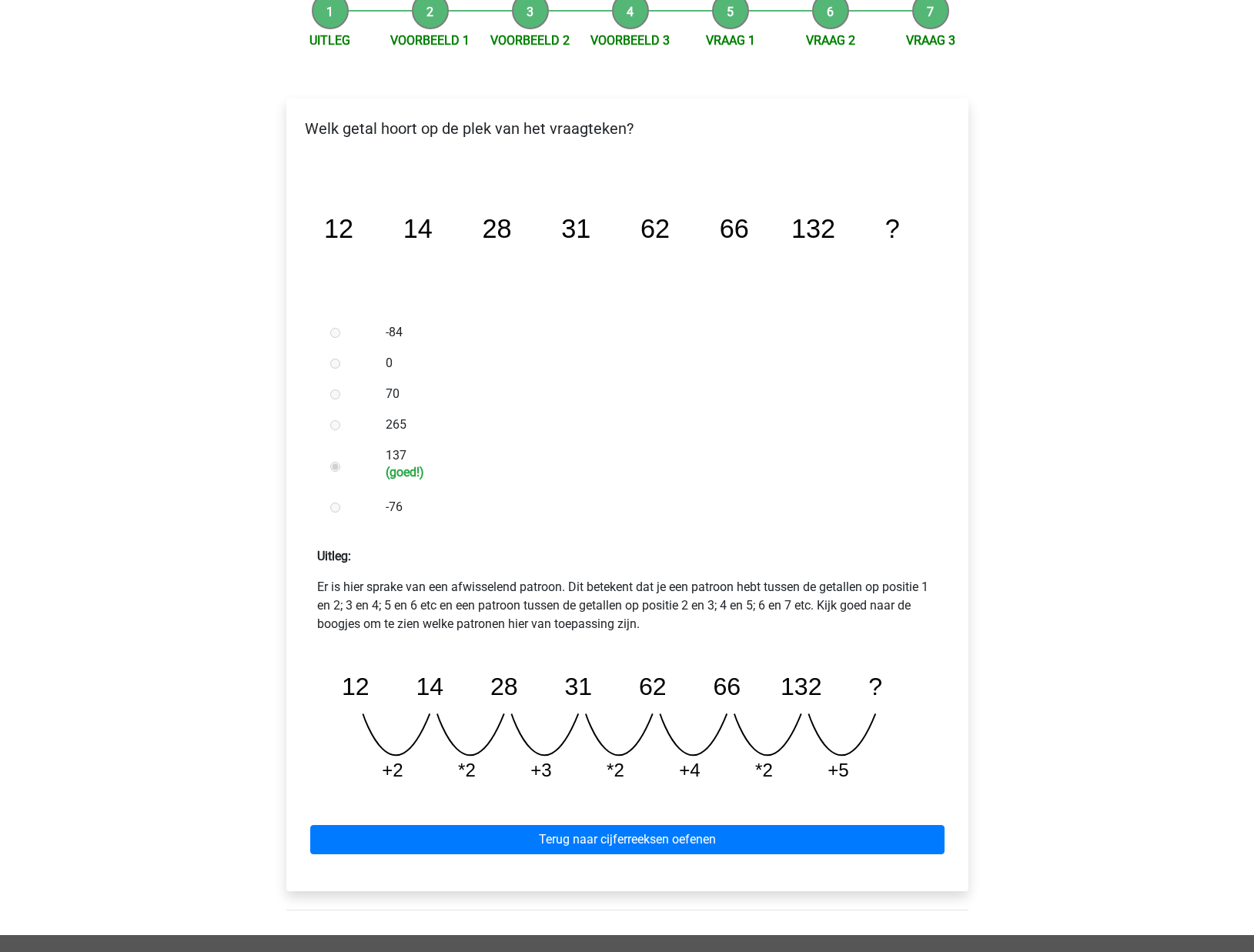
scroll to position [174, 0]
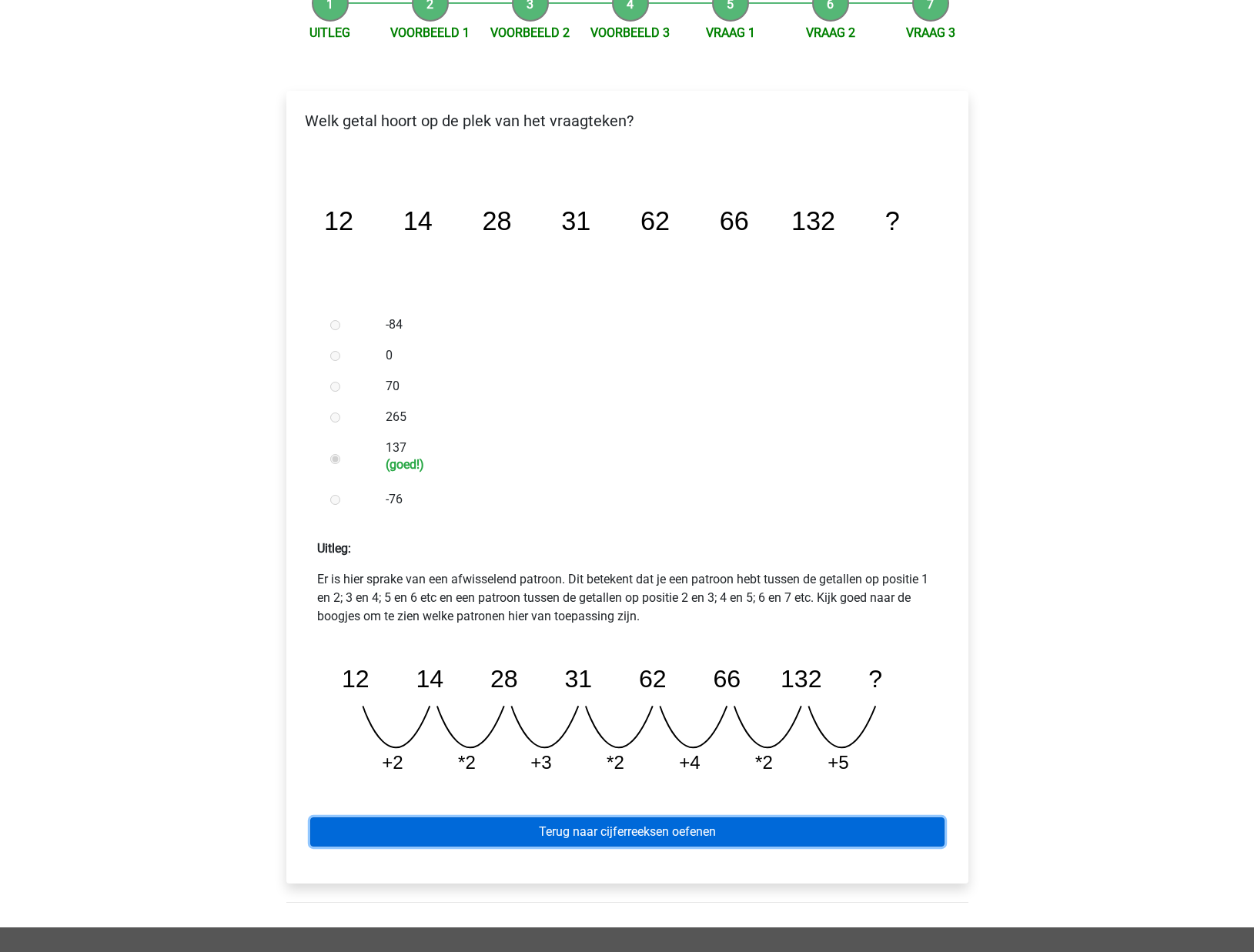
click at [614, 837] on link "Terug naar cijferreeksen oefenen" at bounding box center [627, 832] width 635 height 29
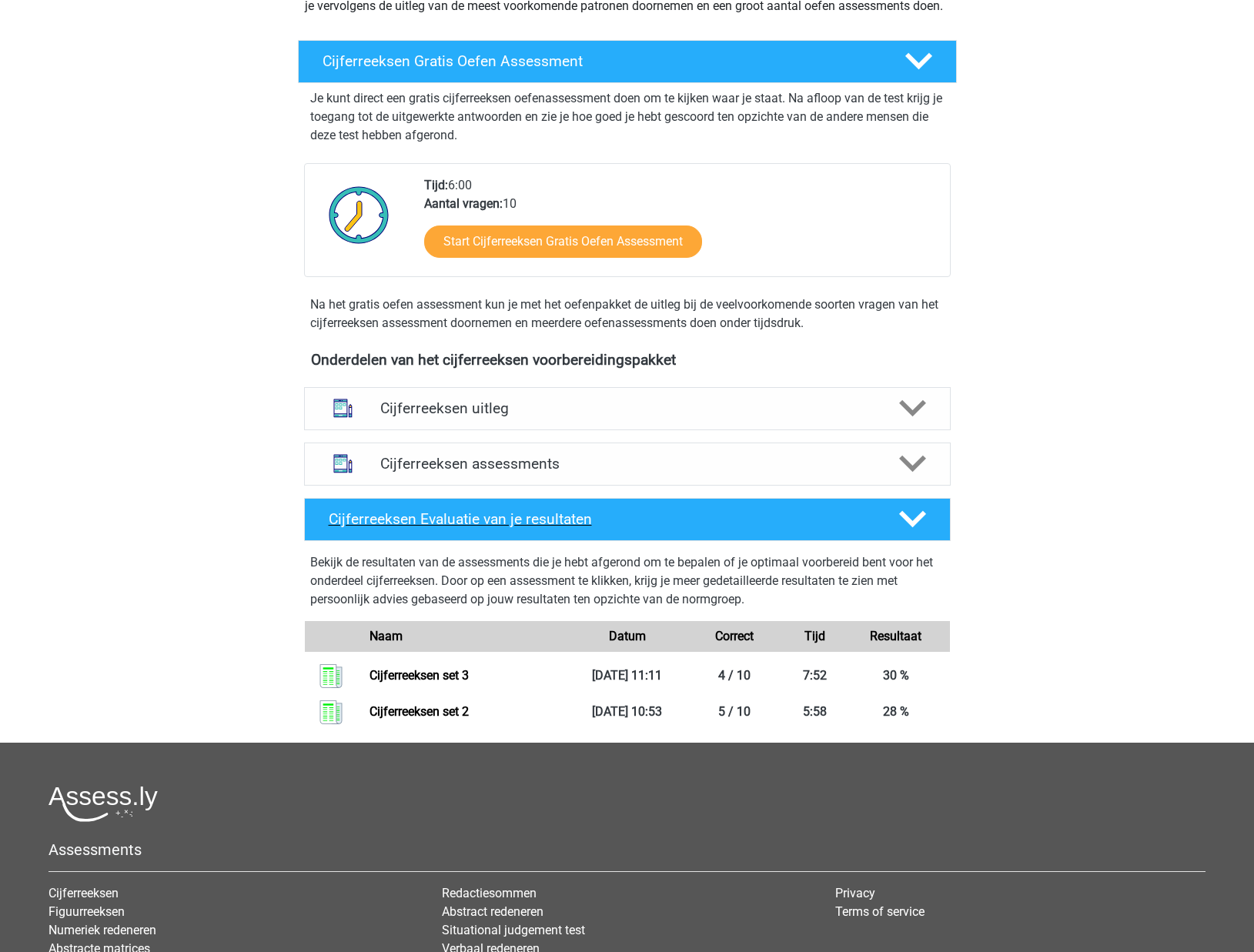
scroll to position [224, 0]
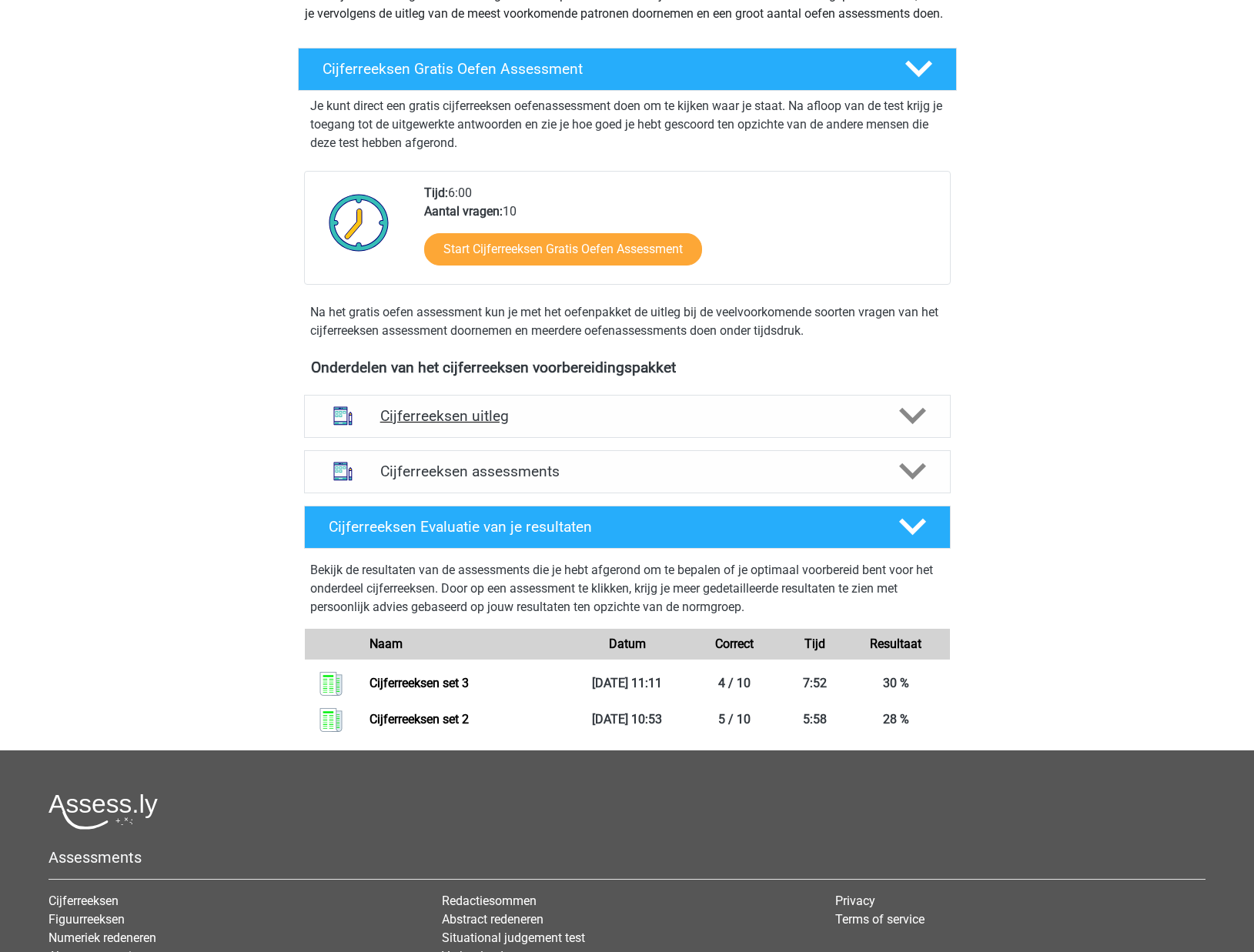
click at [714, 424] on h4 "Cijferreeksen uitleg" at bounding box center [627, 415] width 494 height 18
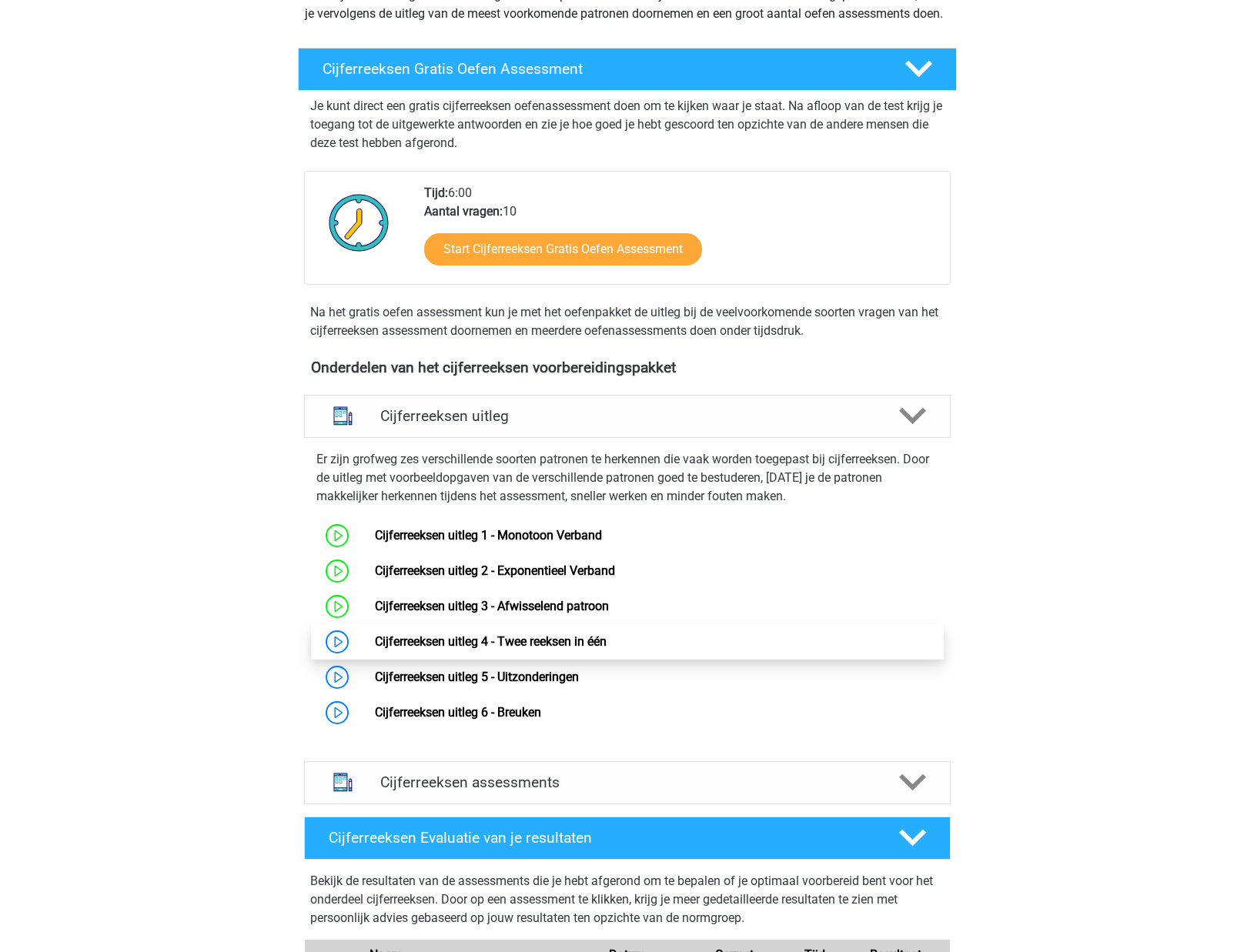
click at [508, 649] on link "Cijferreeksen uitleg 4 - Twee reeksen in één" at bounding box center [491, 641] width 232 height 14
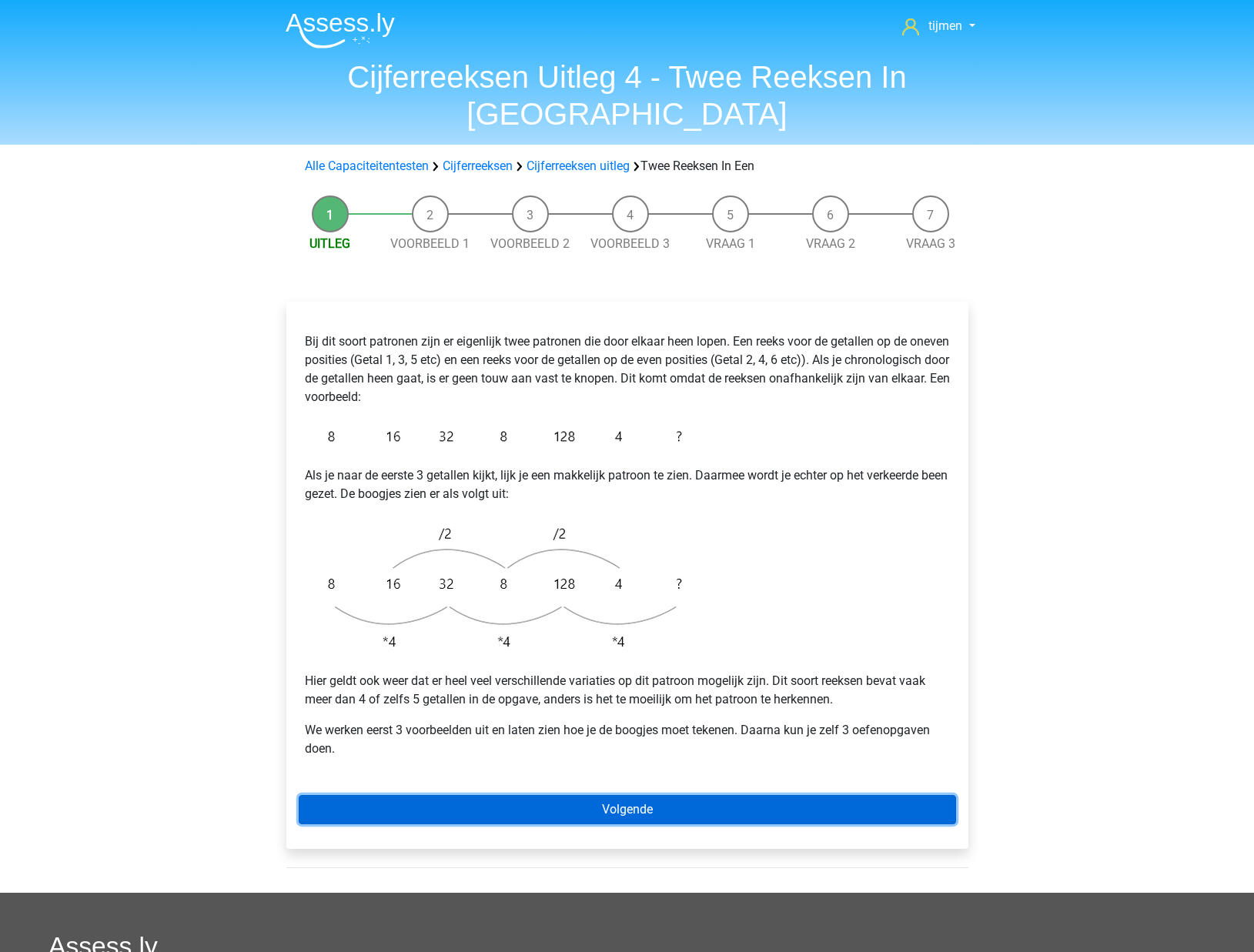
click at [669, 795] on link "Volgende" at bounding box center [627, 809] width 657 height 29
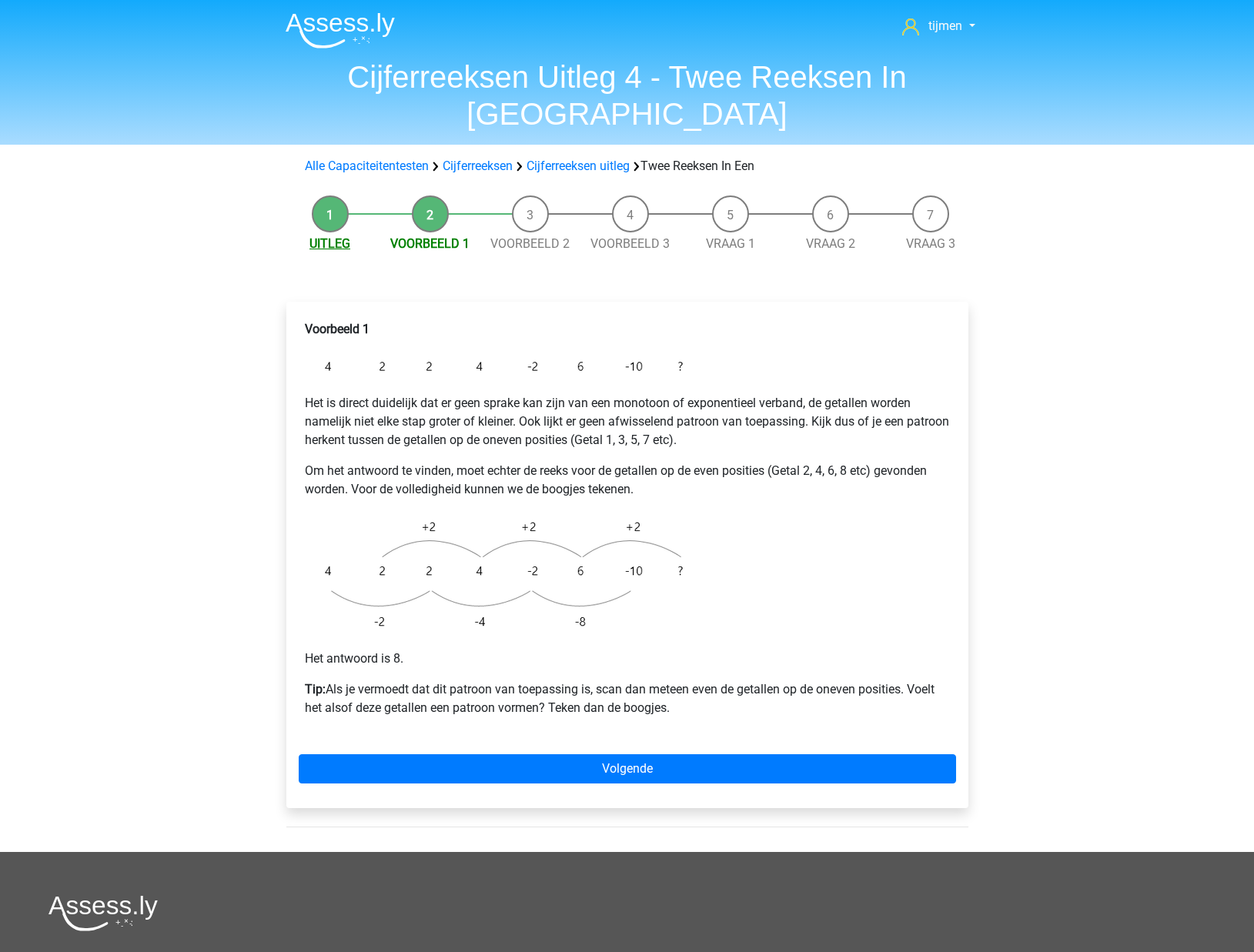
click at [331, 236] on link "Uitleg" at bounding box center [329, 243] width 41 height 14
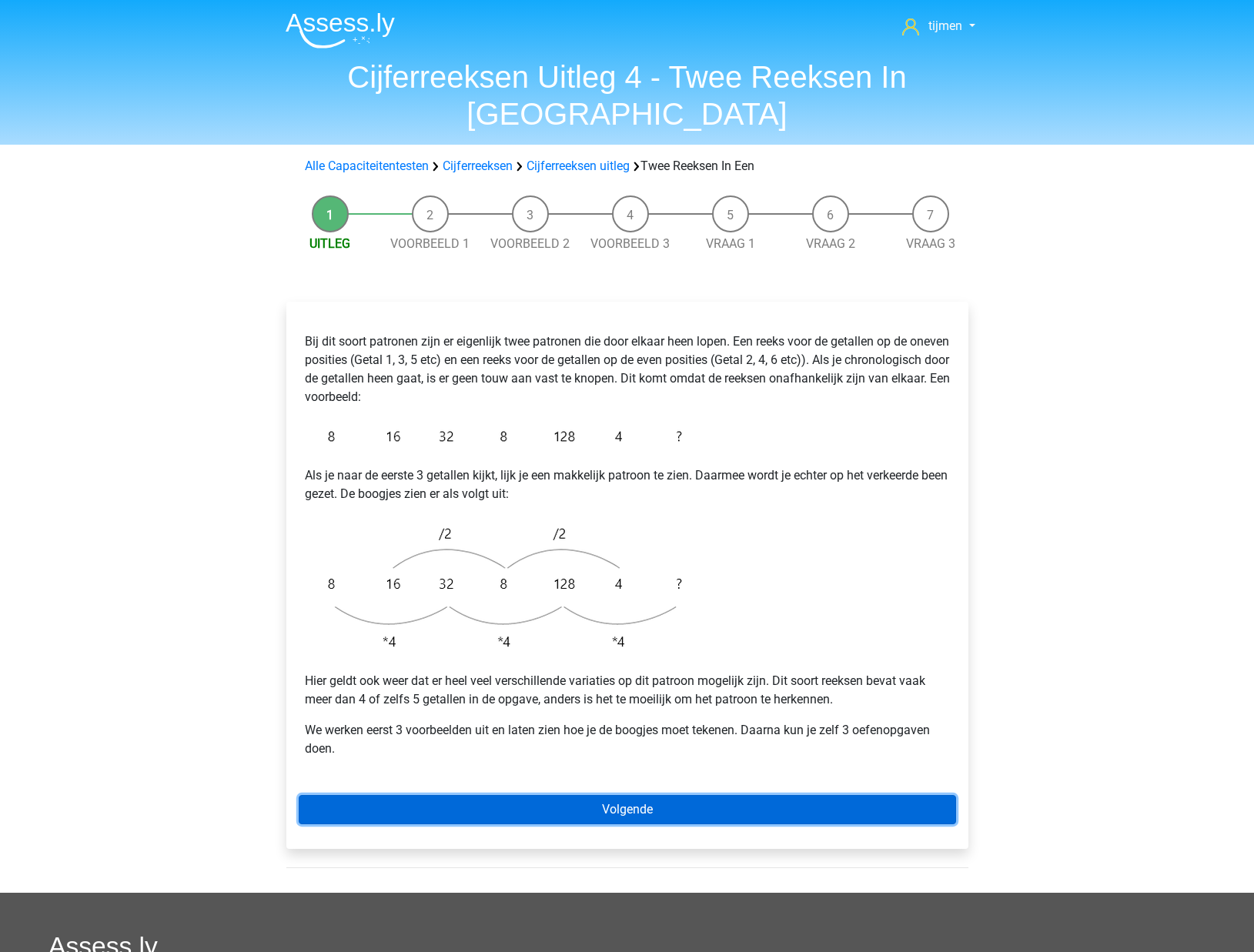
click at [545, 795] on link "Volgende" at bounding box center [627, 809] width 657 height 29
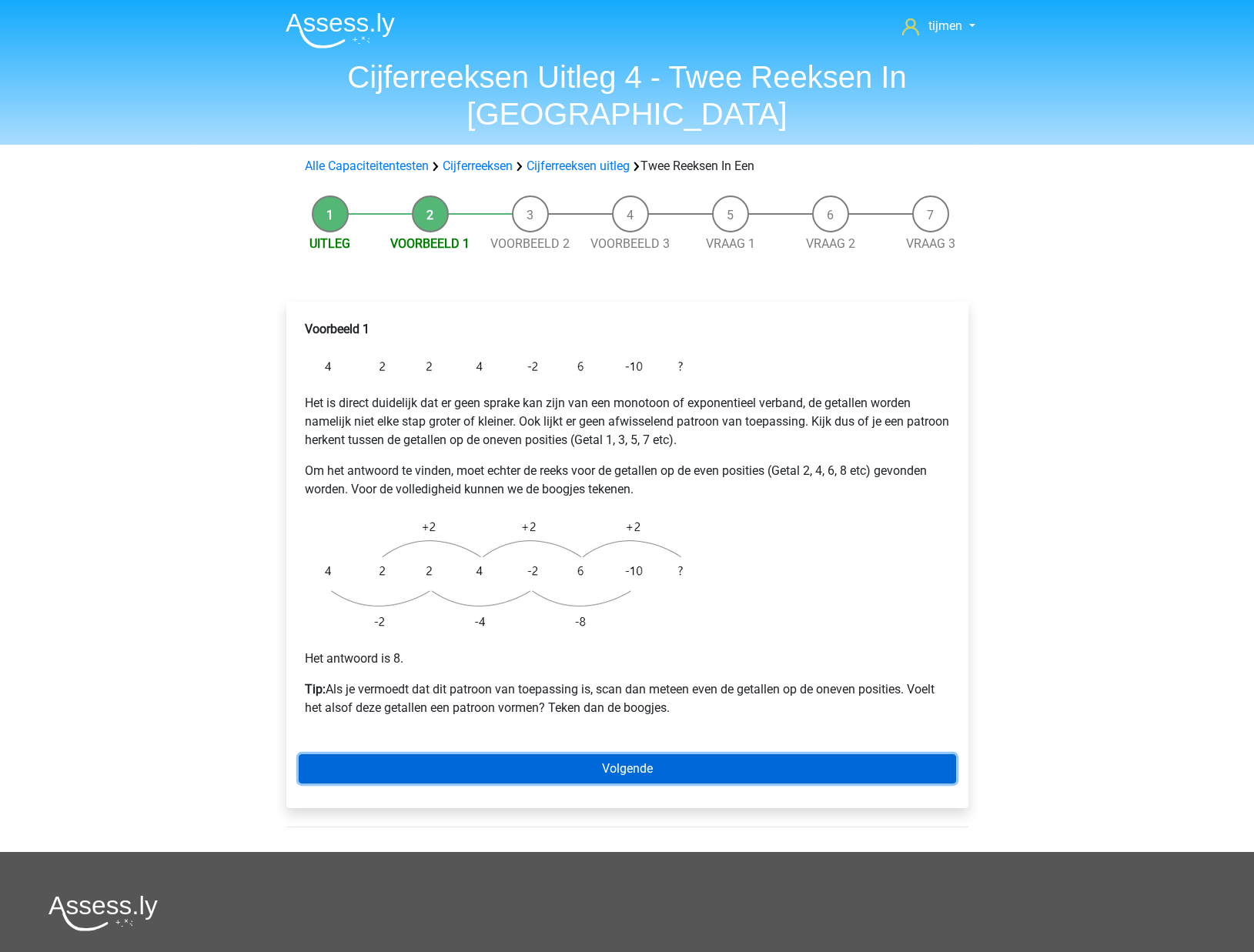
click at [614, 754] on link "Volgende" at bounding box center [627, 768] width 657 height 29
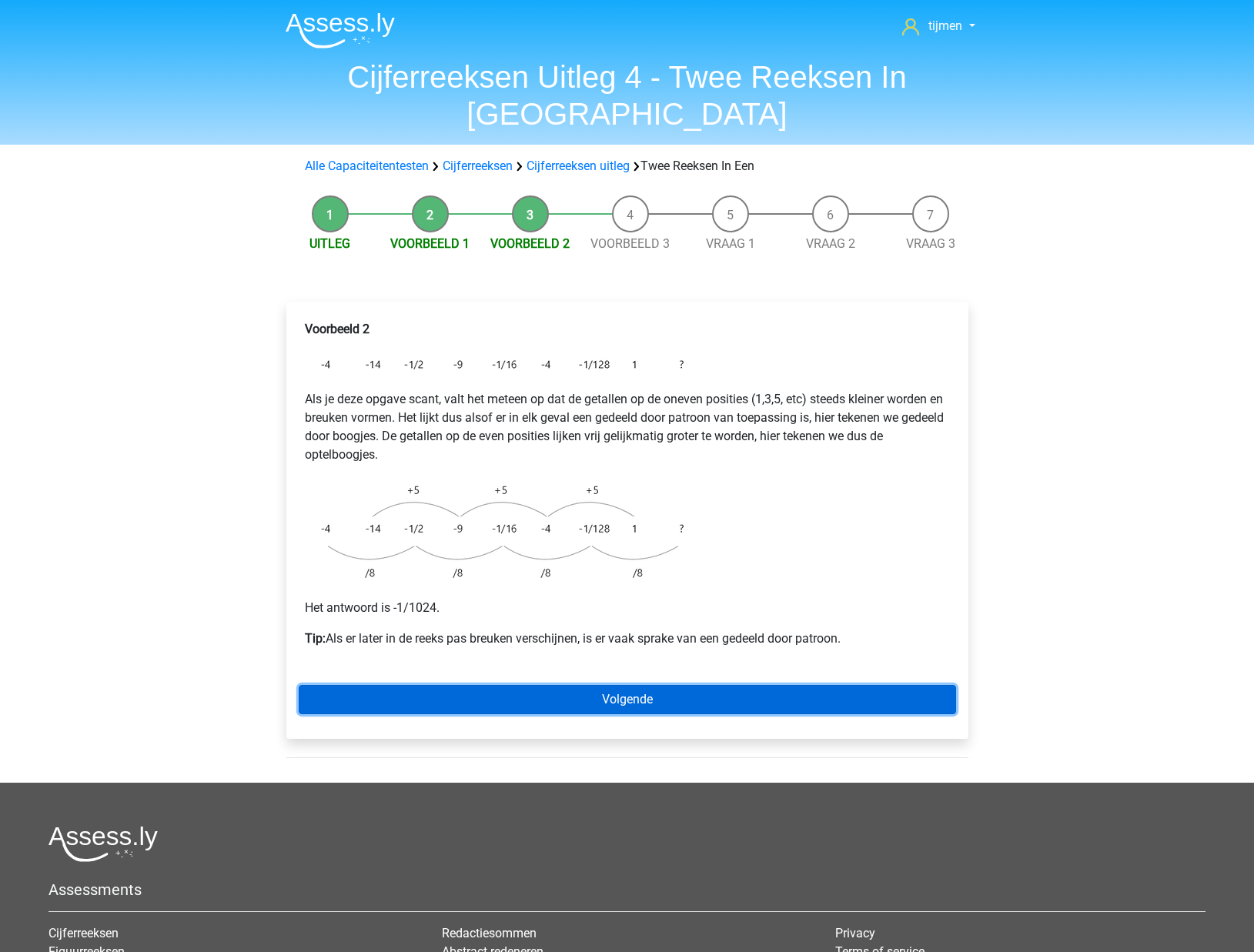
click at [576, 685] on link "Volgende" at bounding box center [627, 699] width 657 height 29
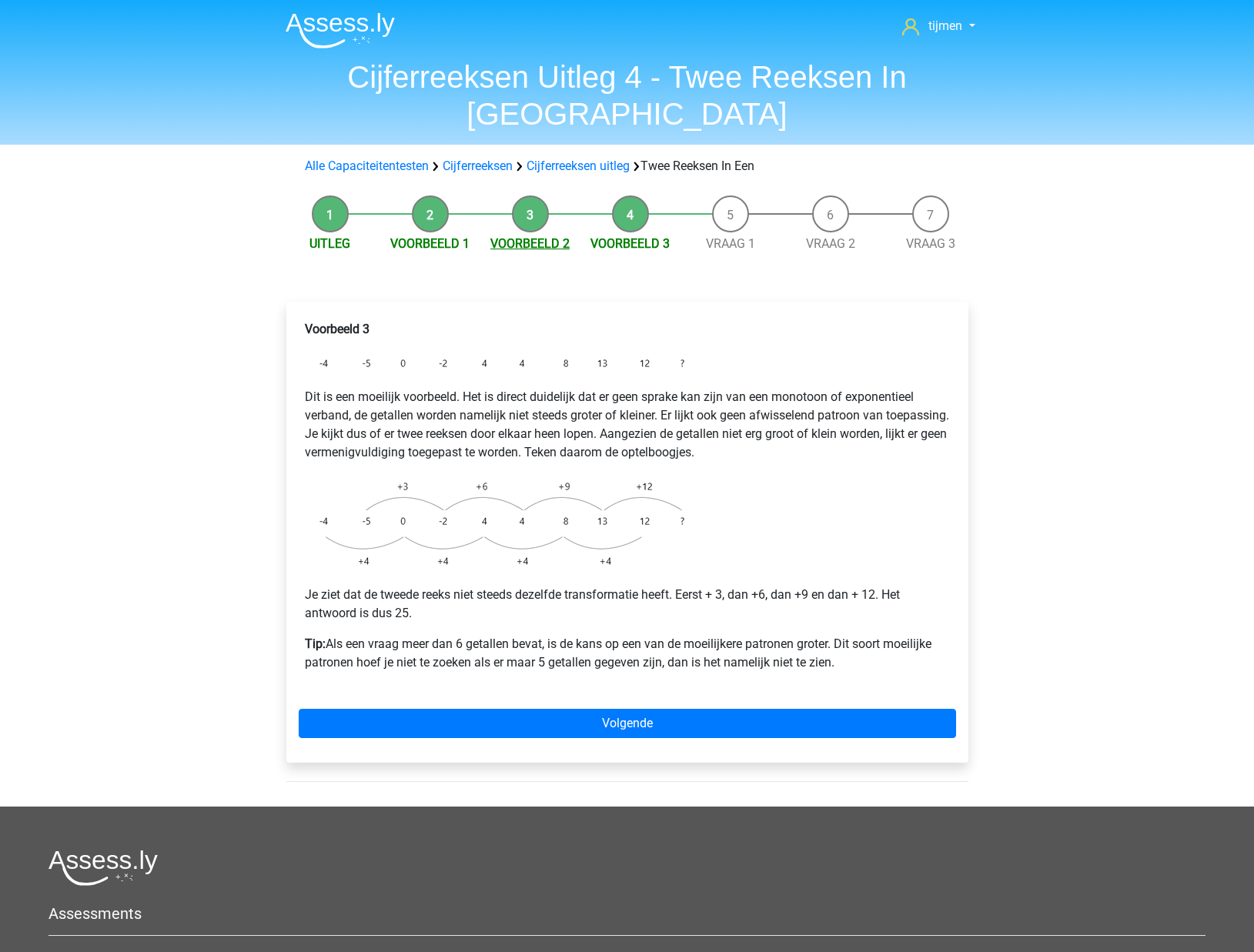
click at [561, 236] on link "Voorbeeld 2" at bounding box center [530, 243] width 79 height 14
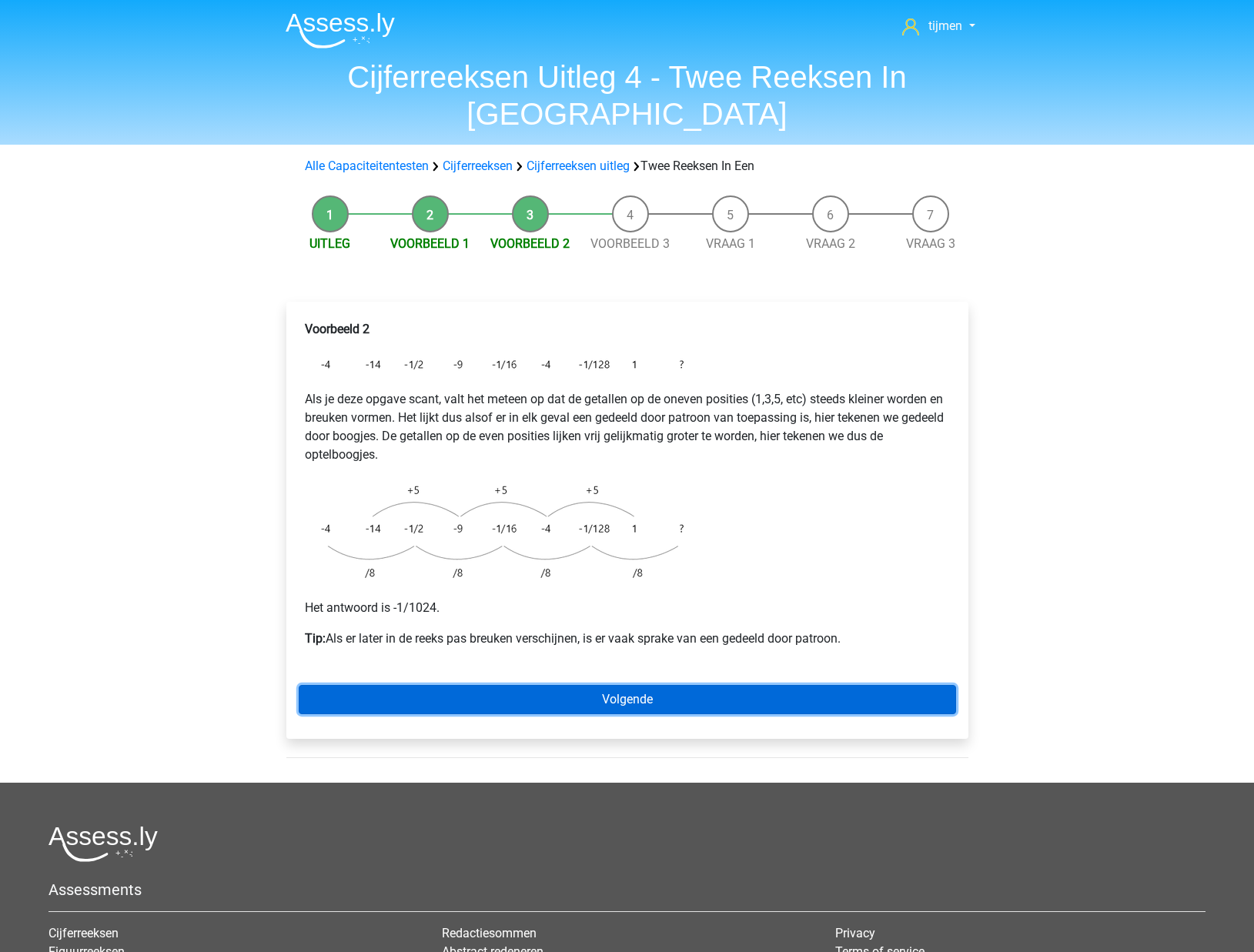
click at [539, 685] on link "Volgende" at bounding box center [627, 699] width 657 height 29
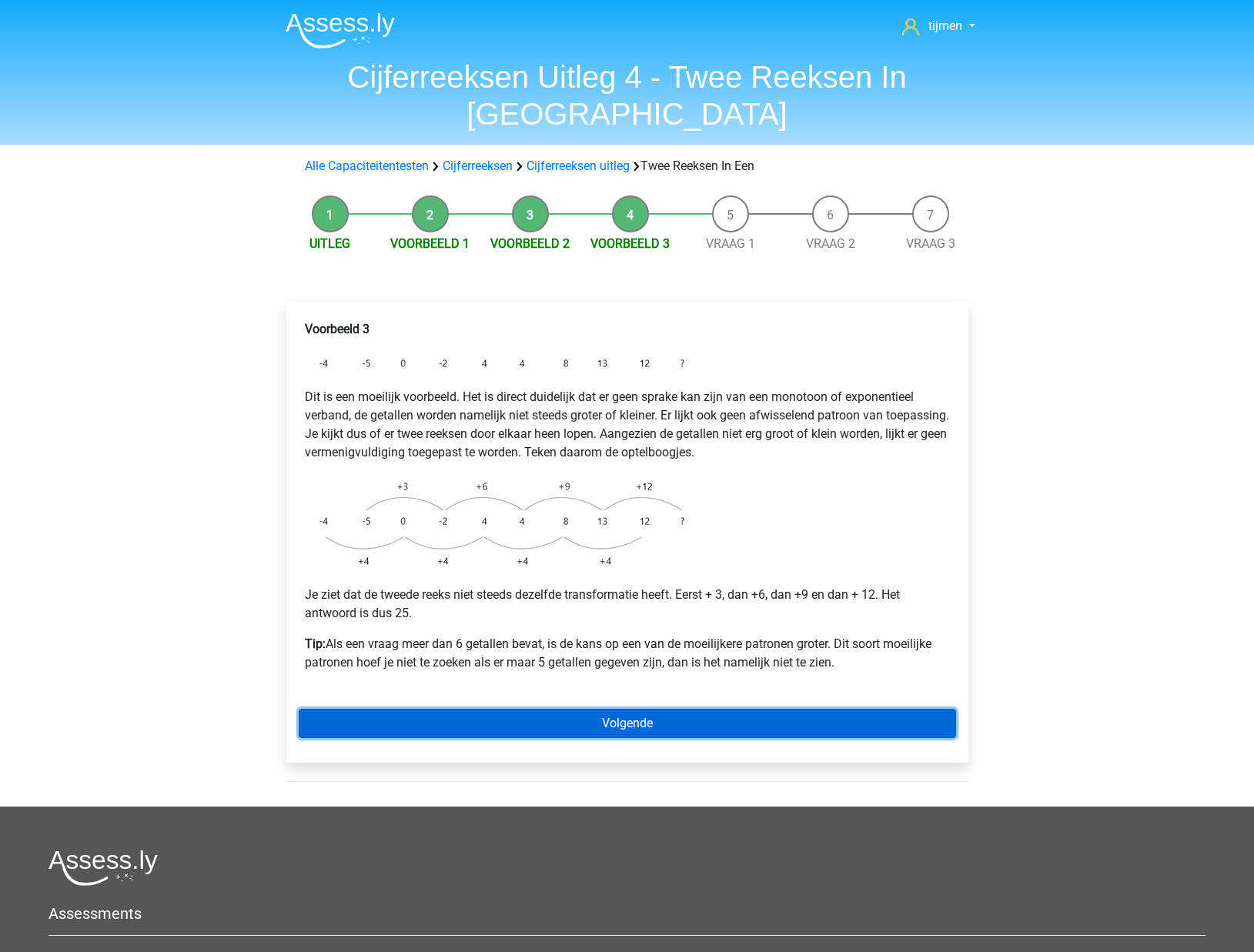
click at [600, 708] on link "Volgende" at bounding box center [627, 723] width 657 height 29
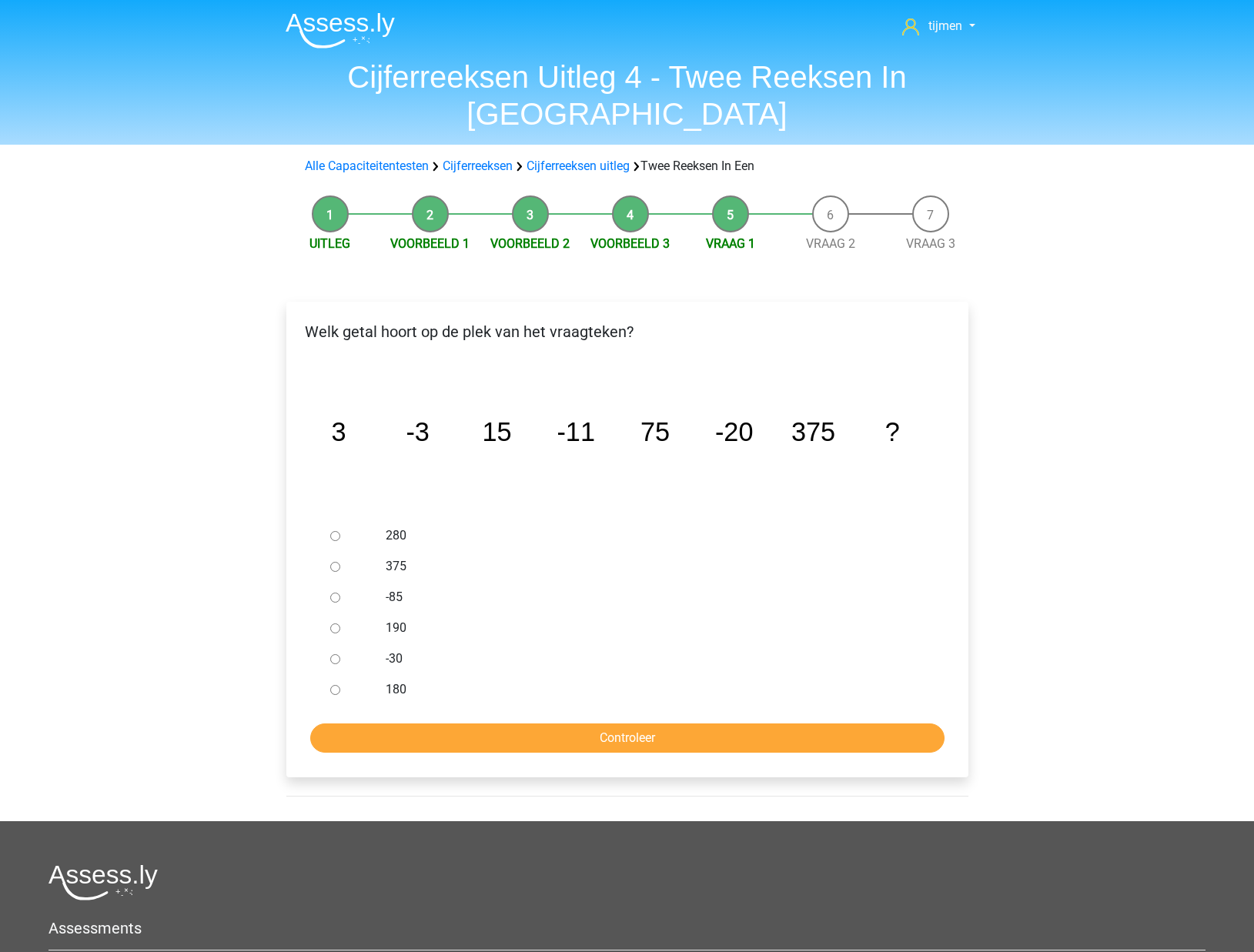
click at [398, 650] on label "-30" at bounding box center [652, 659] width 533 height 18
click at [340, 654] on input "-30" at bounding box center [335, 659] width 10 height 10
radio input "true"
click at [525, 723] on input "Controleer" at bounding box center [627, 738] width 635 height 29
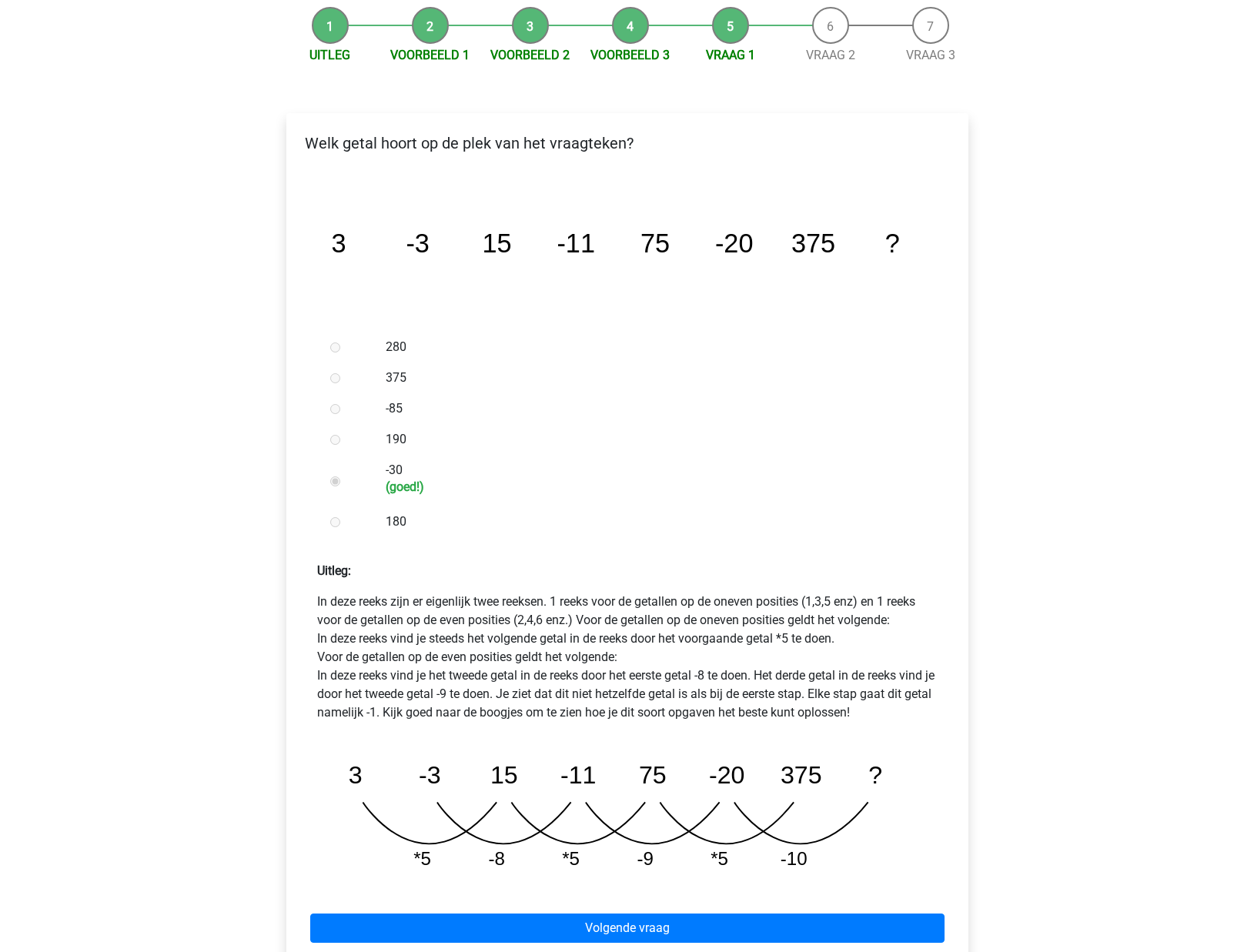
scroll to position [203, 0]
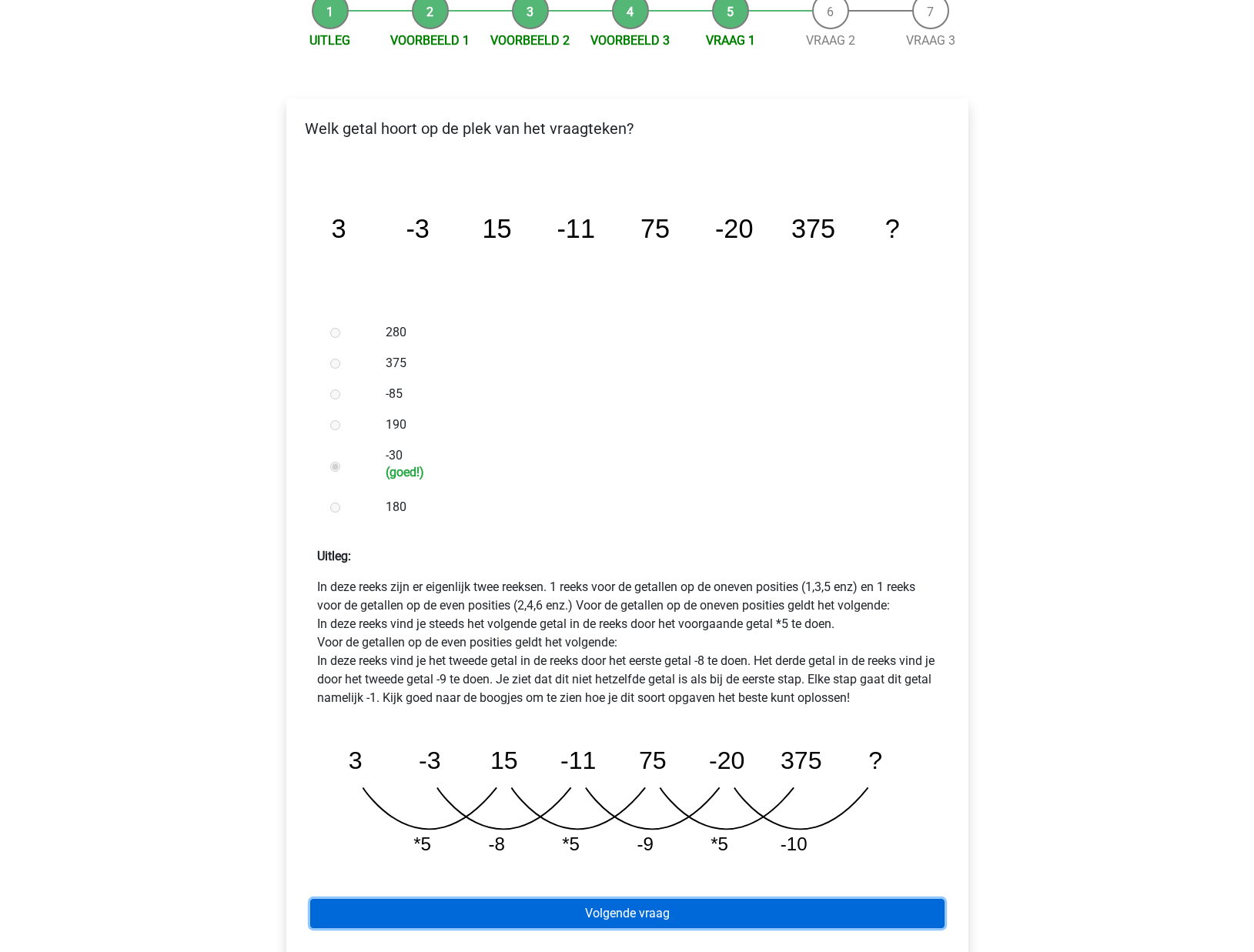
click at [582, 899] on link "Volgende vraag" at bounding box center [627, 913] width 635 height 29
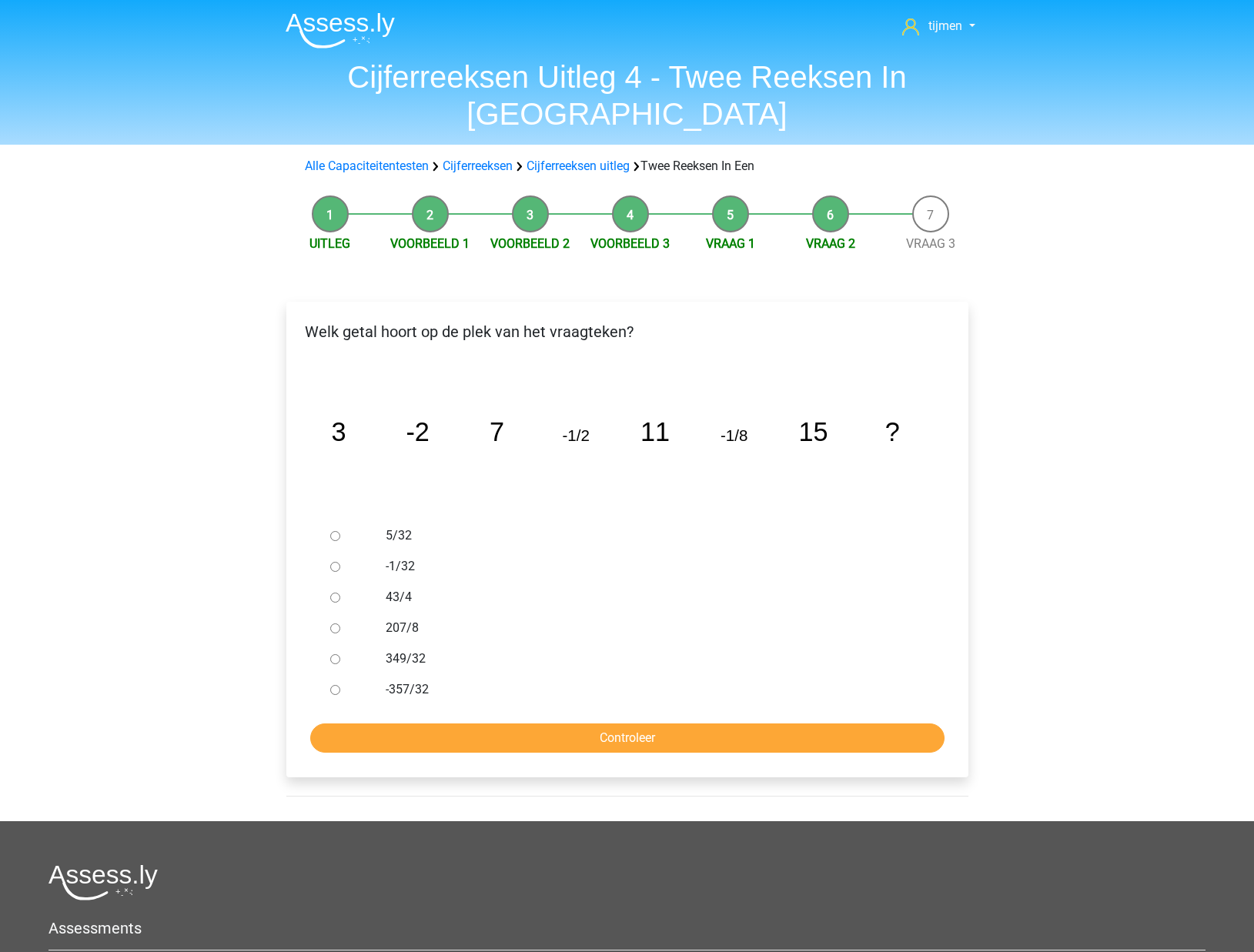
click at [389, 557] on label "-1/32" at bounding box center [652, 566] width 533 height 18
click at [340, 561] on input "-1/32" at bounding box center [335, 566] width 10 height 10
radio input "true"
click at [595, 716] on div "Welk getal hoort op de plek van het vraagteken? image/svg+xml 3 -2 7 -1/2 11 -1…" at bounding box center [627, 539] width 682 height 476
click at [601, 723] on input "Controleer" at bounding box center [627, 738] width 635 height 29
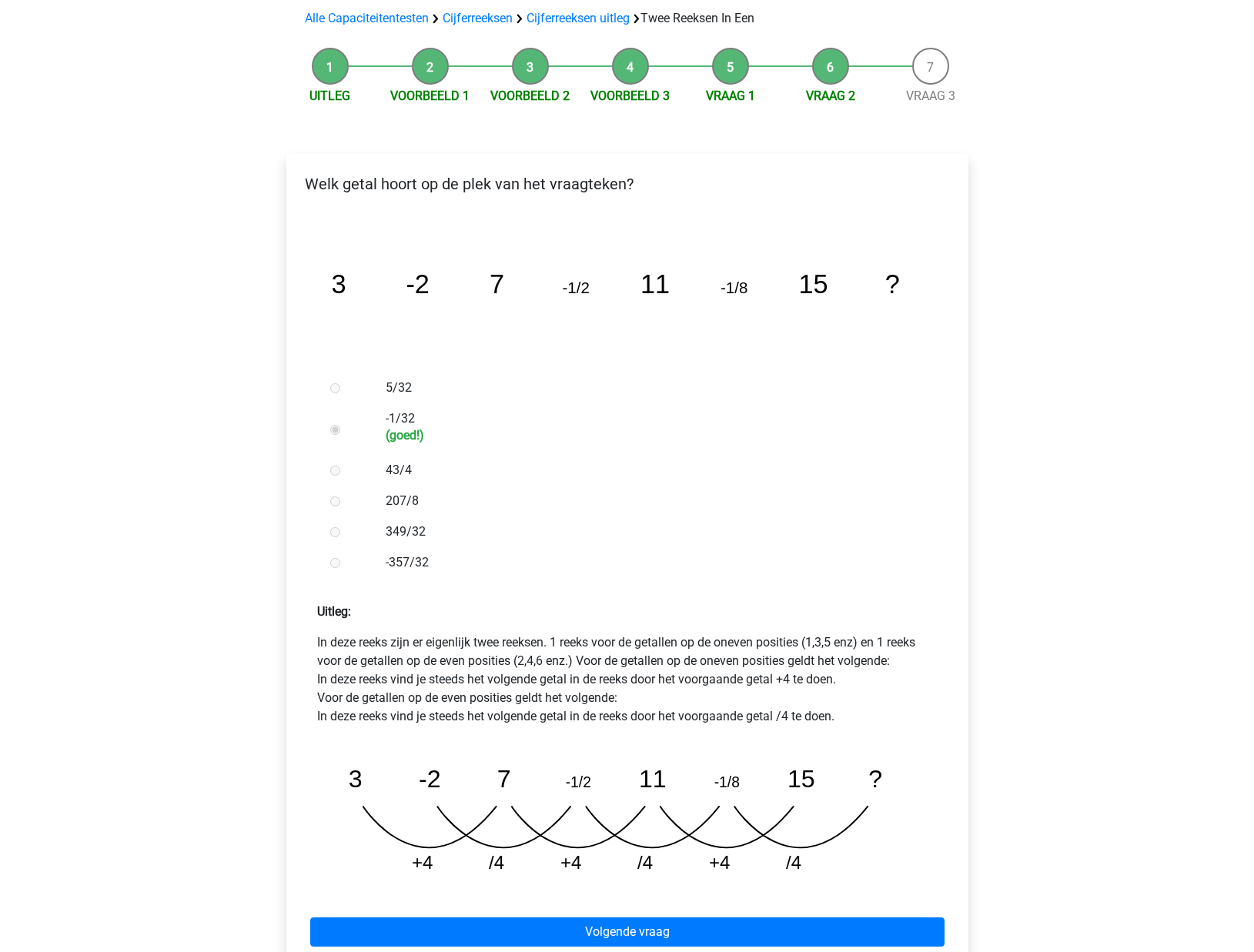
scroll to position [150, 0]
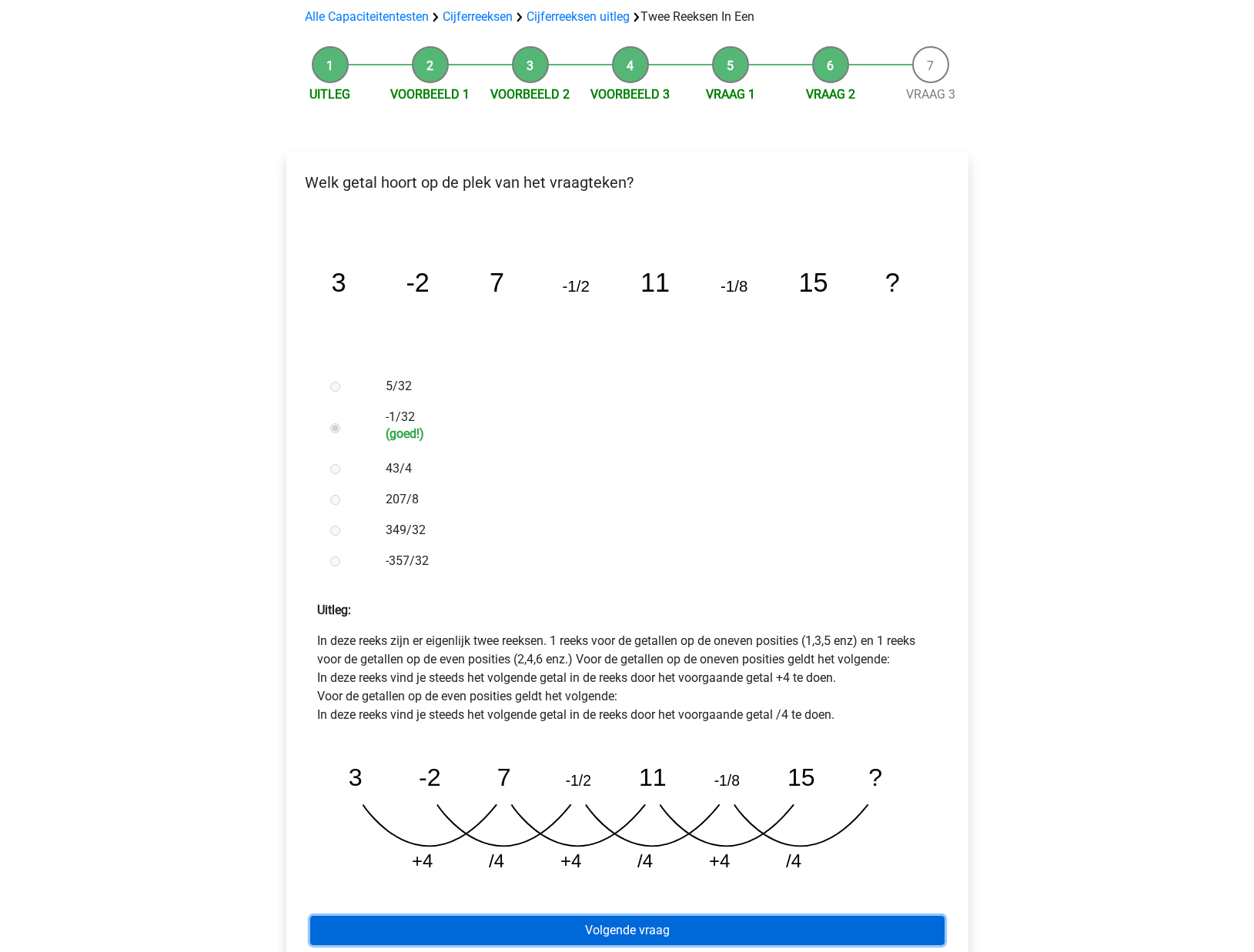
click at [548, 916] on link "Volgende vraag" at bounding box center [627, 930] width 635 height 29
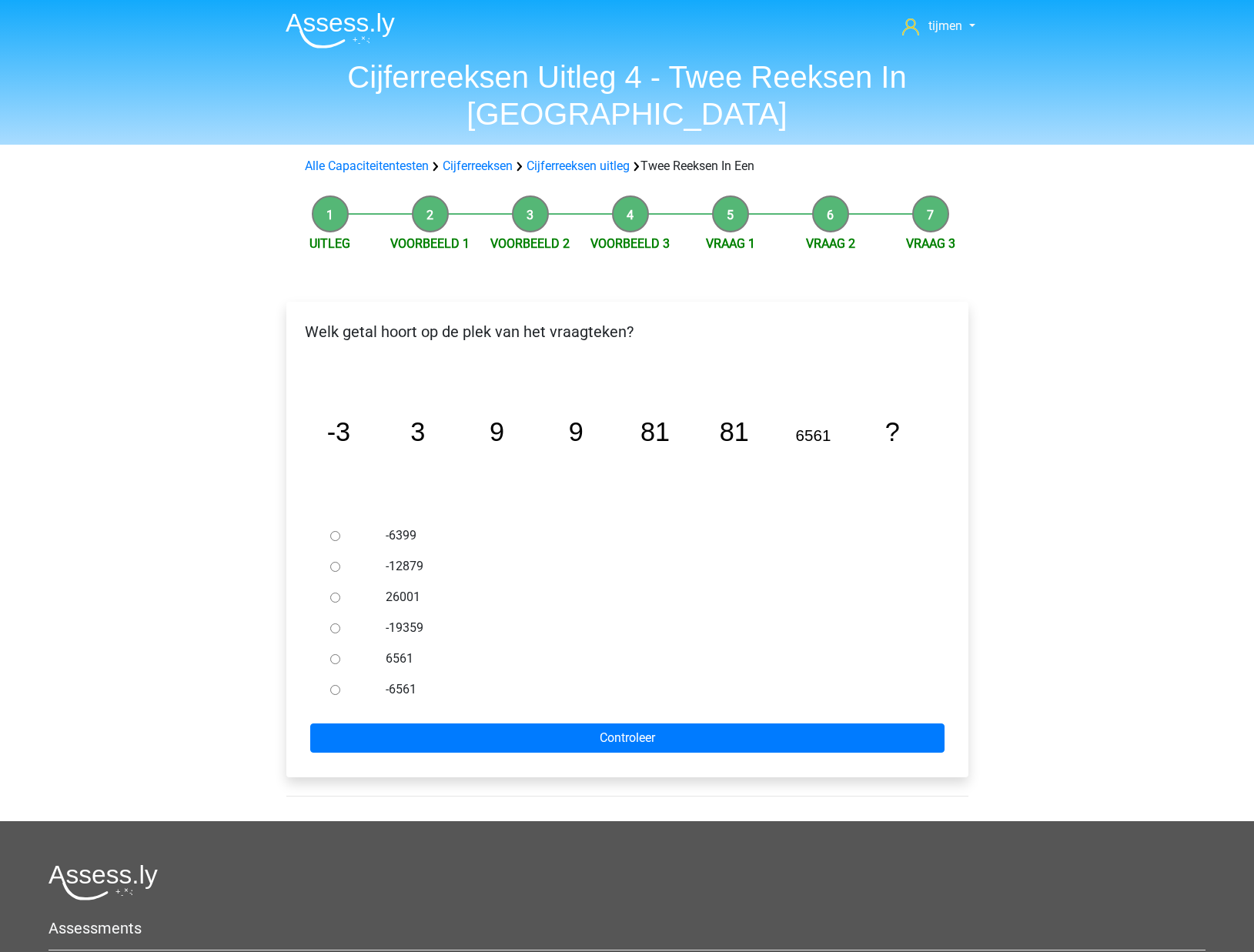
click at [394, 650] on label "6561" at bounding box center [652, 659] width 533 height 18
click at [340, 654] on input "6561" at bounding box center [335, 659] width 10 height 10
radio input "true"
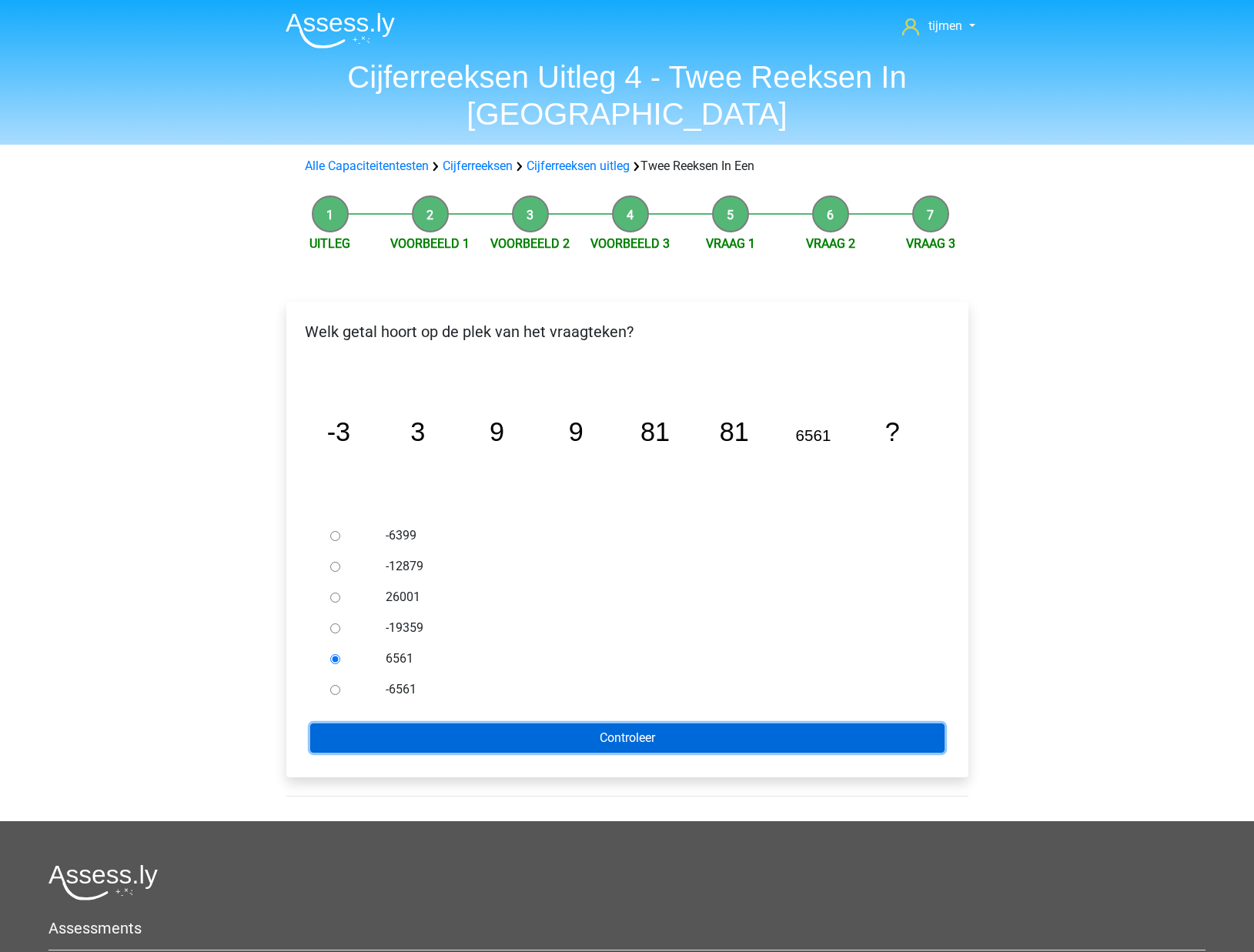
click at [521, 723] on input "Controleer" at bounding box center [627, 738] width 635 height 29
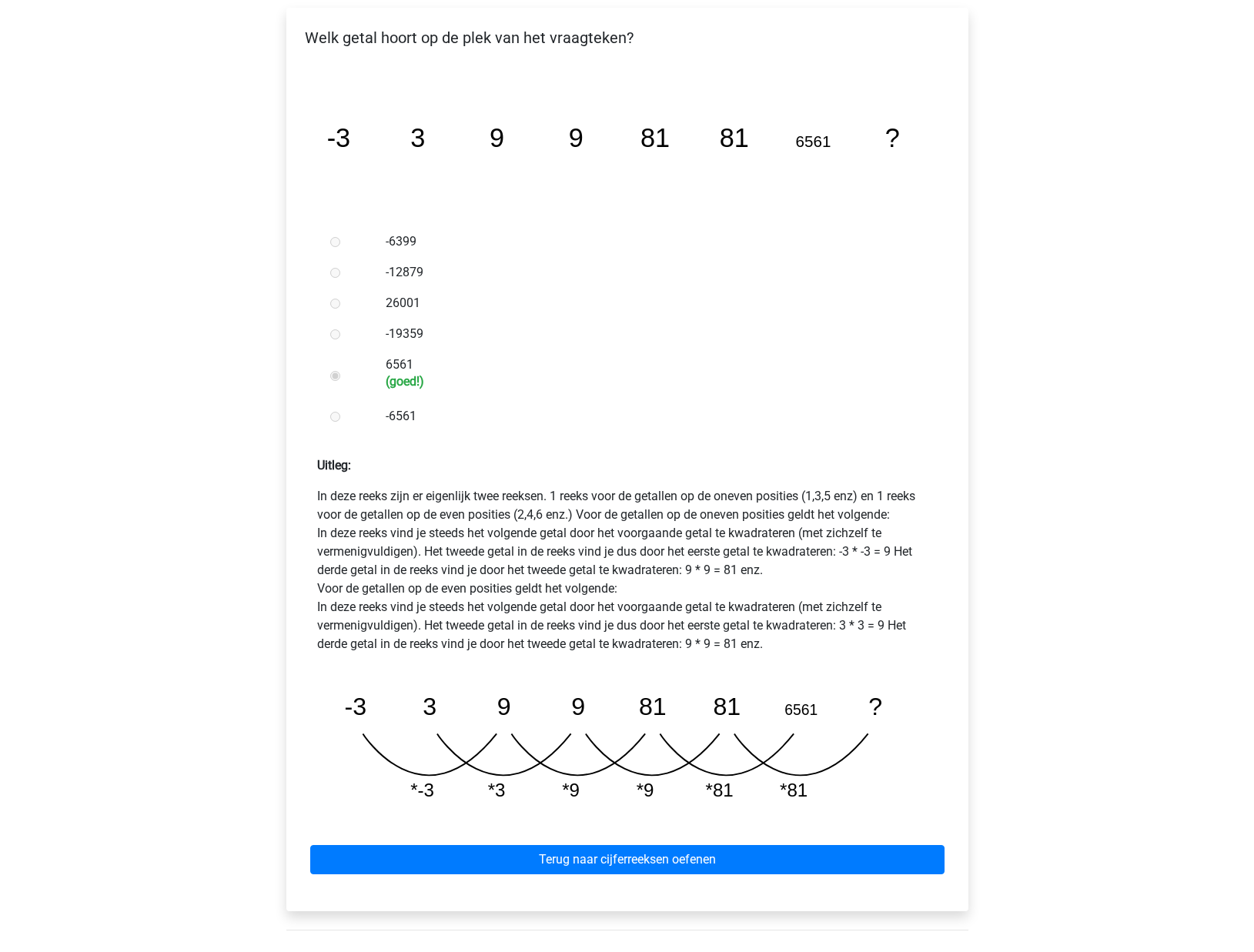
scroll to position [296, 0]
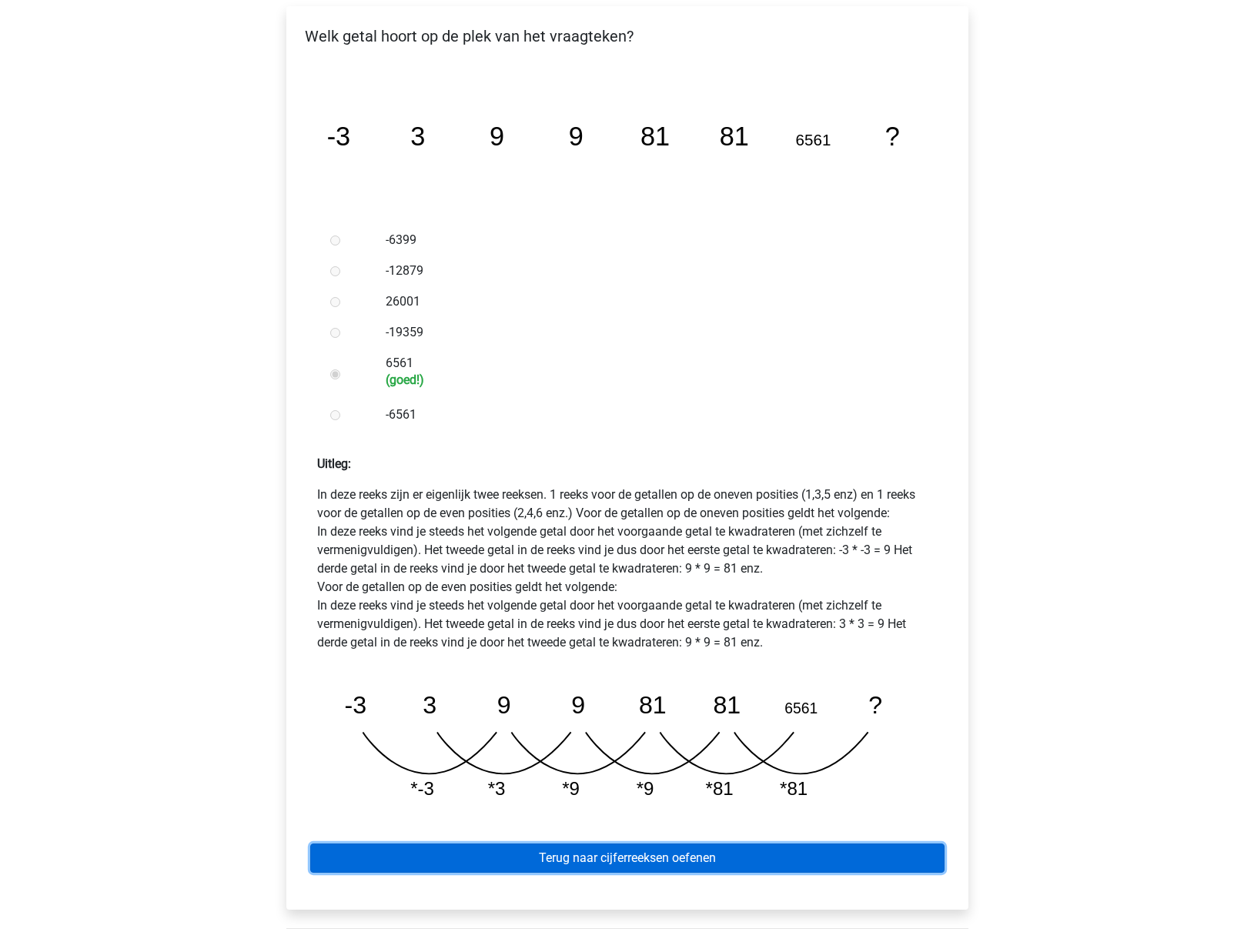
click at [561, 844] on link "Terug naar cijferreeksen oefenen" at bounding box center [627, 858] width 635 height 29
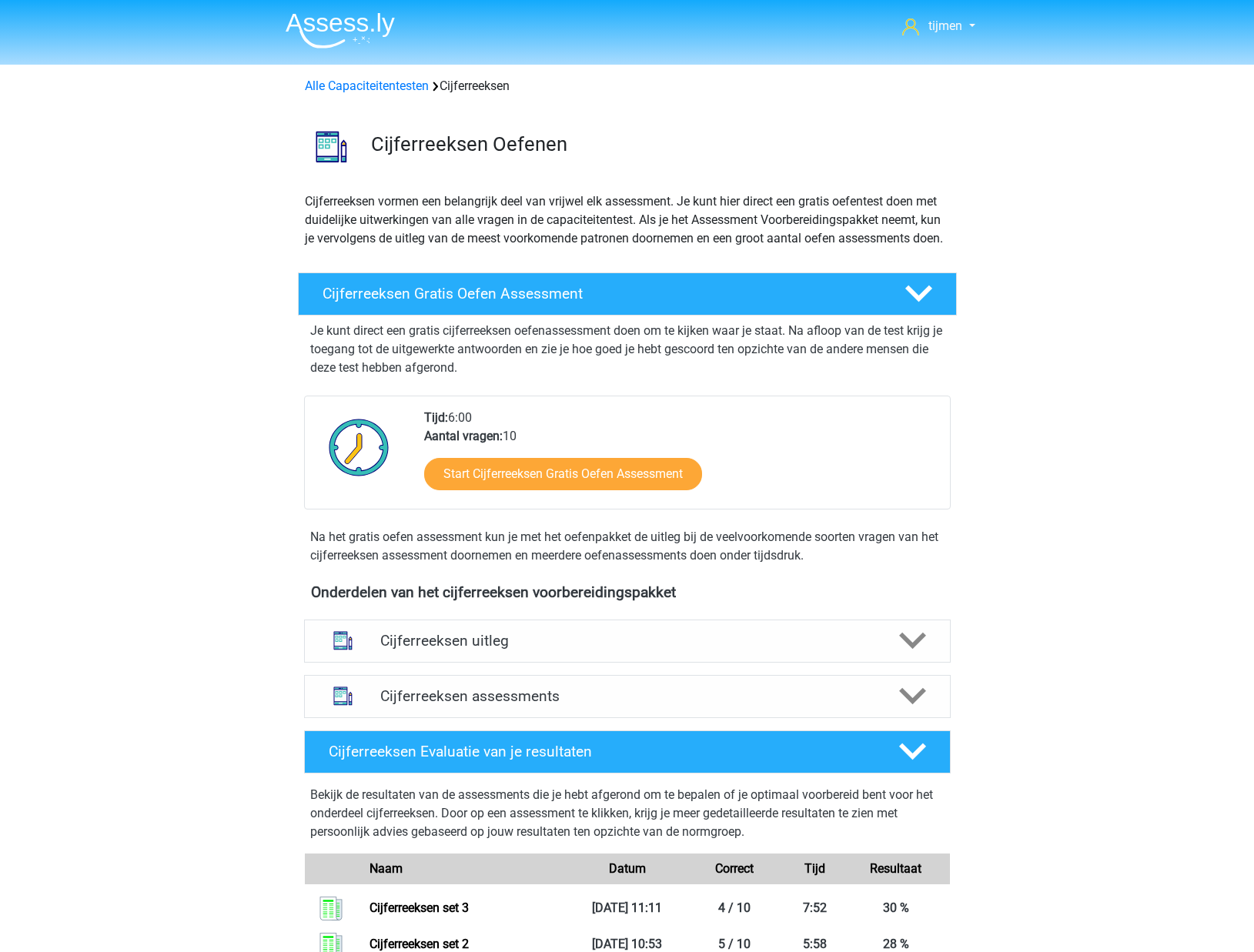
scroll to position [31, 0]
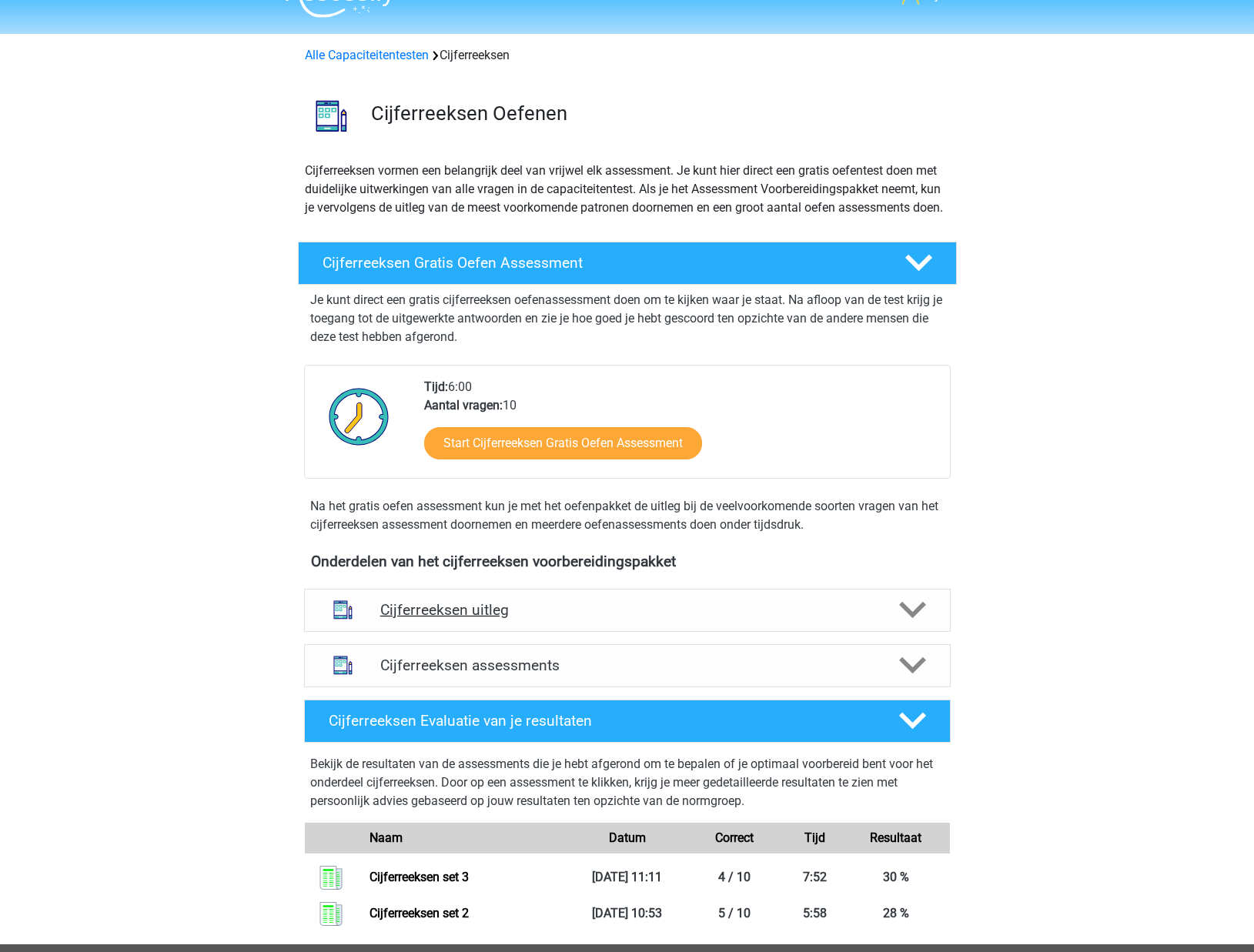
click at [539, 618] on h4 "Cijferreeksen uitleg" at bounding box center [627, 609] width 494 height 18
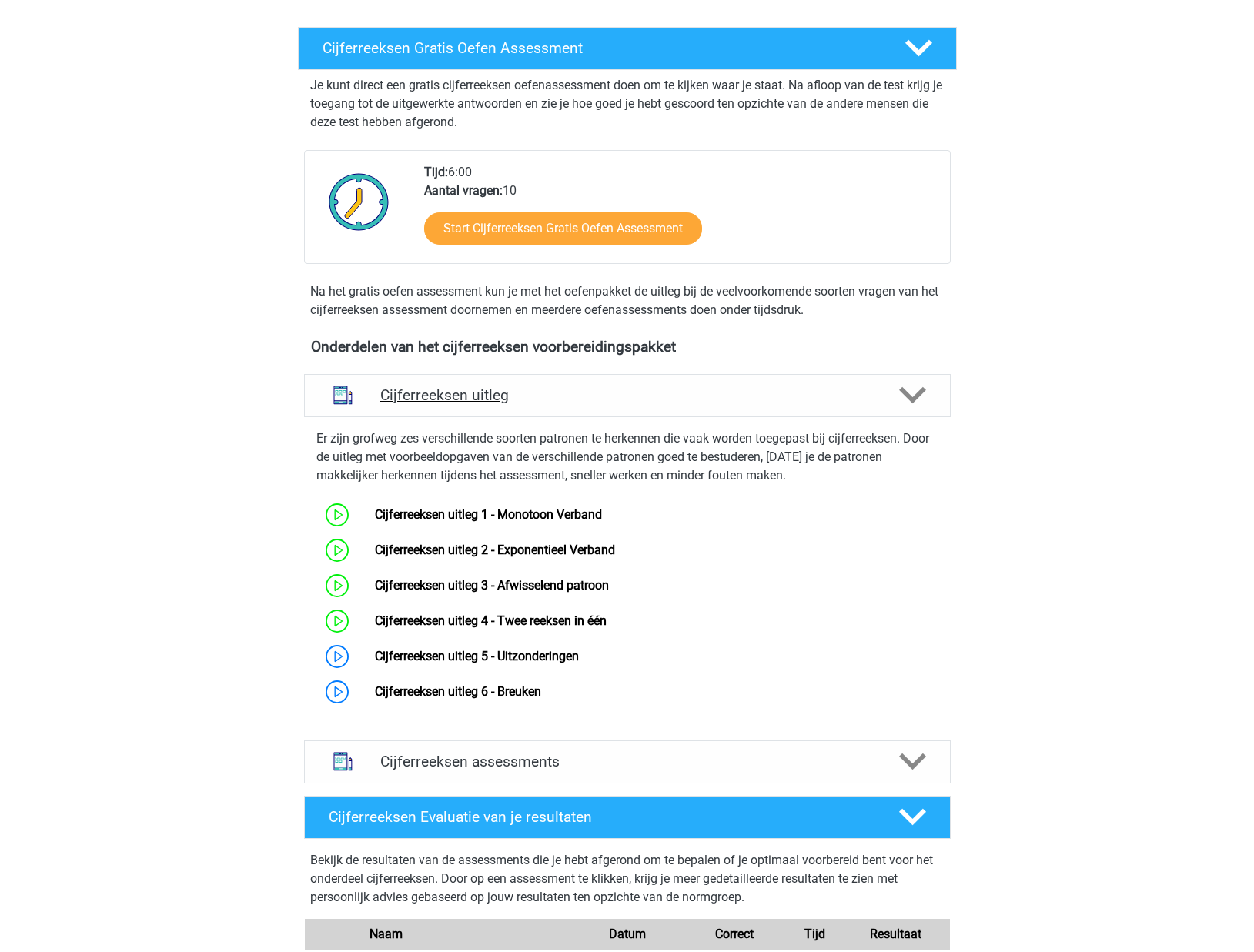
scroll to position [250, 0]
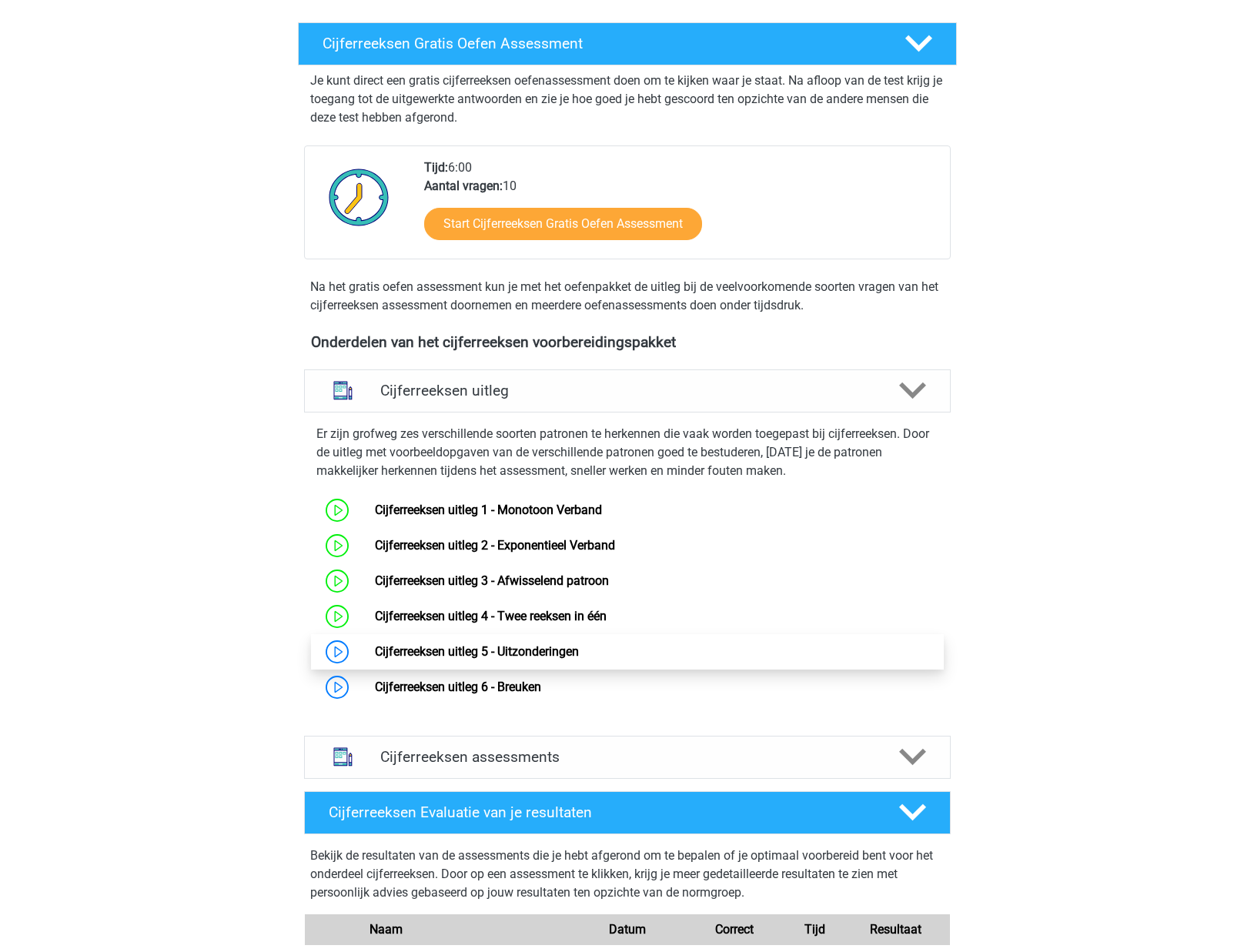
click at [523, 659] on link "Cijferreeksen uitleg 5 - Uitzonderingen" at bounding box center [477, 650] width 204 height 14
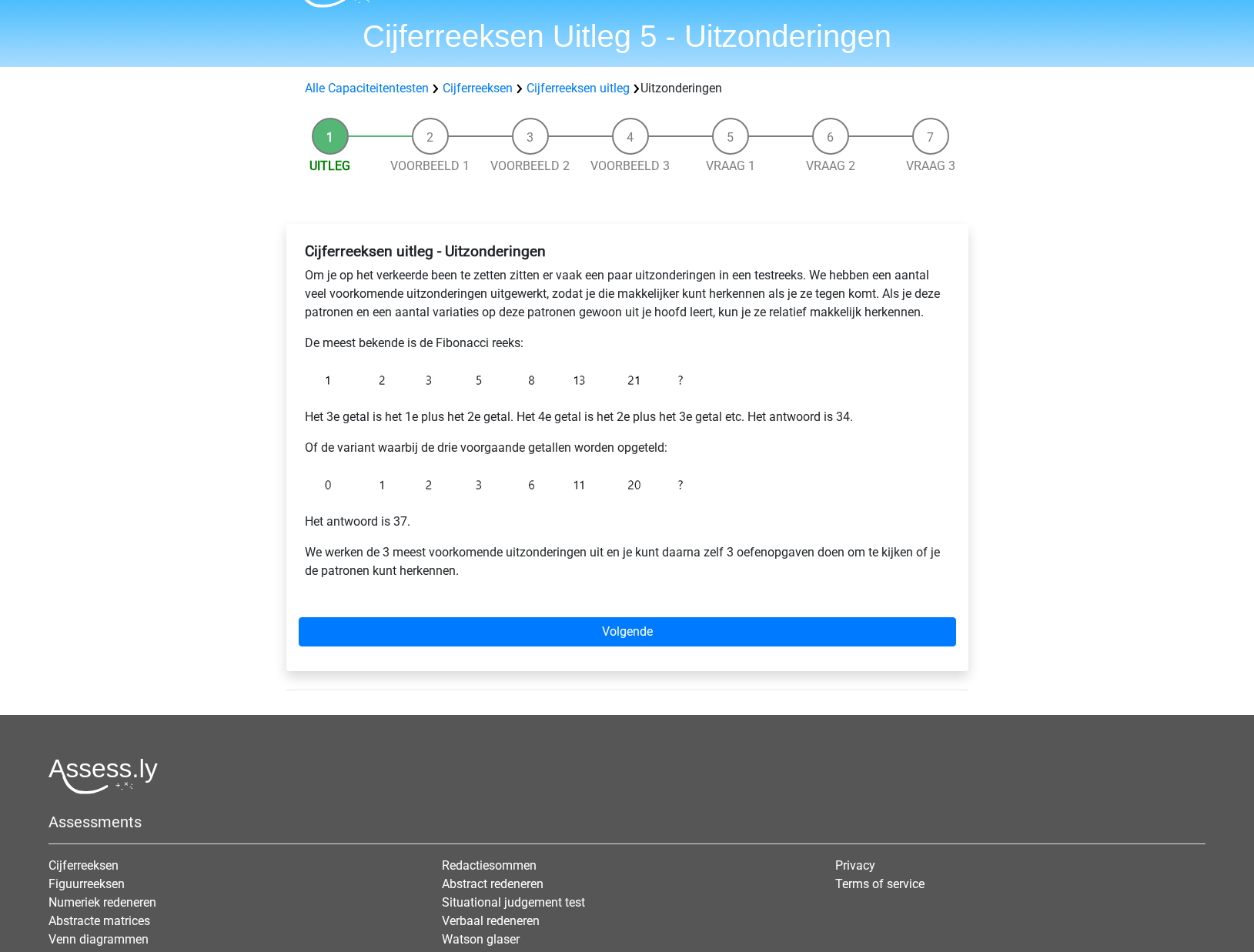
scroll to position [41, 0]
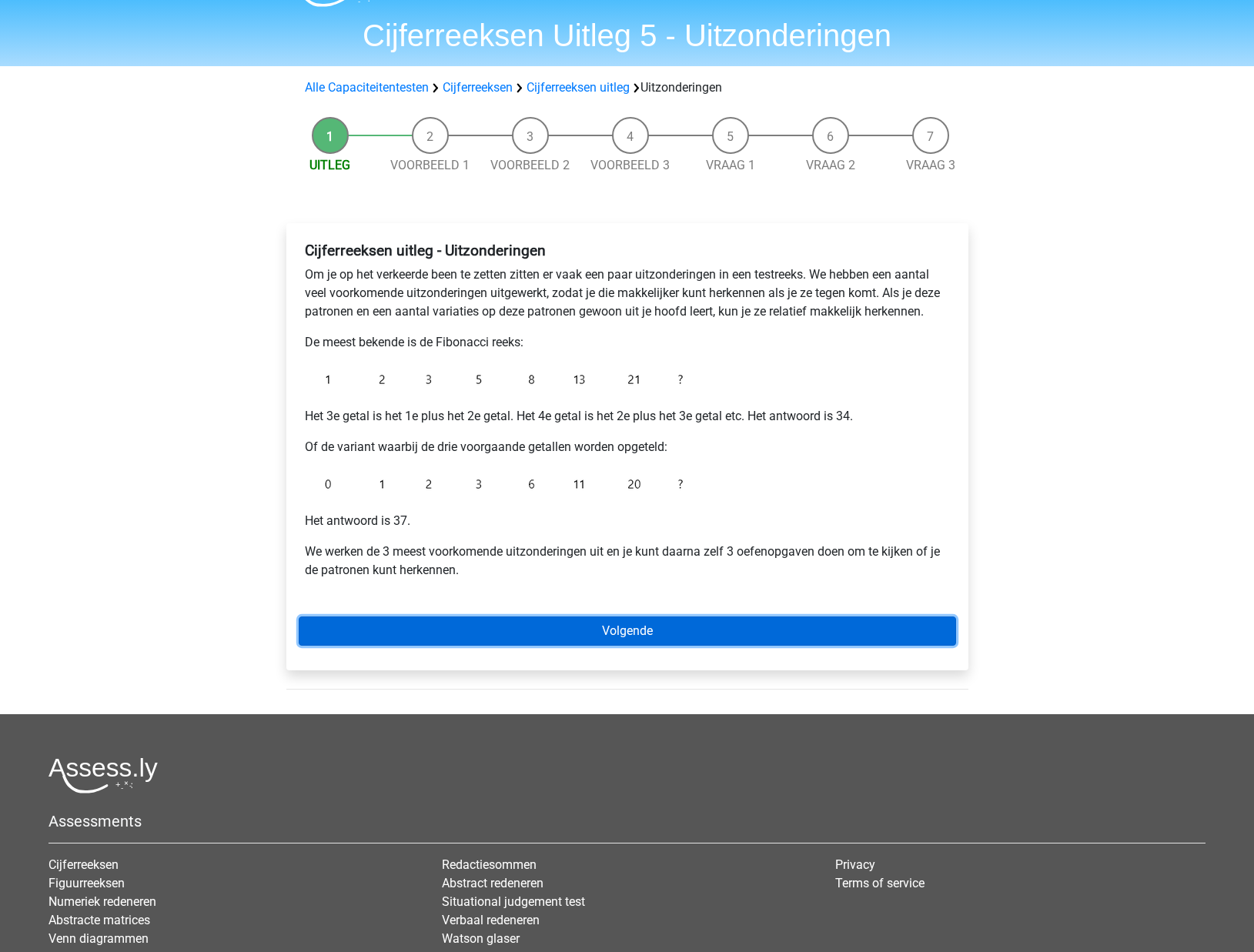
click at [494, 634] on link "Volgende" at bounding box center [627, 631] width 657 height 29
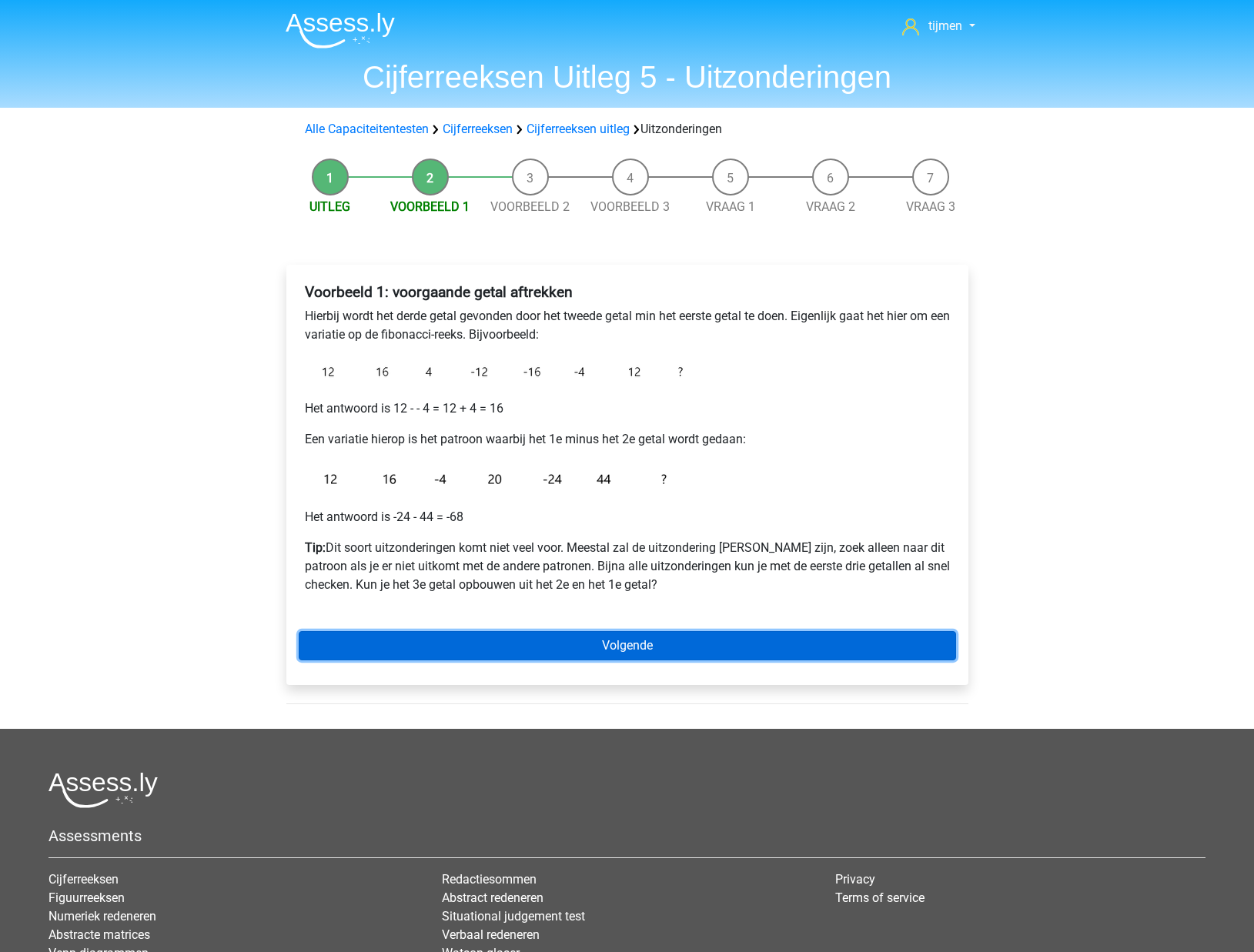
click at [545, 650] on link "Volgende" at bounding box center [627, 645] width 657 height 29
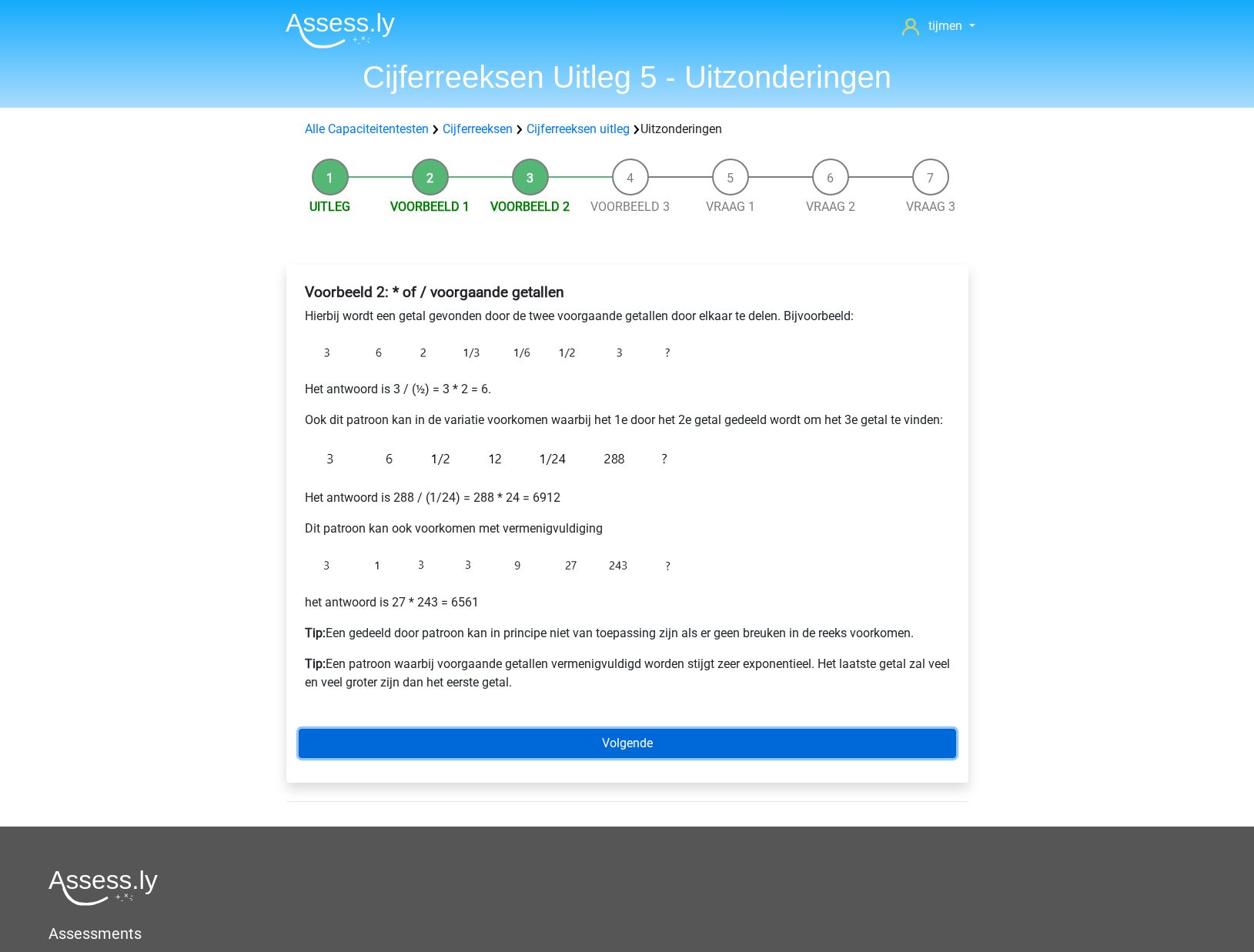
click at [519, 736] on link "Volgende" at bounding box center [627, 743] width 657 height 29
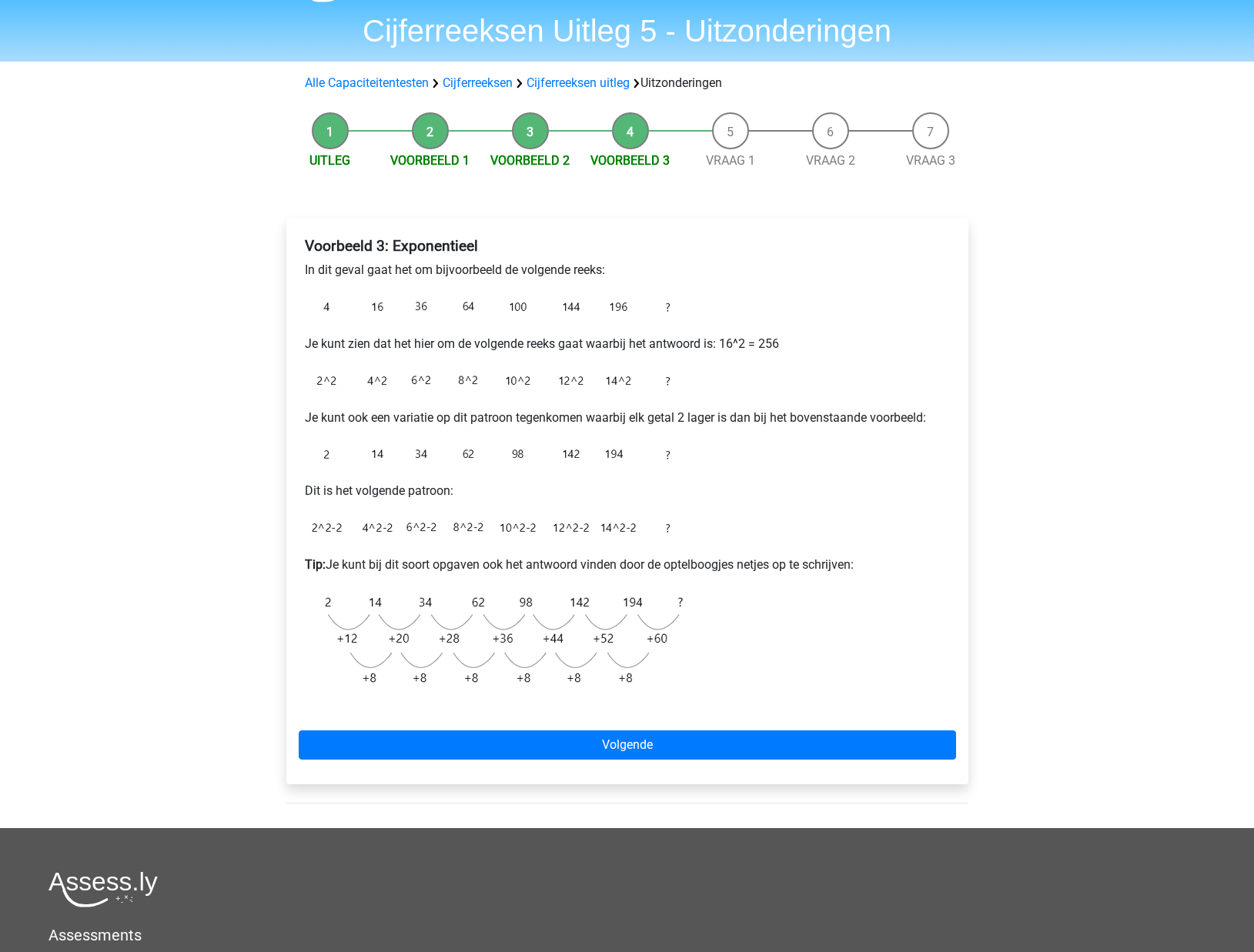
scroll to position [48, 0]
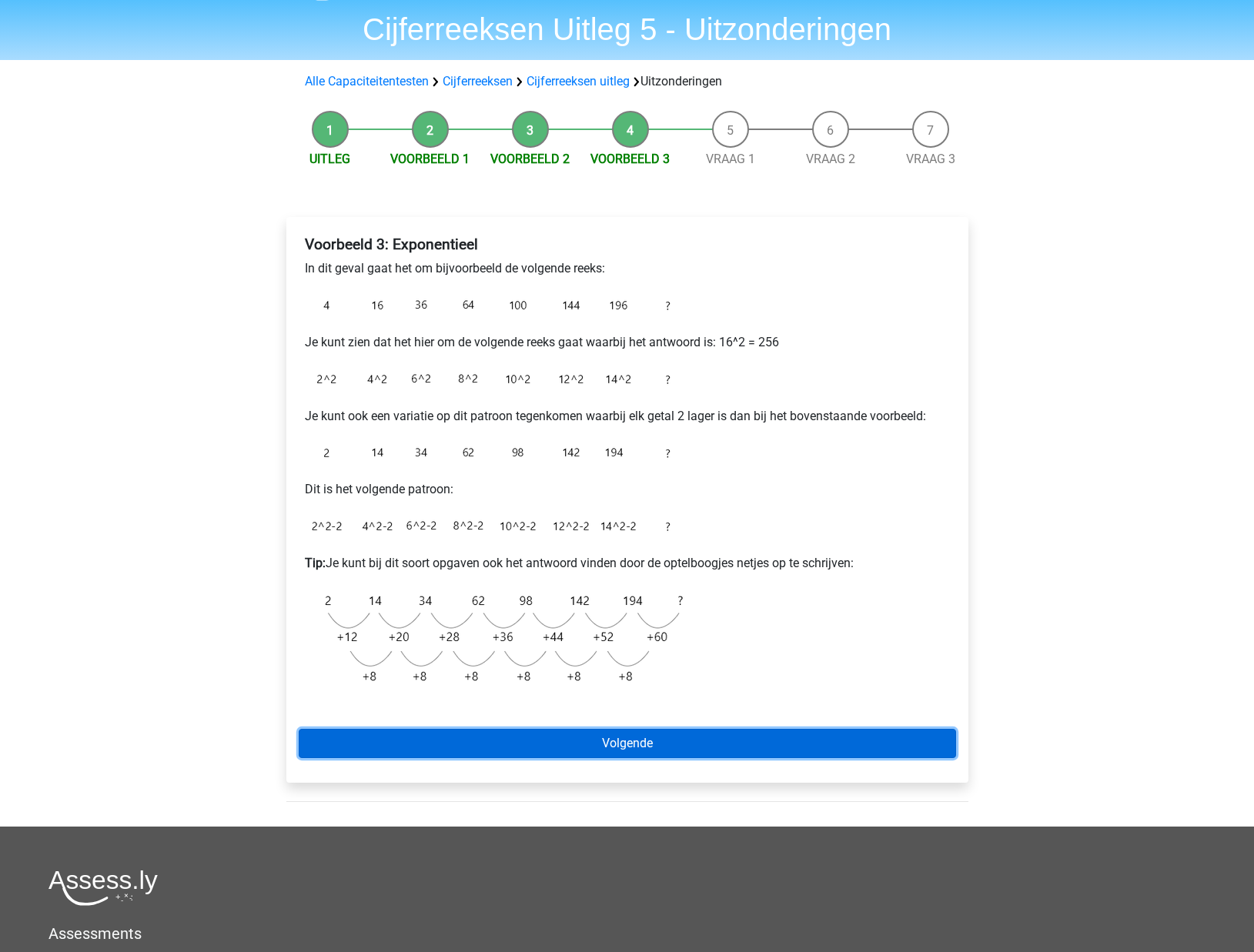
click at [530, 748] on link "Volgende" at bounding box center [627, 743] width 657 height 29
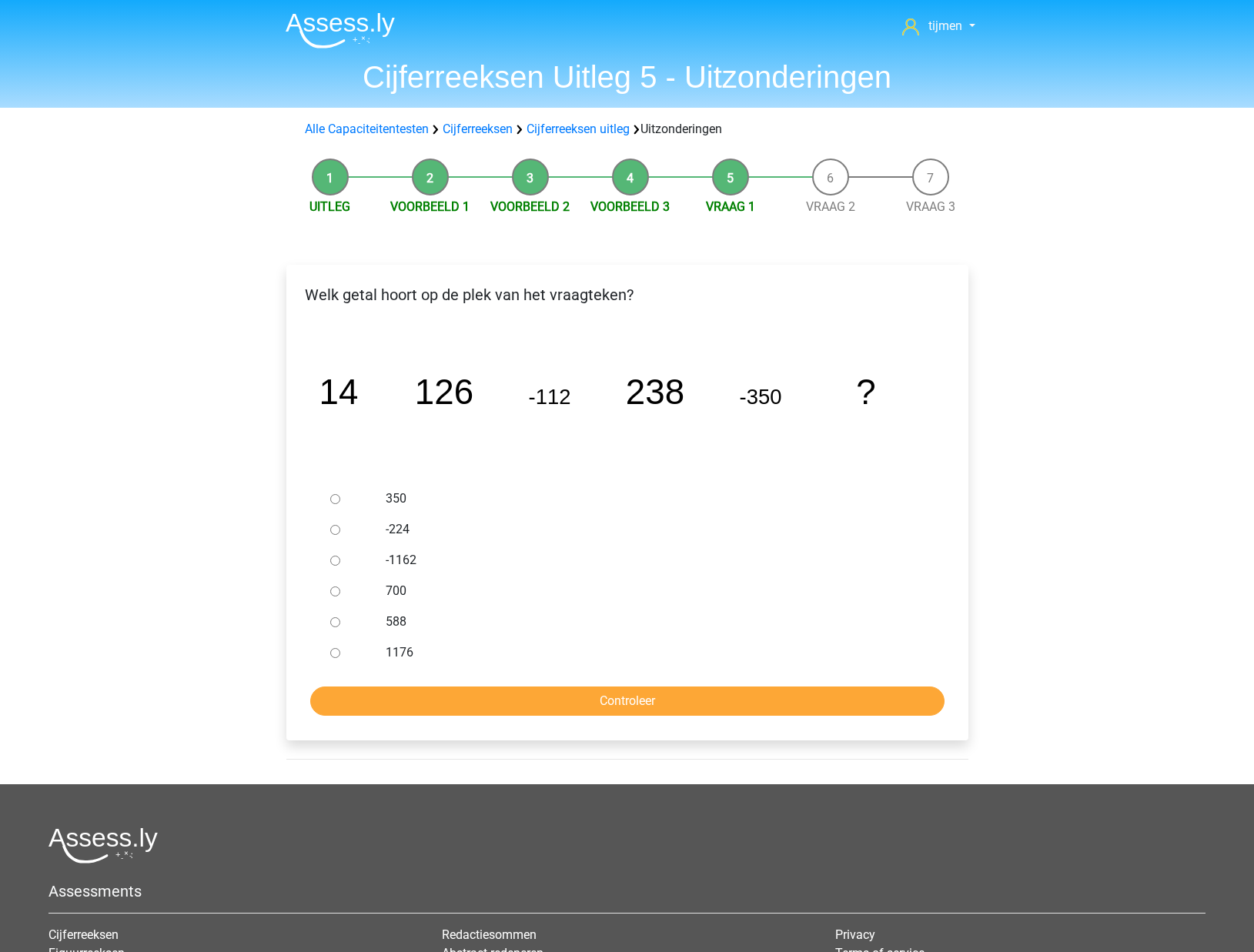
click at [377, 622] on div "588" at bounding box center [651, 622] width 556 height 31
click at [334, 622] on input "588" at bounding box center [335, 622] width 10 height 10
radio input "true"
click at [493, 684] on form "350 -224 -1162 700 588 1176 Controleer" at bounding box center [627, 599] width 657 height 233
click at [493, 701] on input "Controleer" at bounding box center [627, 701] width 635 height 29
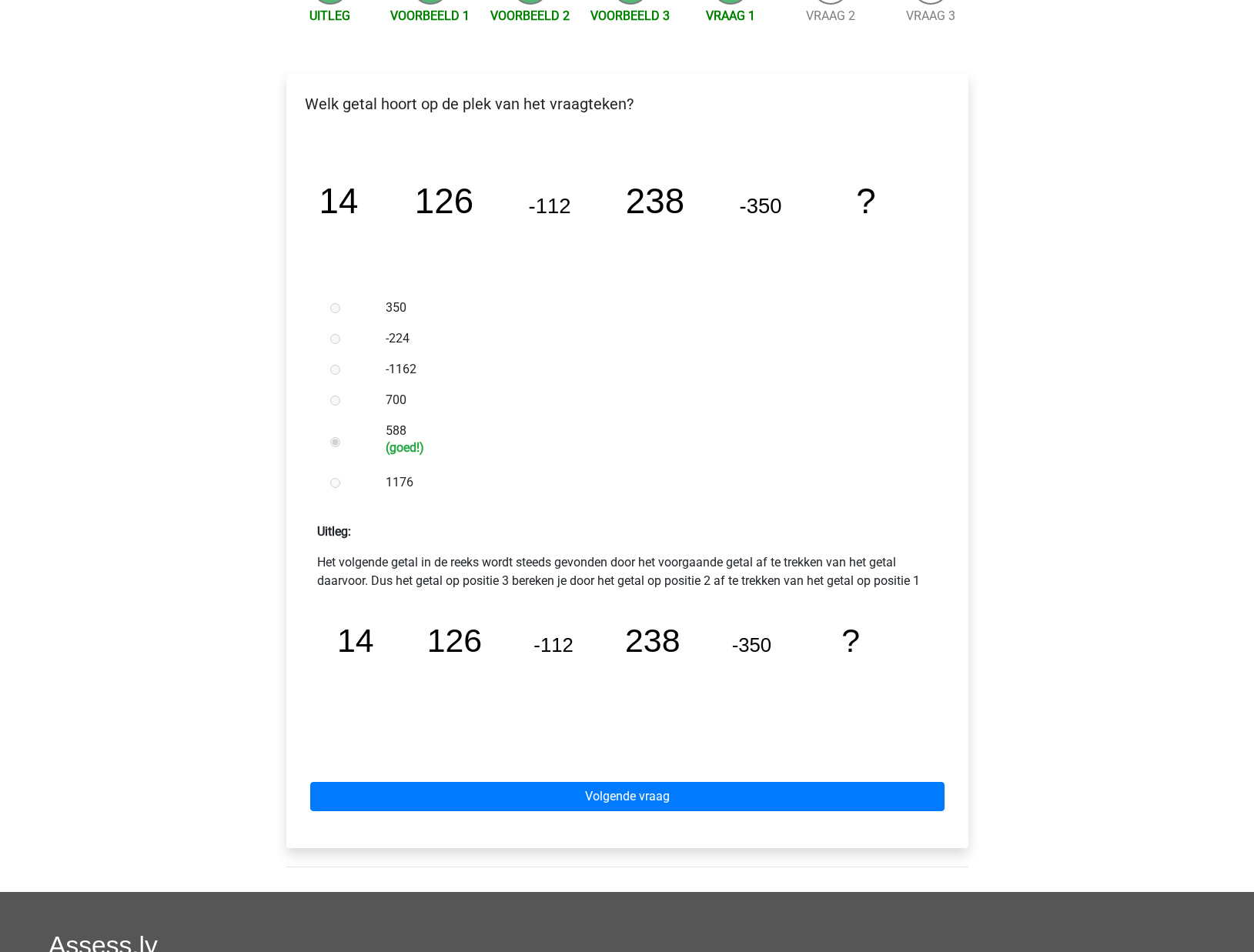
scroll to position [223, 0]
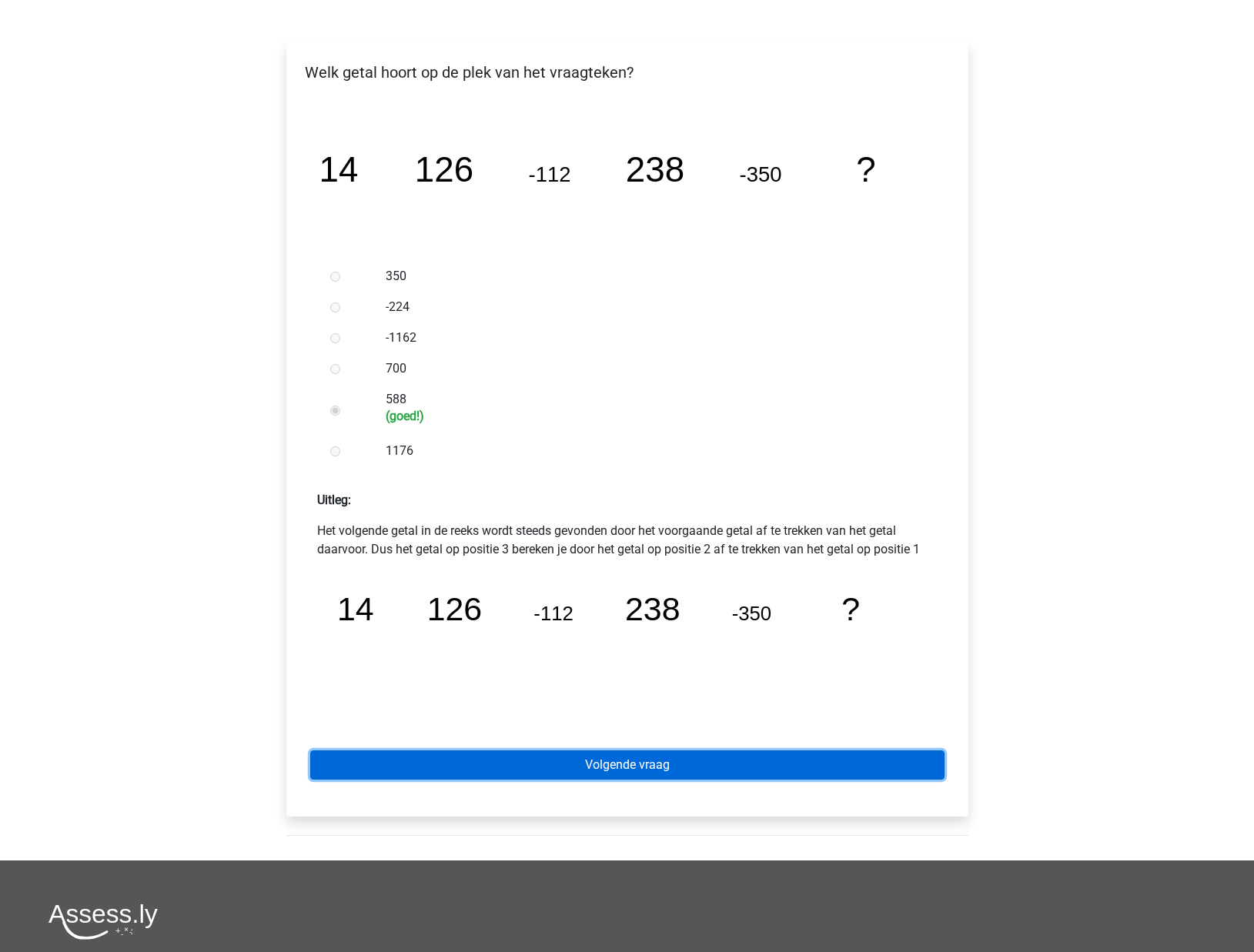
click at [608, 757] on link "Volgende vraag" at bounding box center [627, 765] width 635 height 29
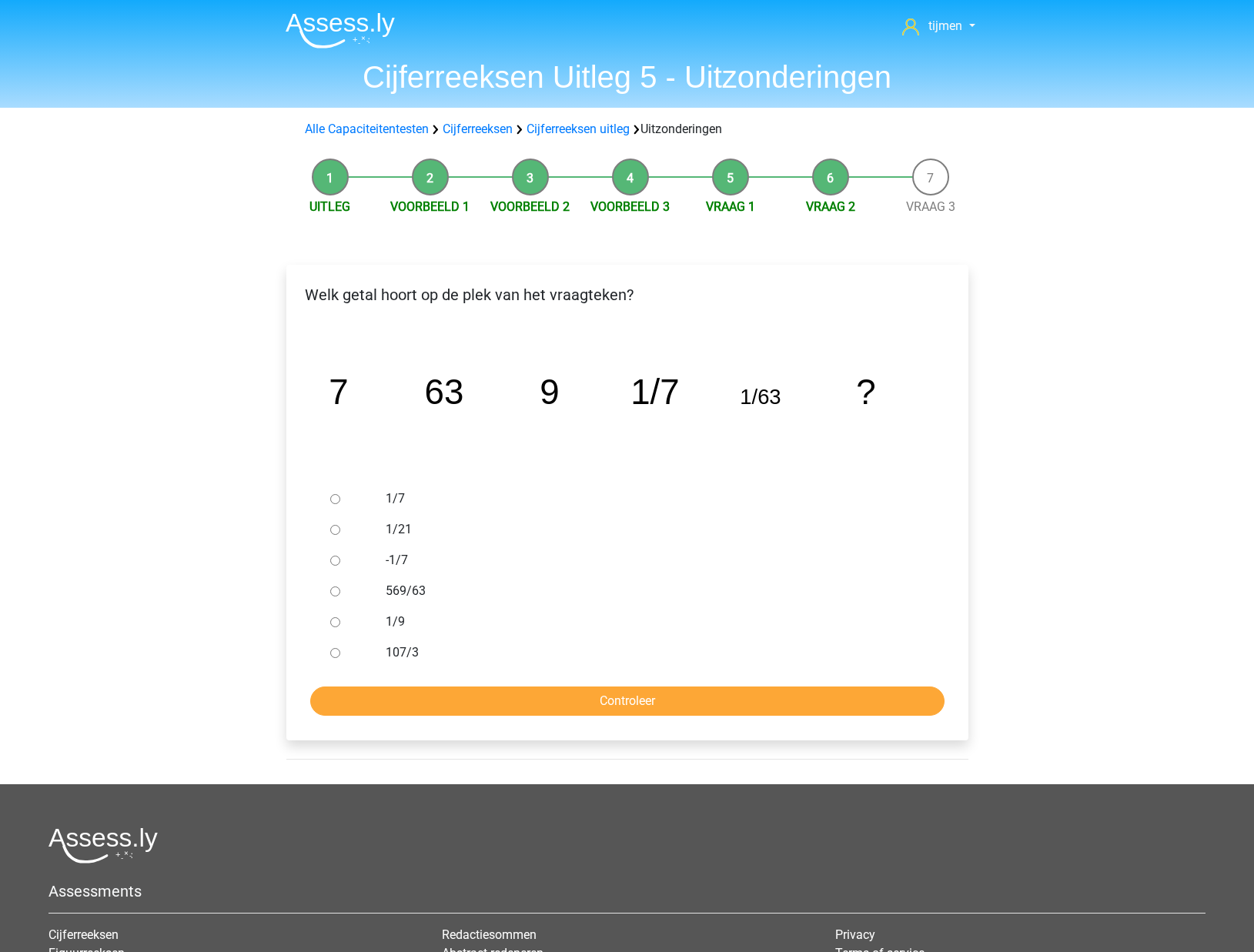
click at [335, 531] on input "1/21" at bounding box center [335, 530] width 10 height 10
radio input "true"
click at [430, 702] on input "Controleer" at bounding box center [627, 701] width 635 height 29
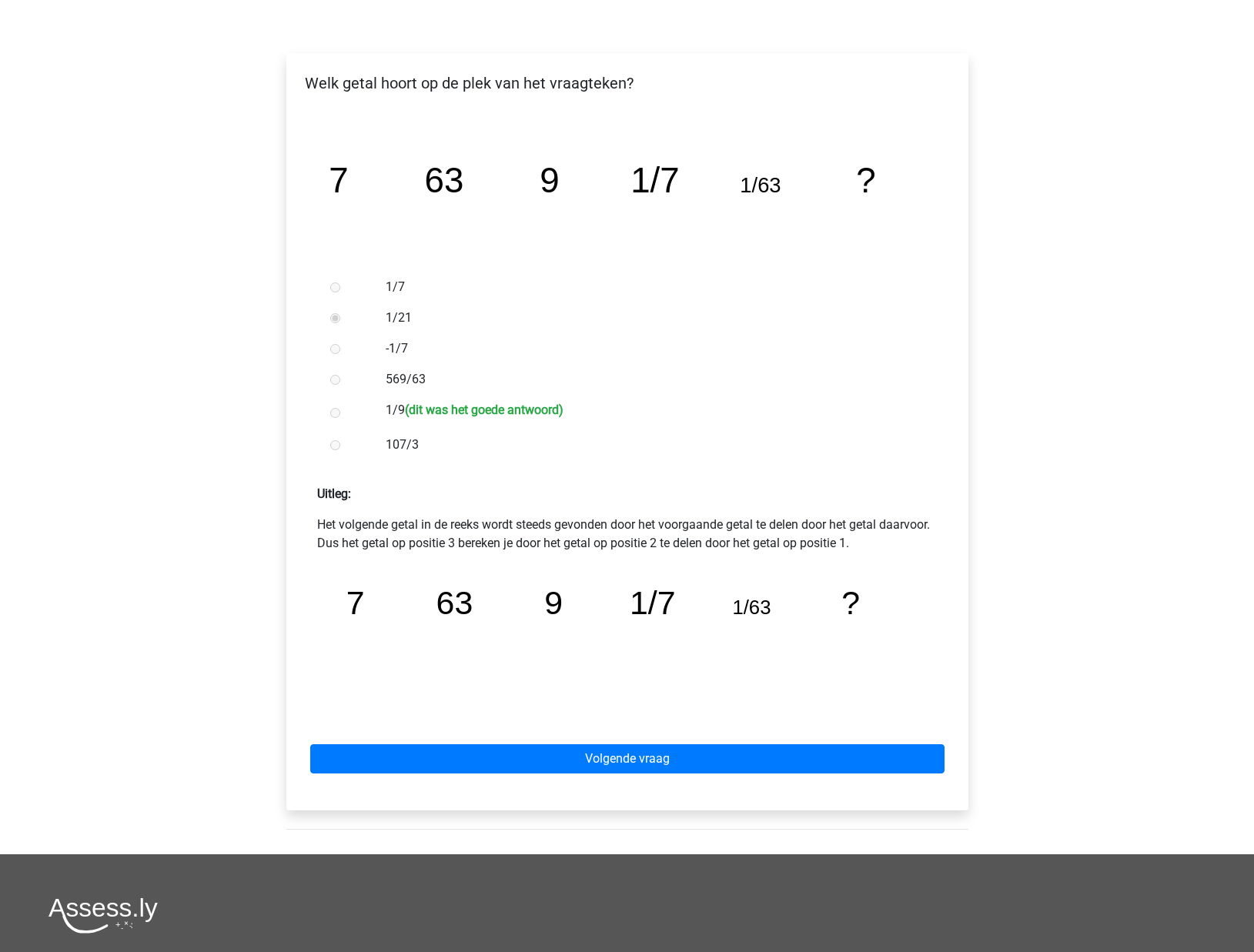
scroll to position [230, 0]
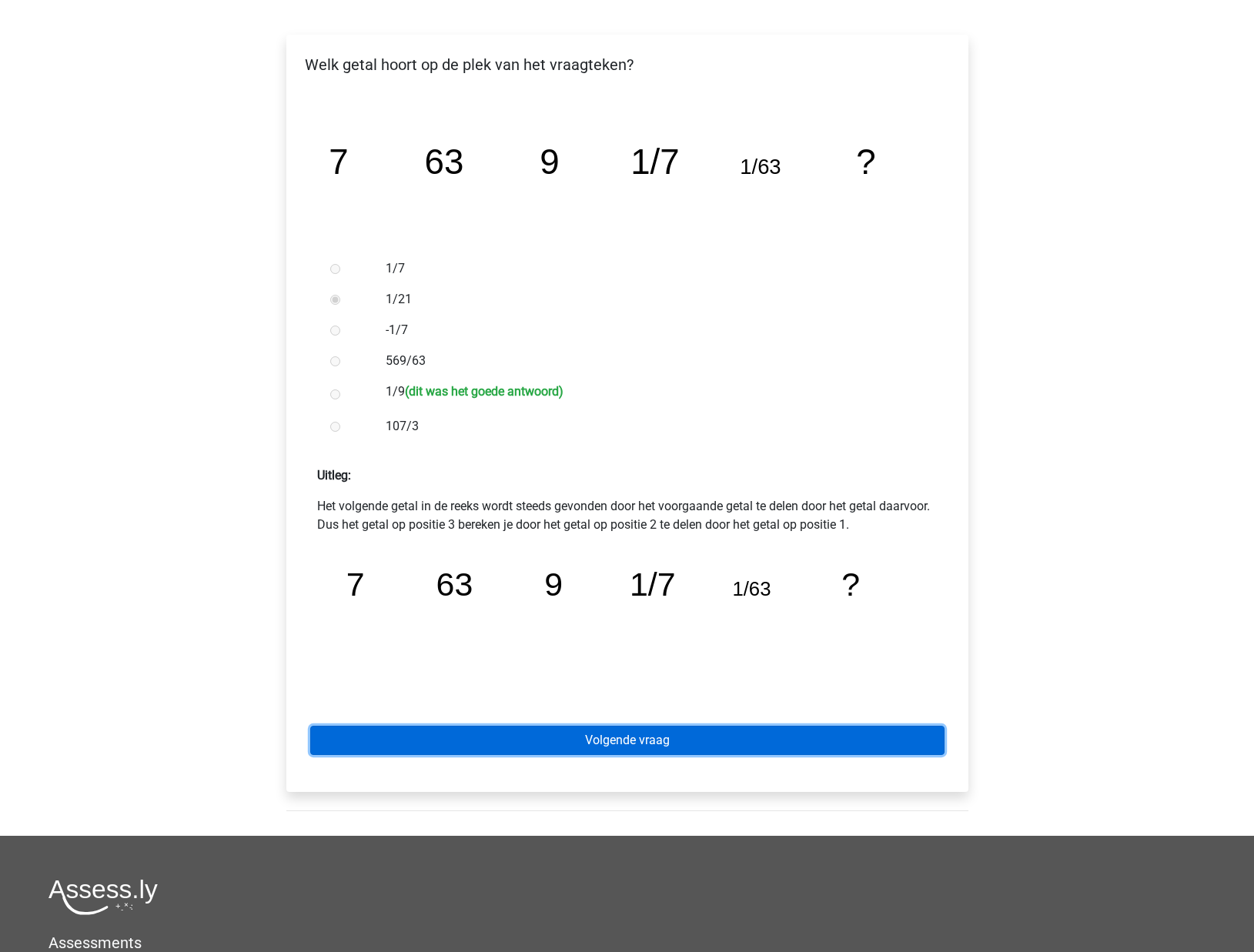
click at [662, 741] on link "Volgende vraag" at bounding box center [627, 740] width 635 height 29
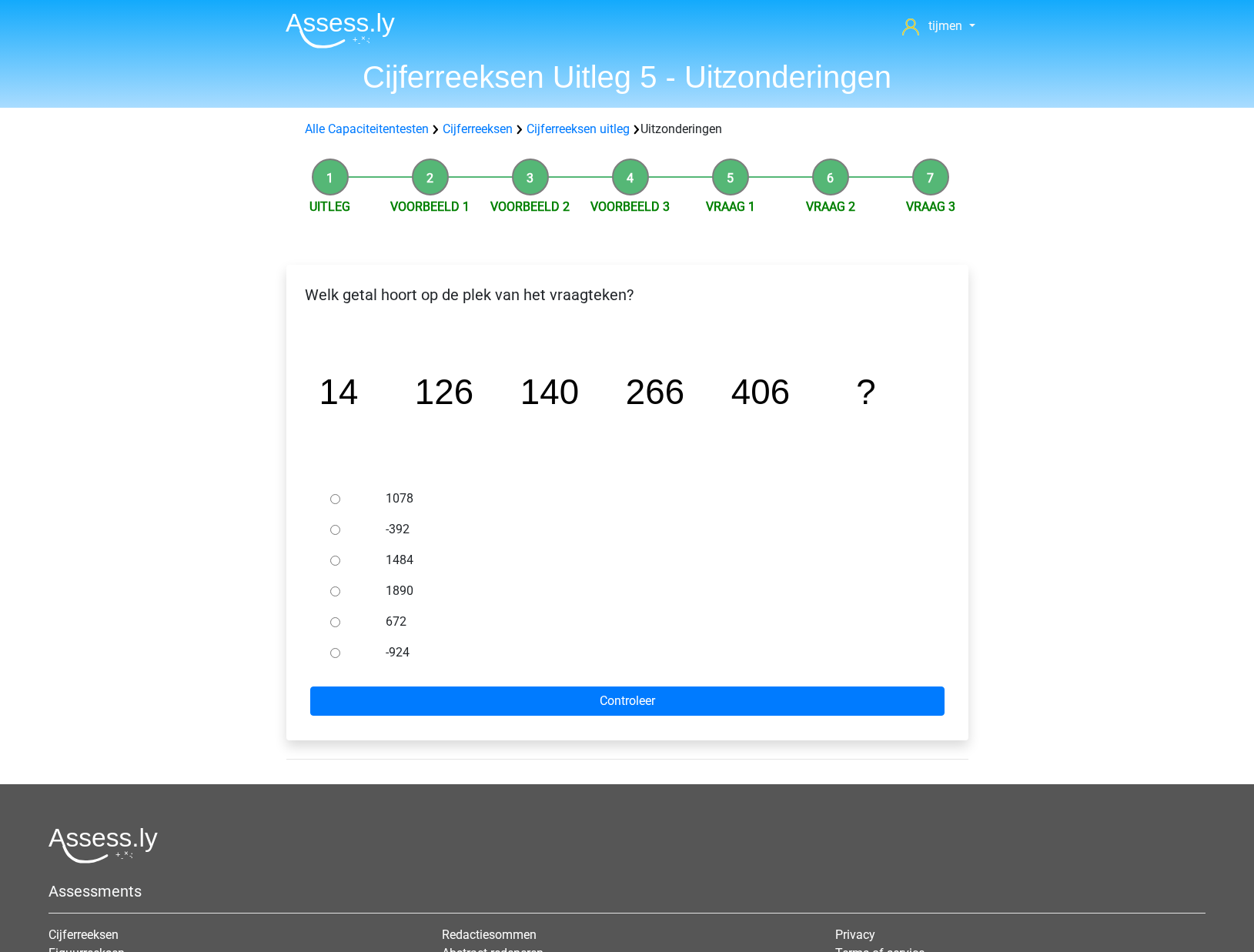
click at [387, 617] on label "672" at bounding box center [652, 622] width 533 height 18
click at [340, 617] on input "672" at bounding box center [335, 622] width 10 height 10
radio input "true"
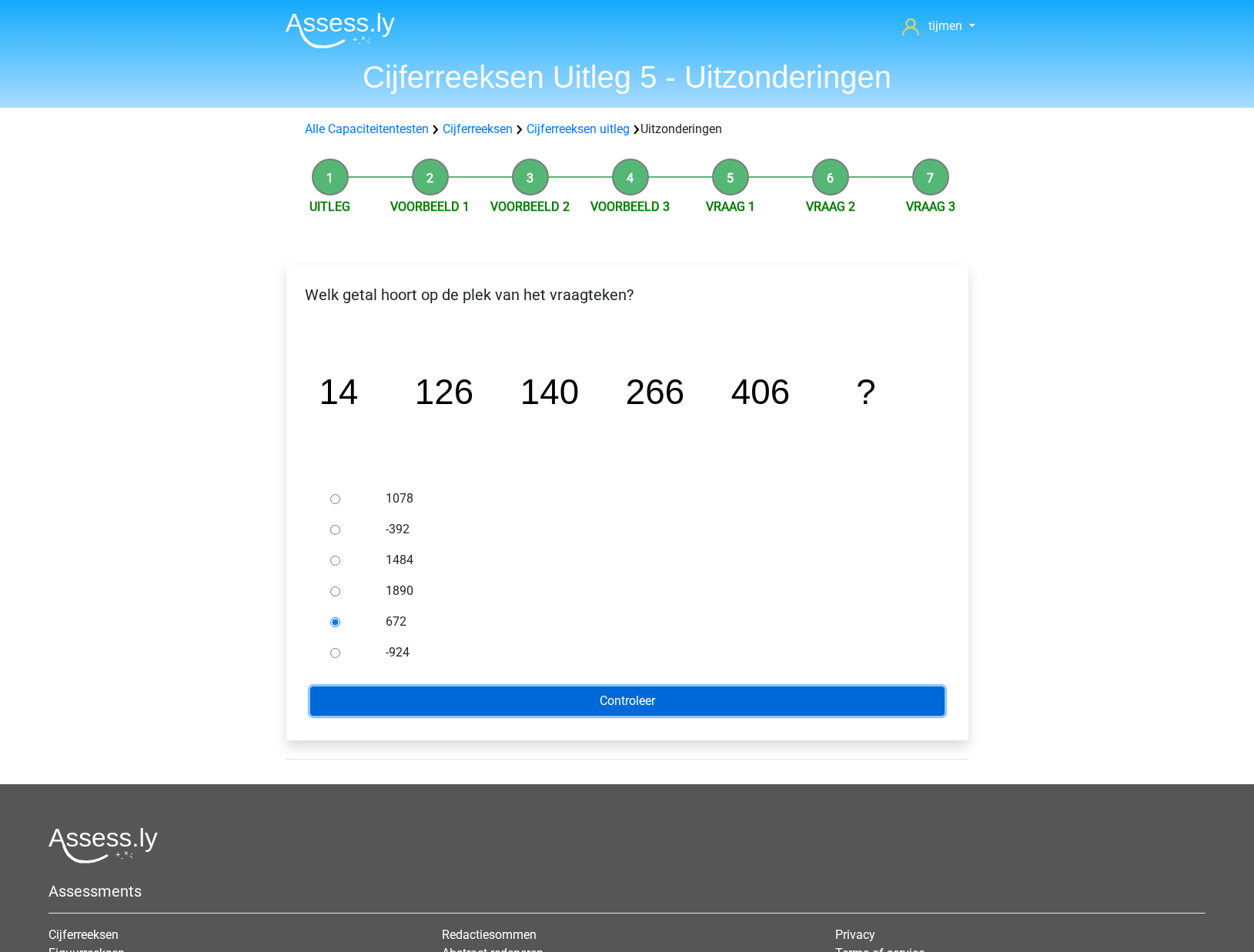
click at [507, 709] on input "Controleer" at bounding box center [627, 701] width 635 height 29
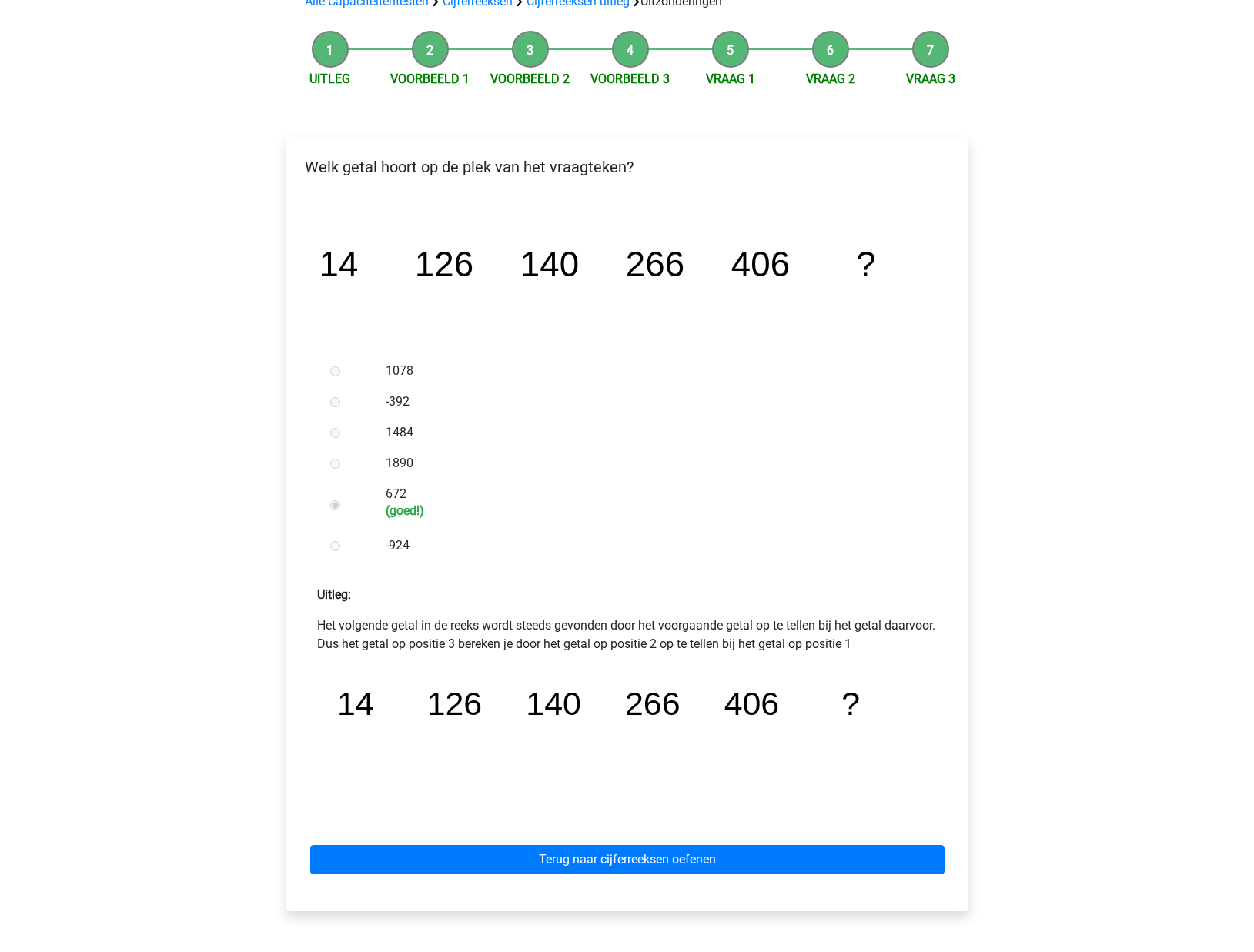
scroll to position [141, 0]
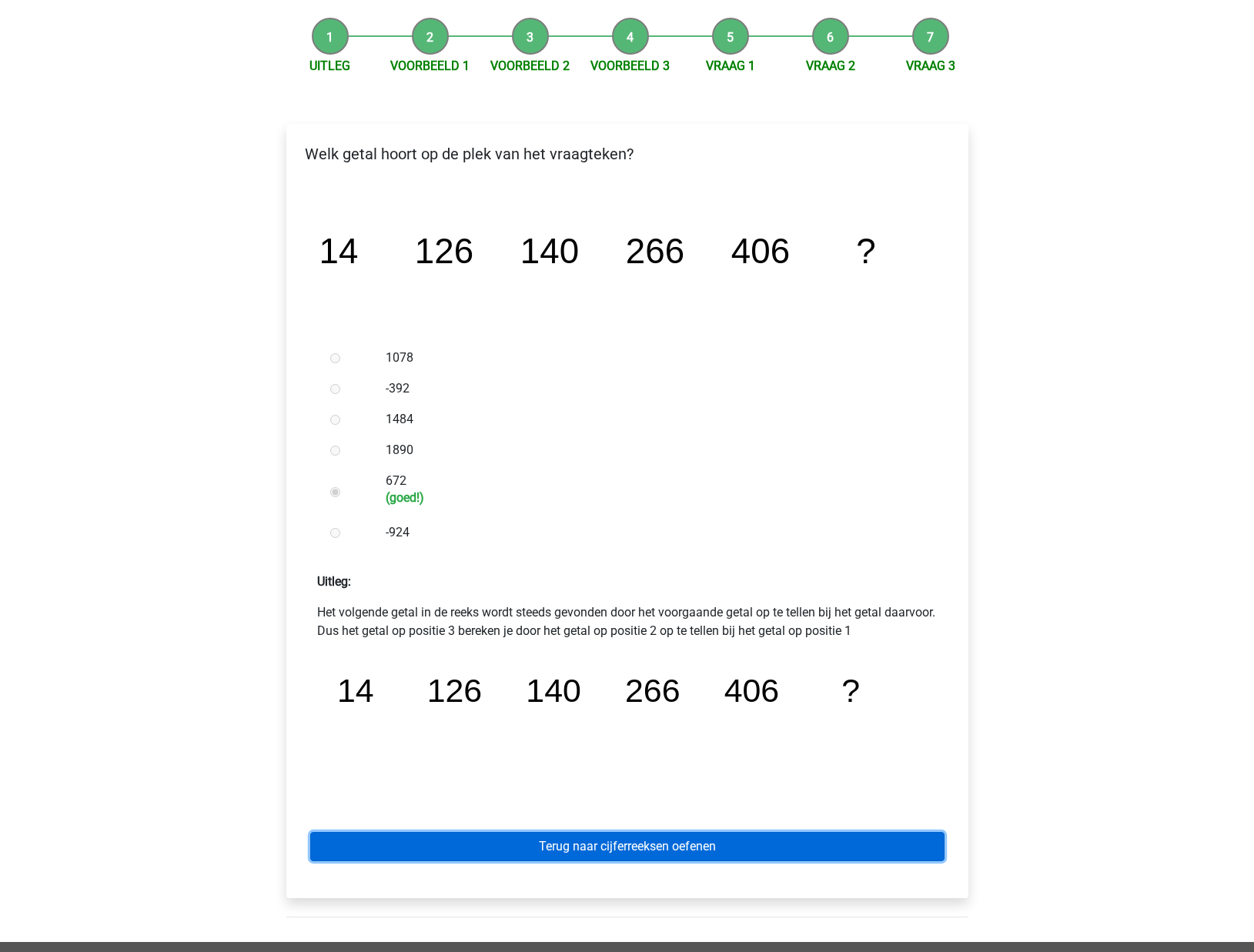
click at [582, 851] on link "Terug naar cijferreeksen oefenen" at bounding box center [627, 846] width 635 height 29
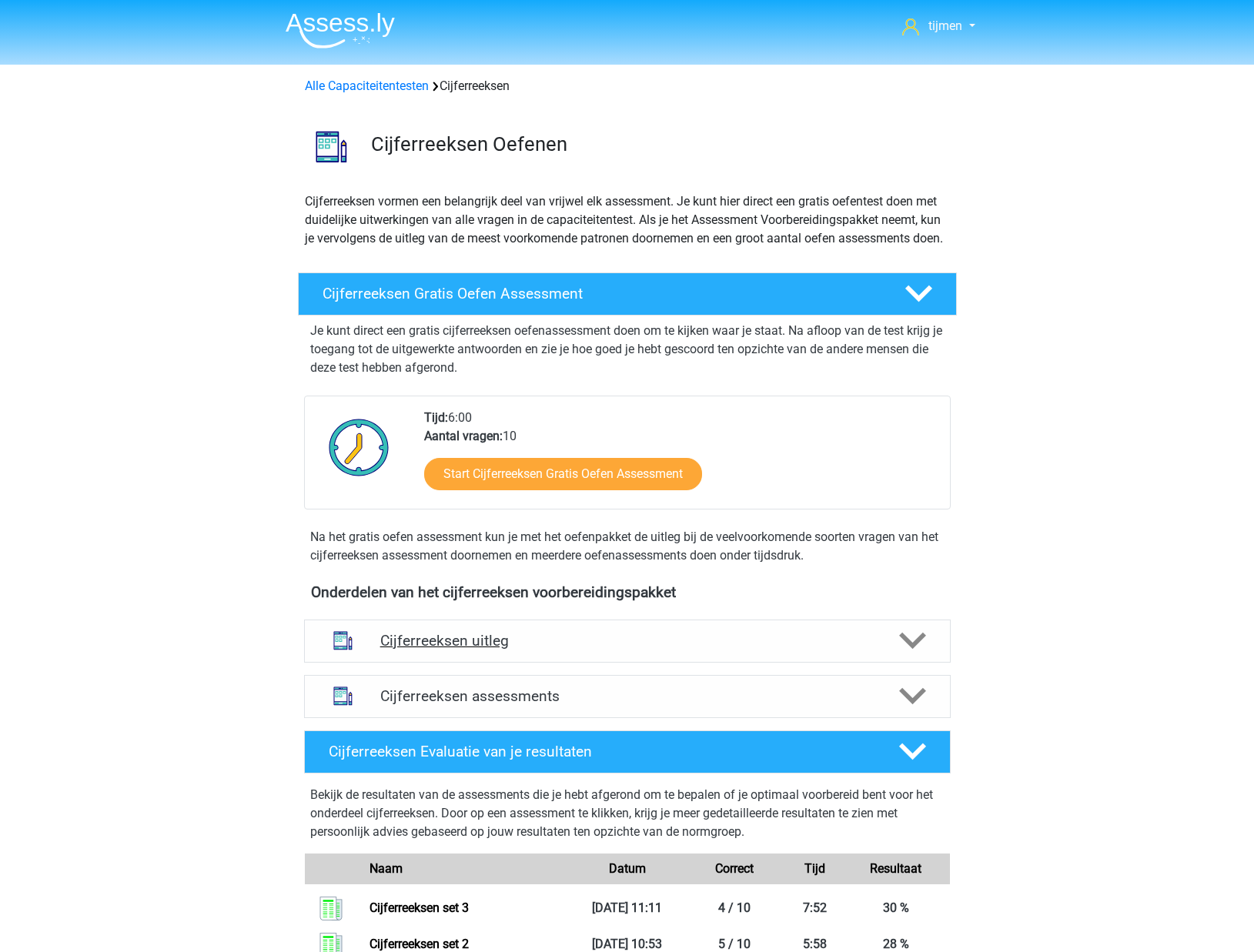
click at [472, 644] on div "Cijferreeksen uitleg" at bounding box center [627, 640] width 646 height 43
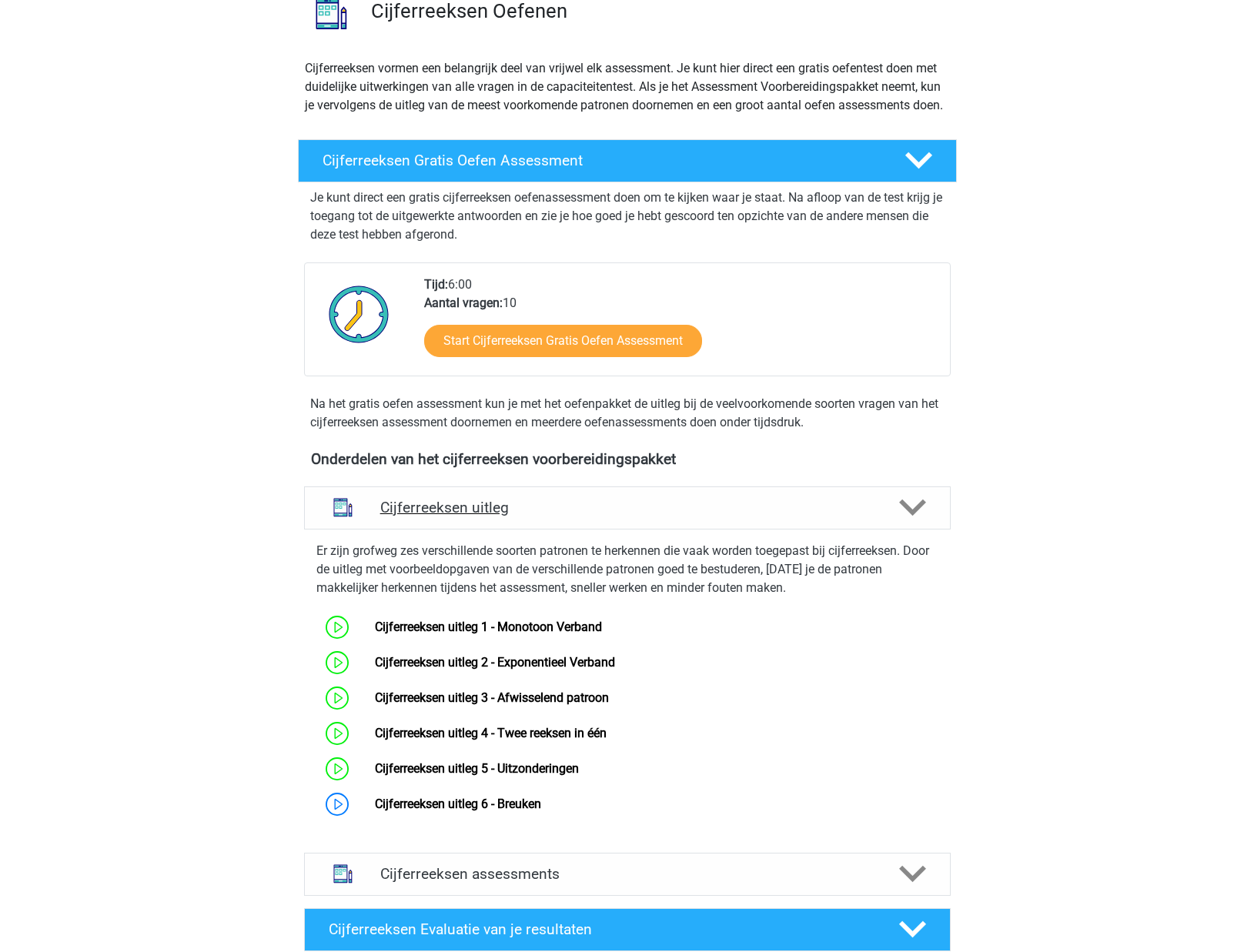
scroll to position [245, 0]
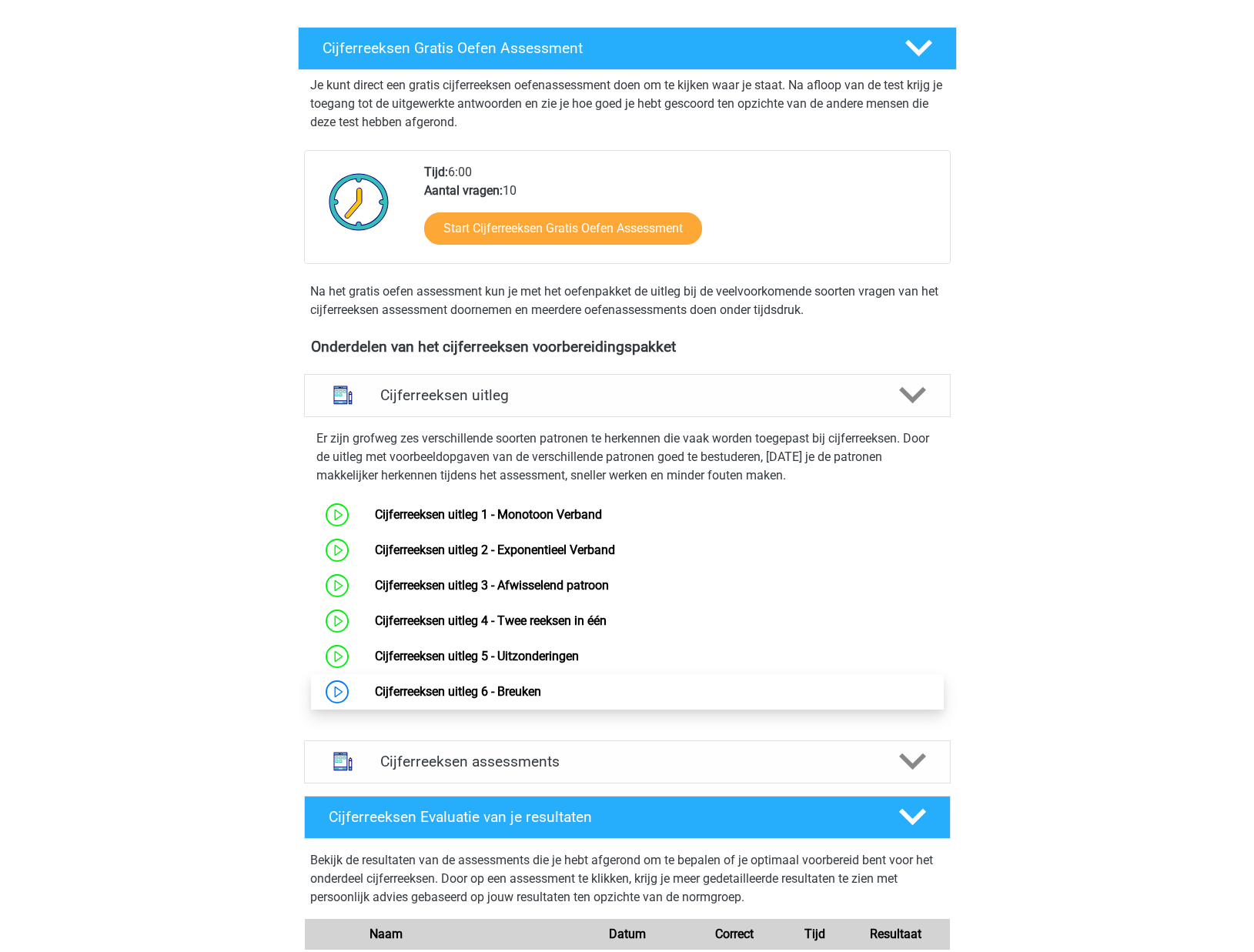
click at [445, 698] on link "Cijferreeksen uitleg 6 - Breuken" at bounding box center [458, 691] width 166 height 14
